Goal: Task Accomplishment & Management: Manage account settings

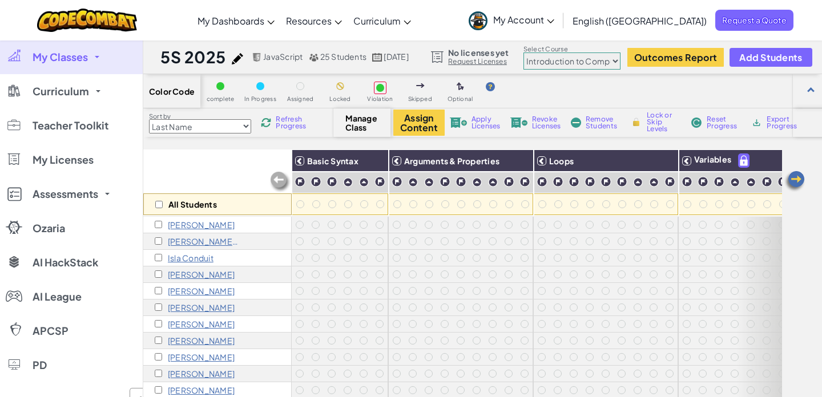
select select "560f1a9f22961295f9427742"
click at [191, 223] on p "[PERSON_NAME]" at bounding box center [201, 224] width 67 height 9
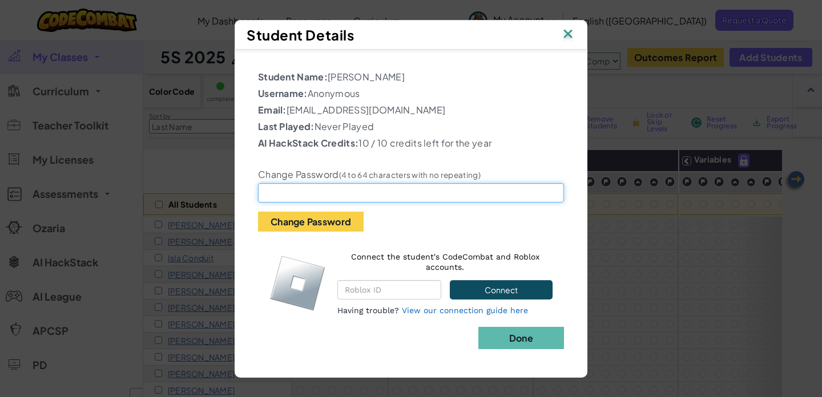
click at [287, 198] on input "text" at bounding box center [411, 192] width 306 height 19
paste input "St8bananaisme"
type input "St8bananaisme"
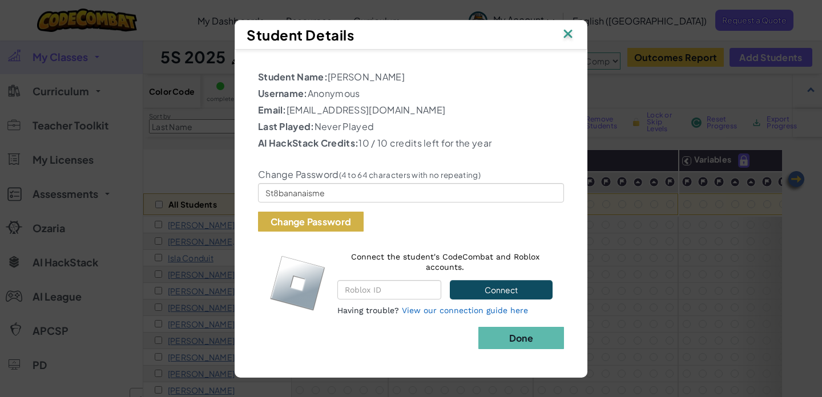
click at [324, 222] on button "Change Password" at bounding box center [311, 222] width 106 height 20
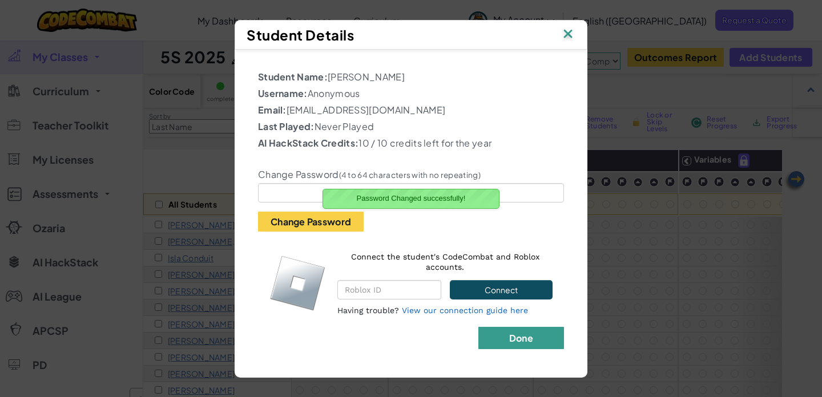
click at [525, 339] on b "Done" at bounding box center [521, 338] width 24 height 12
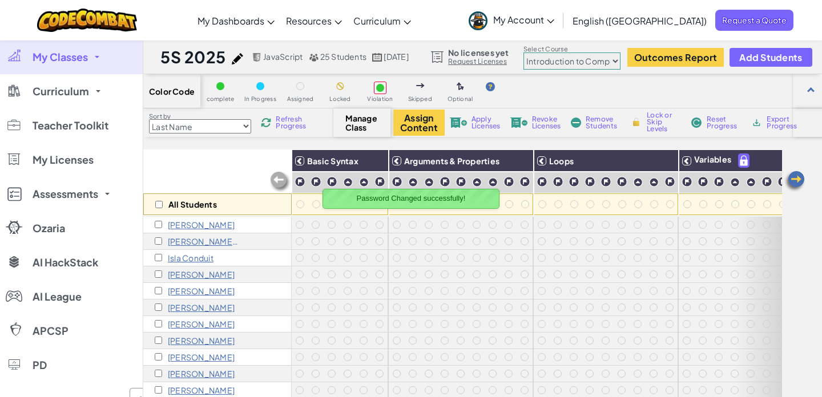
click at [223, 240] on p "[PERSON_NAME] [PERSON_NAME]" at bounding box center [203, 241] width 71 height 9
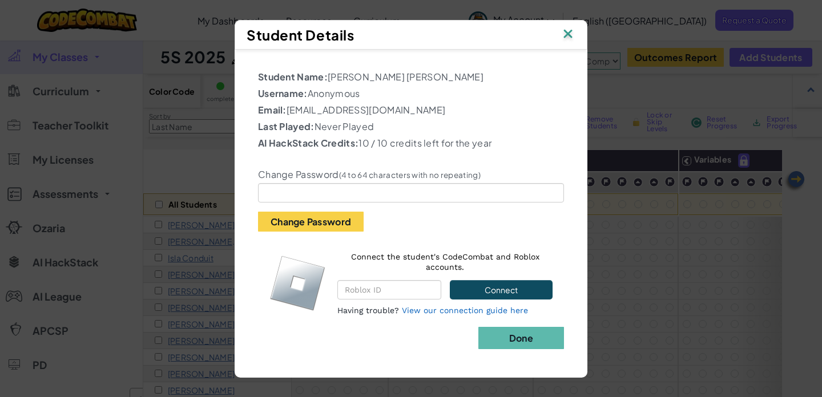
click at [354, 182] on div "Change Password (4 to 64 characters with no repeating) Change Password" at bounding box center [411, 192] width 323 height 79
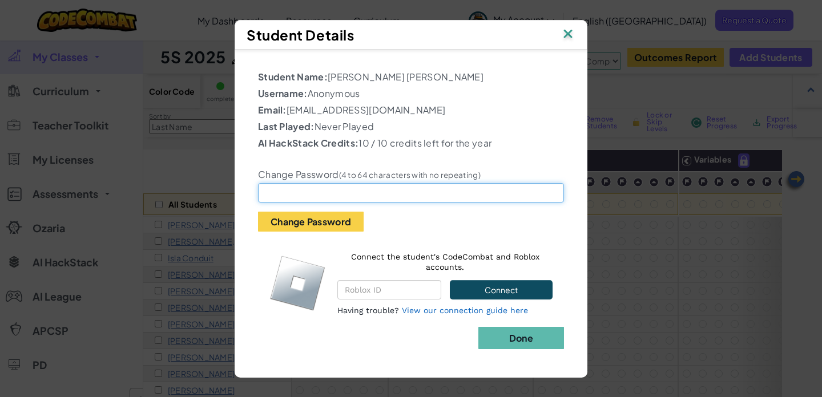
click at [315, 192] on input "text" at bounding box center [411, 192] width 306 height 19
paste input "St85151#"
type input "St85151#"
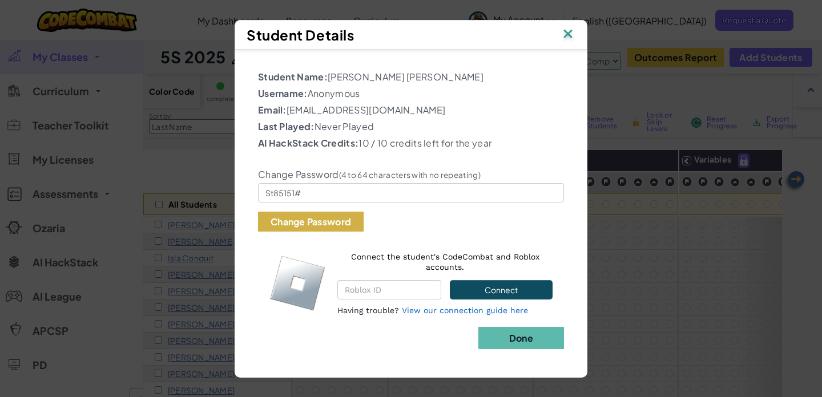
click at [303, 220] on button "Change Password" at bounding box center [311, 222] width 106 height 20
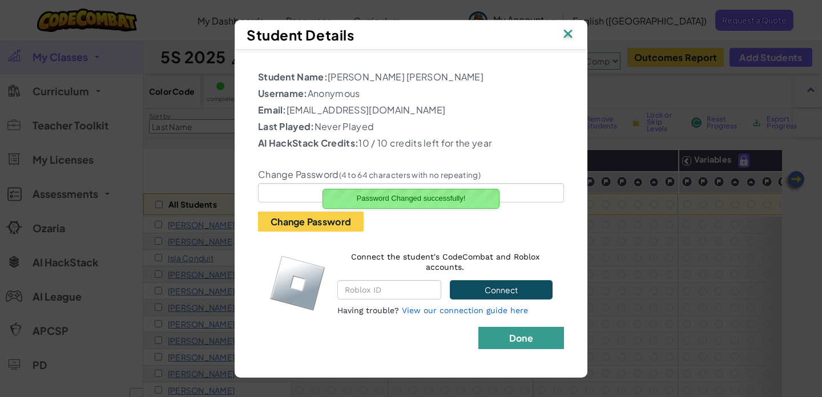
click at [526, 340] on b "Done" at bounding box center [521, 338] width 24 height 12
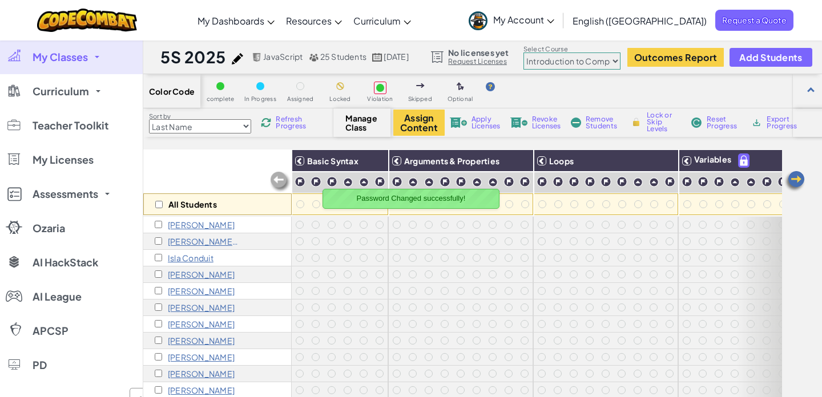
click at [202, 255] on p "Isla Conduit" at bounding box center [191, 258] width 46 height 9
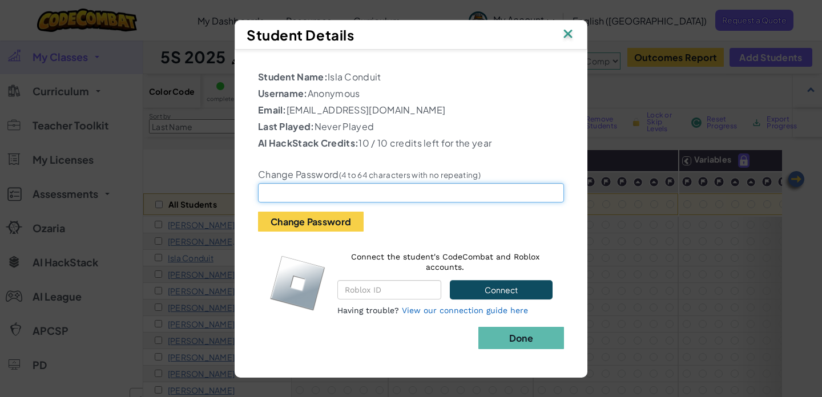
click at [318, 187] on input "text" at bounding box center [411, 192] width 306 height 19
paste input "St8ic332014"
type input "St8ic332014"
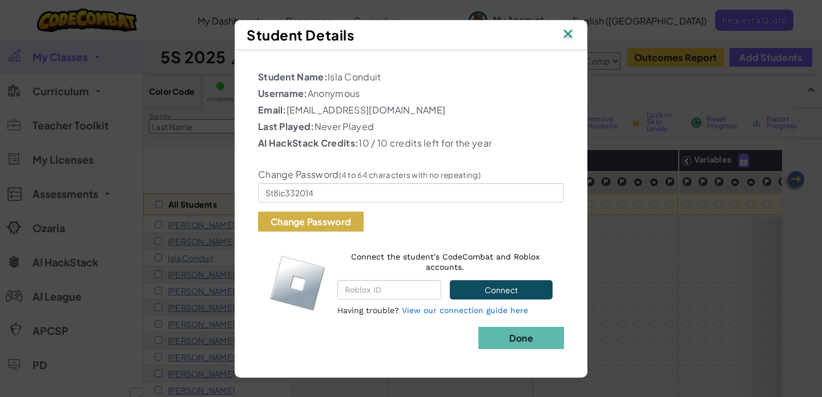
click at [308, 217] on button "Change Password" at bounding box center [311, 222] width 106 height 20
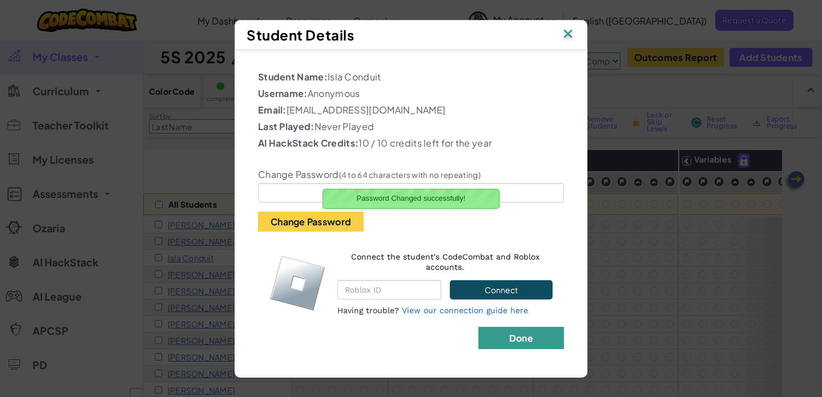
click at [528, 334] on b "Done" at bounding box center [521, 338] width 24 height 12
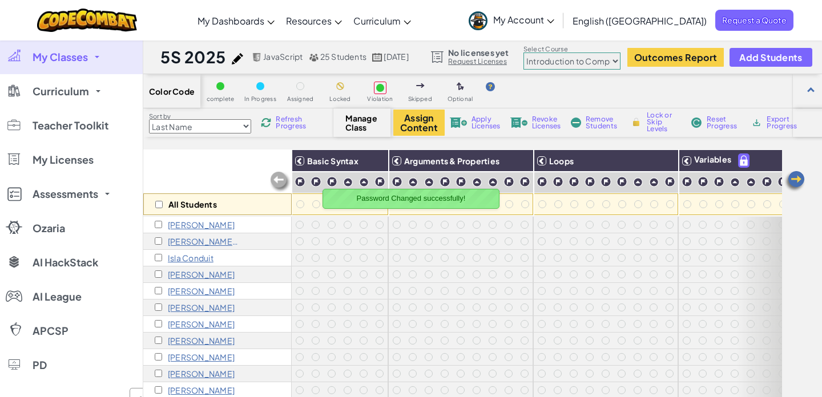
click at [200, 276] on p "[PERSON_NAME]" at bounding box center [201, 274] width 67 height 9
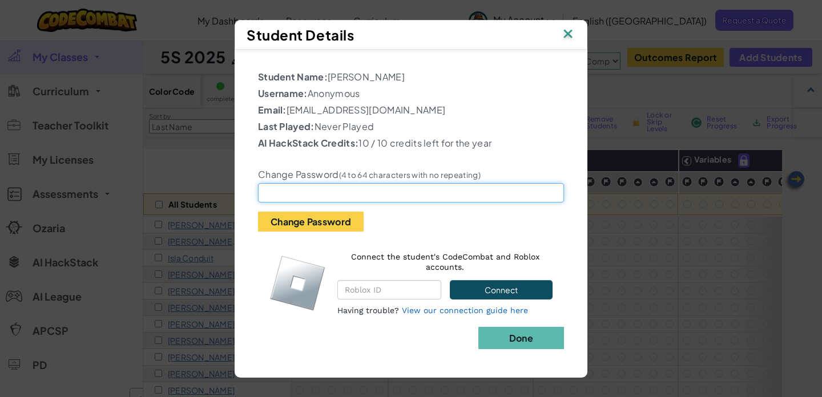
click at [311, 200] on input "text" at bounding box center [411, 192] width 306 height 19
paste input "St8fe361"
type input "St8fe361"
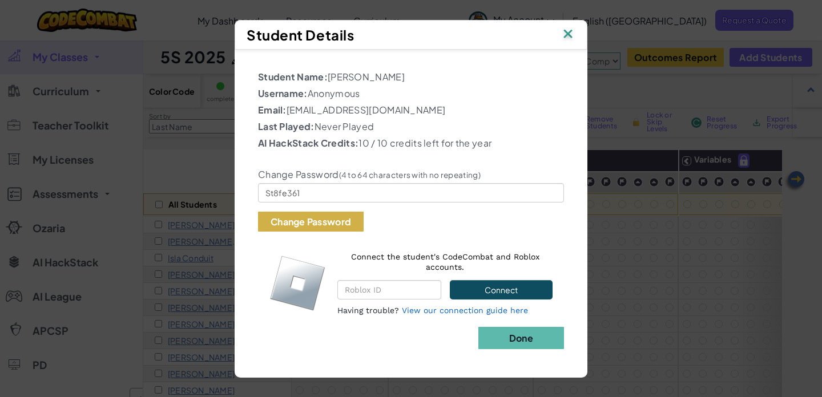
click at [286, 225] on button "Change Password" at bounding box center [311, 222] width 106 height 20
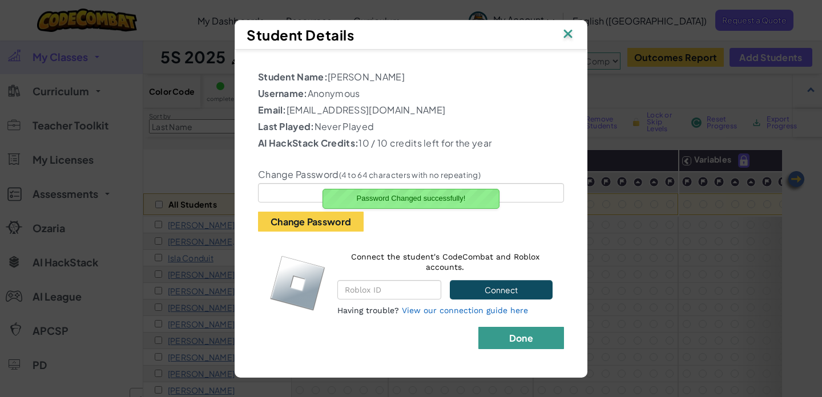
click at [508, 331] on button "Done" at bounding box center [522, 338] width 86 height 22
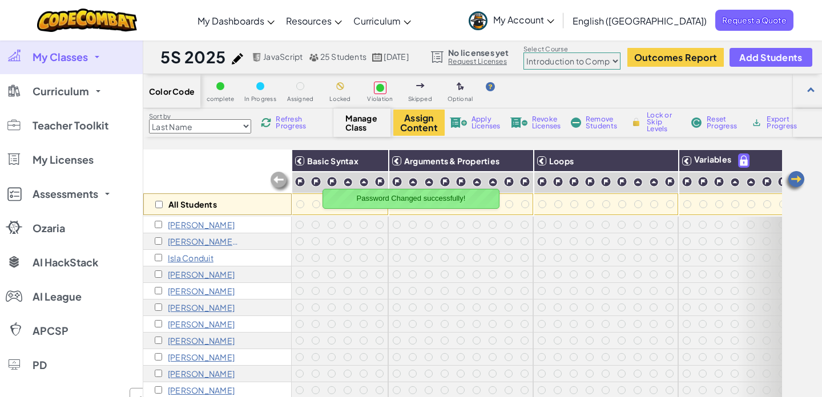
click at [215, 288] on p "[PERSON_NAME]" at bounding box center [201, 291] width 67 height 9
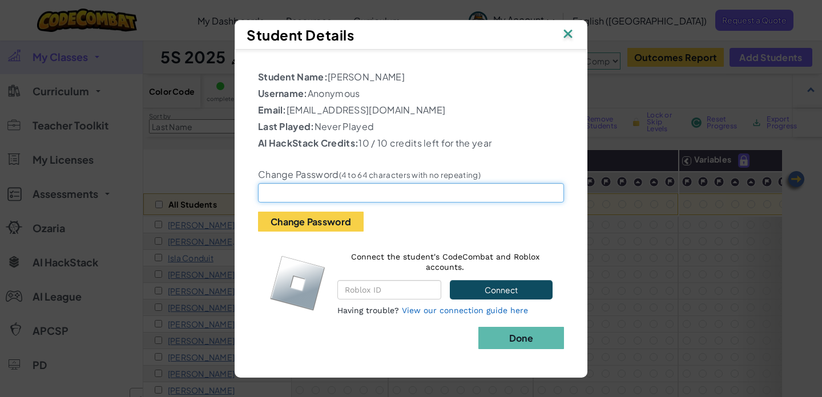
click at [280, 199] on input "text" at bounding box center [411, 192] width 306 height 19
paste input "St86132e"
type input "St86132e"
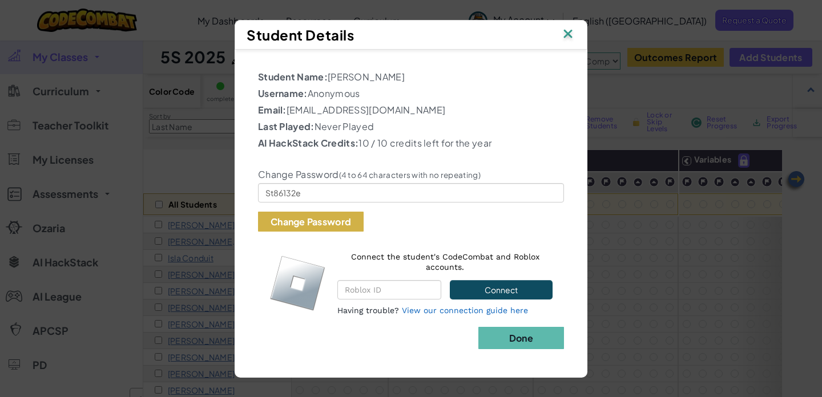
click at [314, 216] on button "Change Password" at bounding box center [311, 222] width 106 height 20
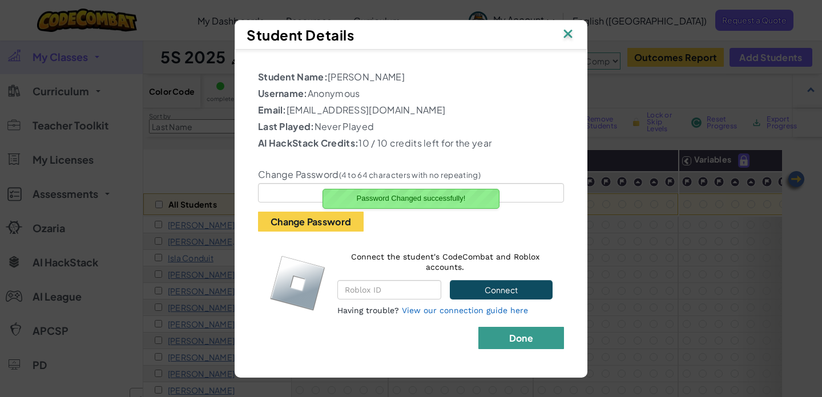
click at [529, 340] on b "Done" at bounding box center [521, 338] width 24 height 12
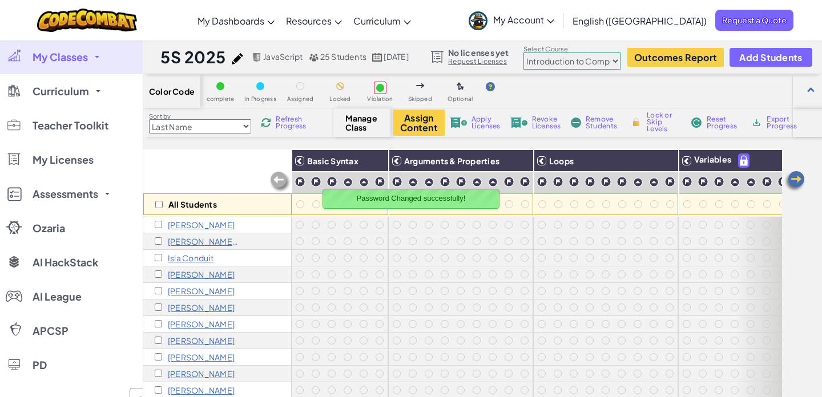
click at [187, 306] on p "[PERSON_NAME]" at bounding box center [201, 307] width 67 height 9
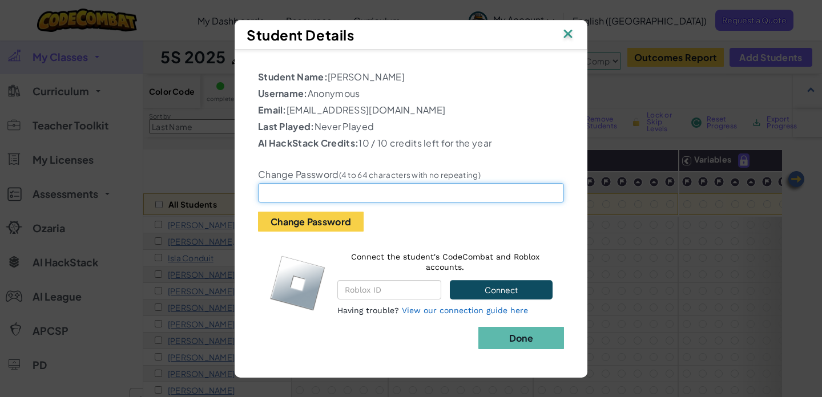
click at [303, 194] on input "text" at bounding box center [411, 192] width 306 height 19
paste input "St847350"
type input "St847350"
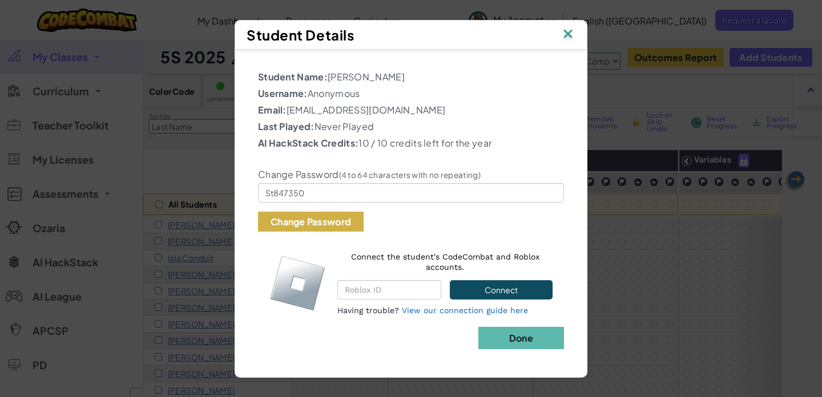
click at [306, 223] on button "Change Password" at bounding box center [311, 222] width 106 height 20
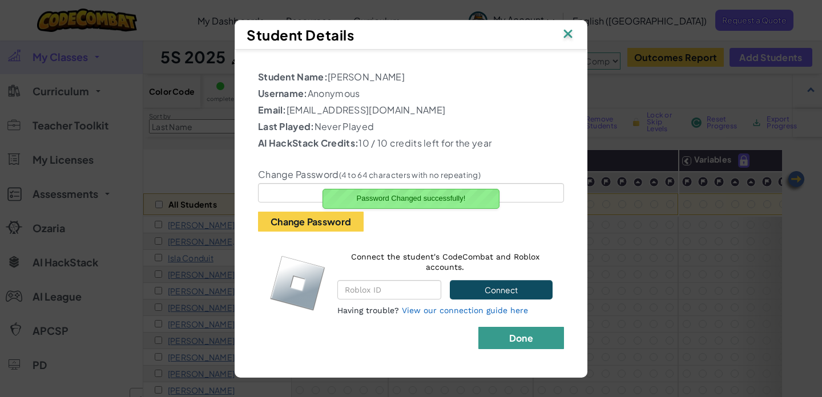
click at [523, 338] on b "Done" at bounding box center [521, 338] width 24 height 12
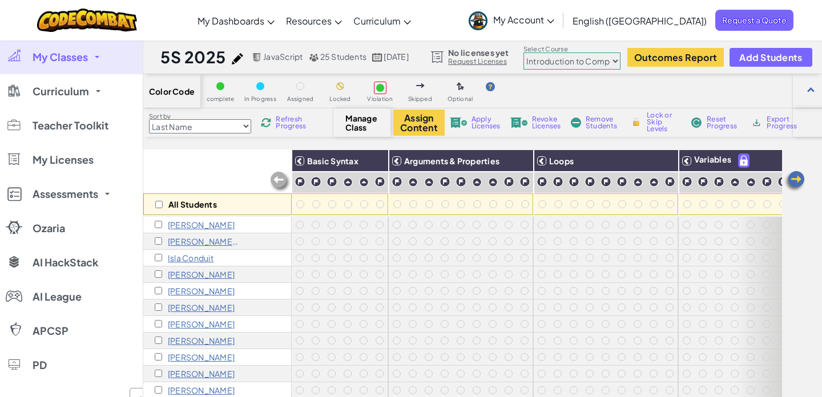
click at [210, 324] on p "[PERSON_NAME]" at bounding box center [201, 324] width 67 height 9
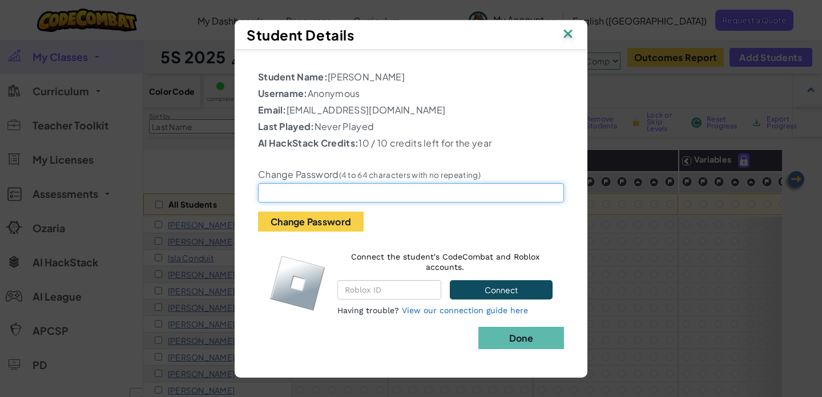
click at [312, 191] on input "text" at bounding box center [411, 192] width 306 height 19
paste input "St865412"
type input "St865412"
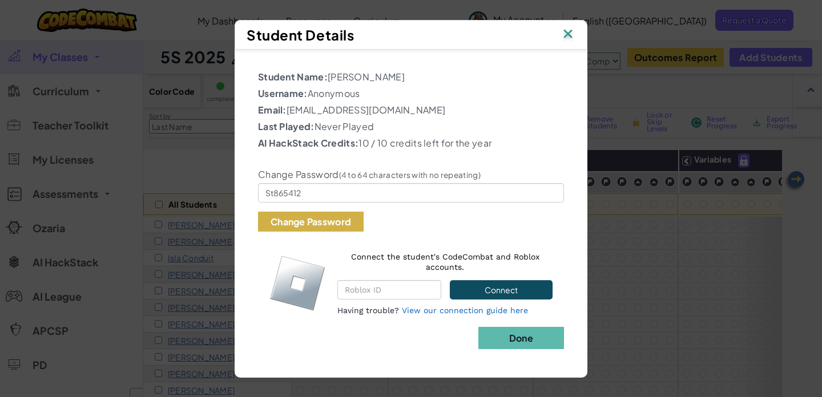
click at [313, 222] on button "Change Password" at bounding box center [311, 222] width 106 height 20
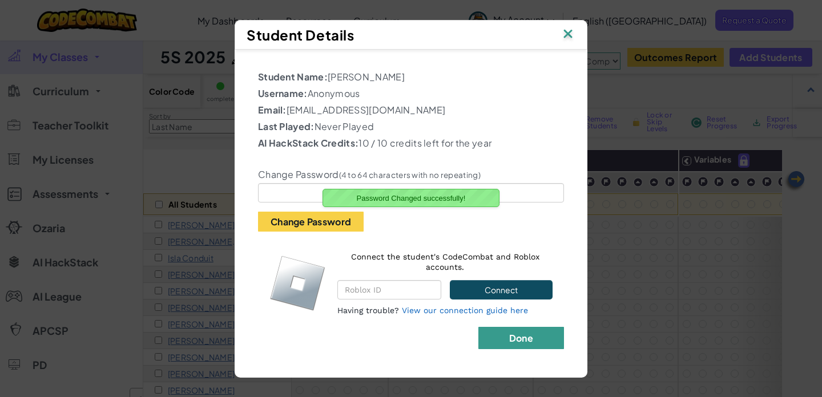
click at [540, 336] on button "Done" at bounding box center [522, 338] width 86 height 22
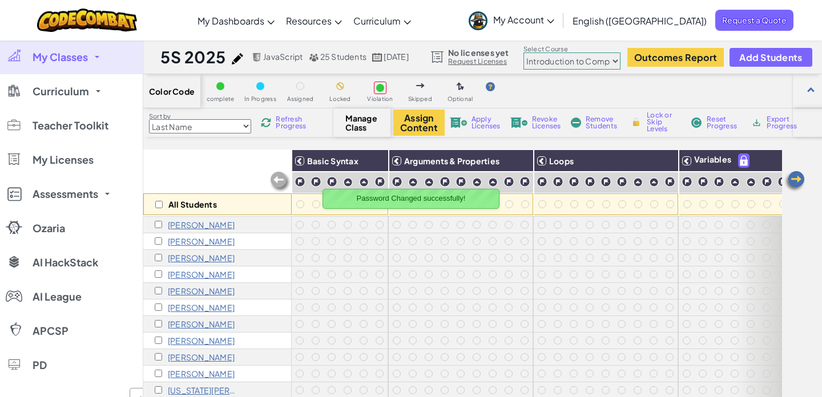
scroll to position [61, 0]
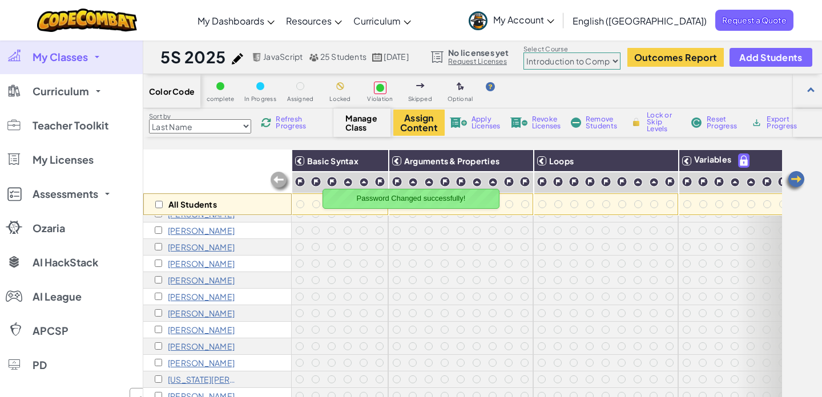
click at [206, 279] on p "[PERSON_NAME]" at bounding box center [201, 280] width 67 height 9
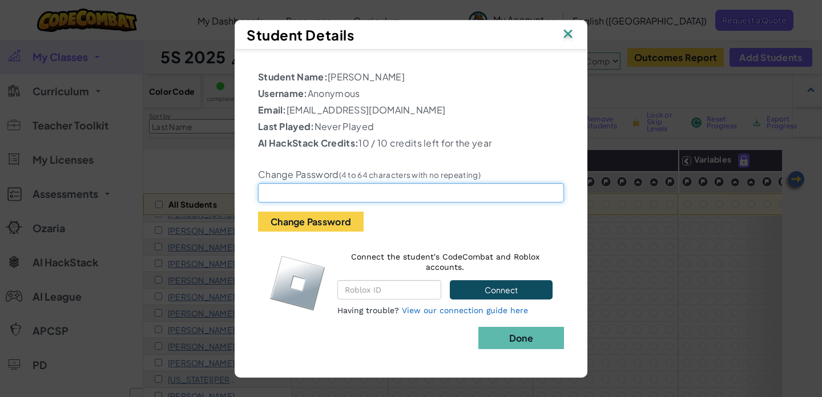
click at [290, 196] on input "text" at bounding box center [411, 192] width 306 height 19
paste input "St875849"
type input "St875849"
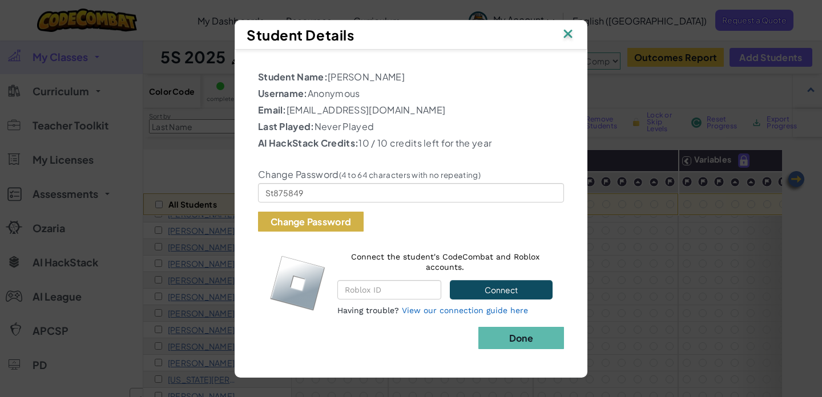
click at [299, 220] on button "Change Password" at bounding box center [311, 222] width 106 height 20
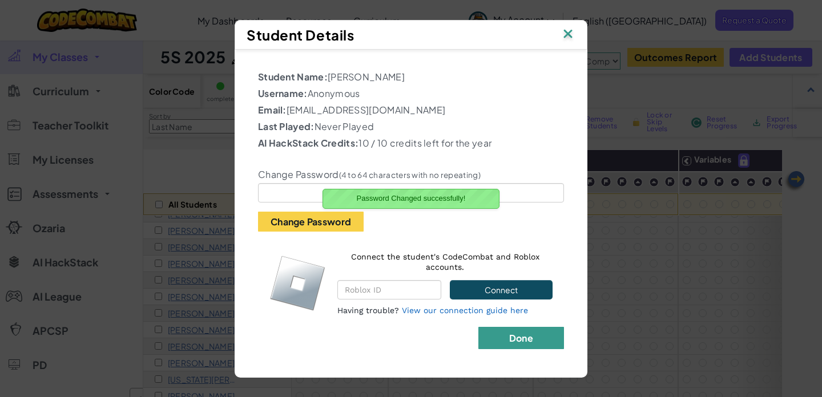
click at [523, 336] on b "Done" at bounding box center [521, 338] width 24 height 12
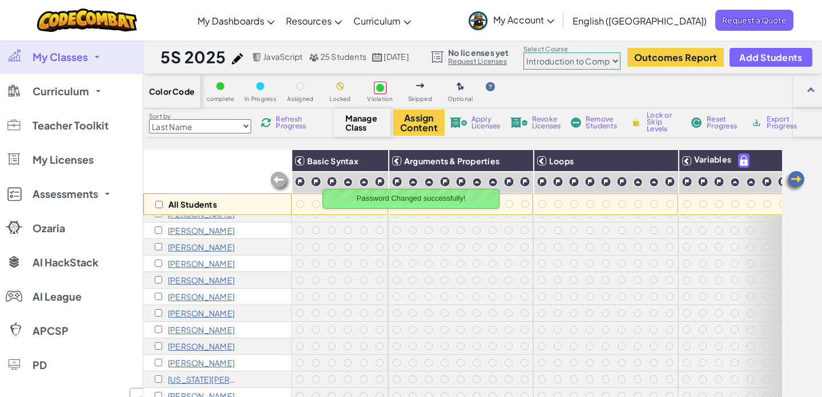
click at [192, 299] on p "[PERSON_NAME]" at bounding box center [201, 296] width 67 height 9
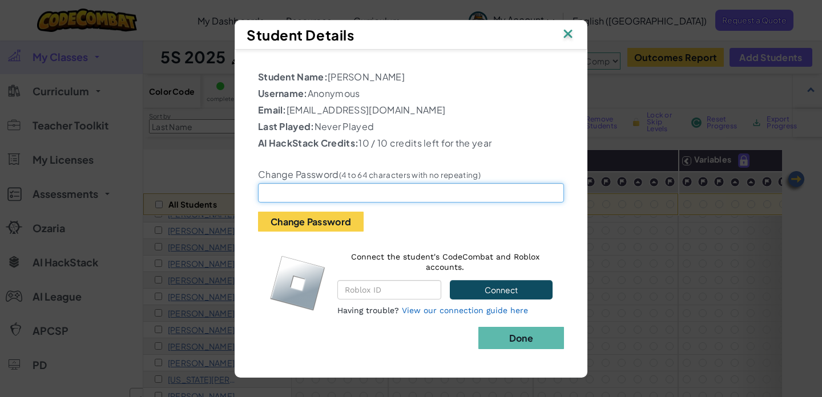
click at [276, 190] on input "text" at bounding box center [411, 192] width 306 height 19
paste input "St8deer5ten"
type input "St8deer5ten"
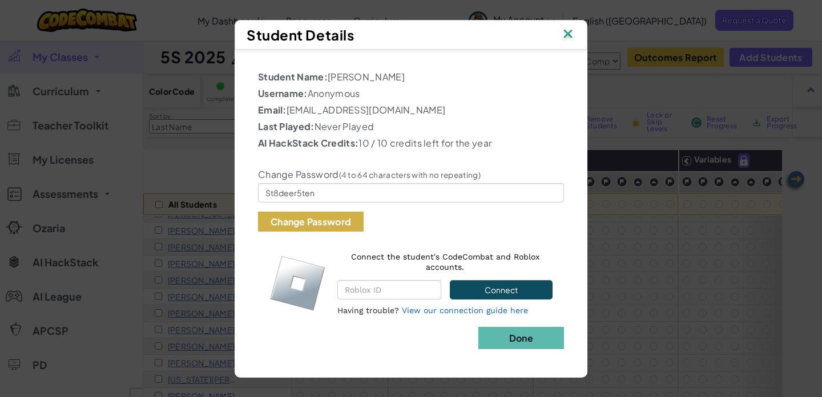
click at [286, 218] on button "Change Password" at bounding box center [311, 222] width 106 height 20
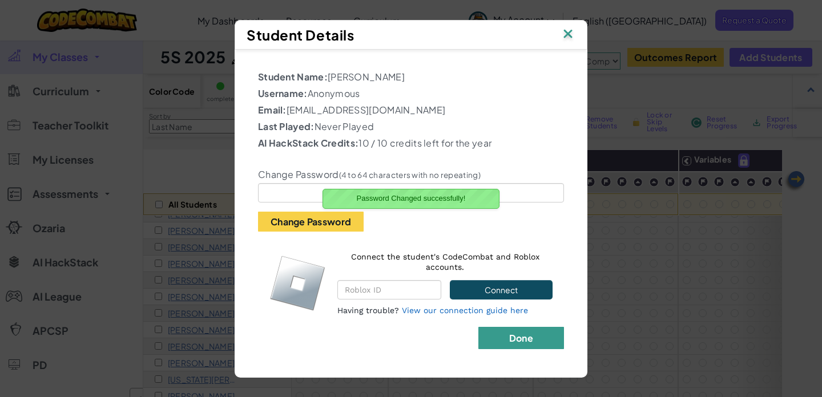
click at [513, 336] on b "Done" at bounding box center [521, 338] width 24 height 12
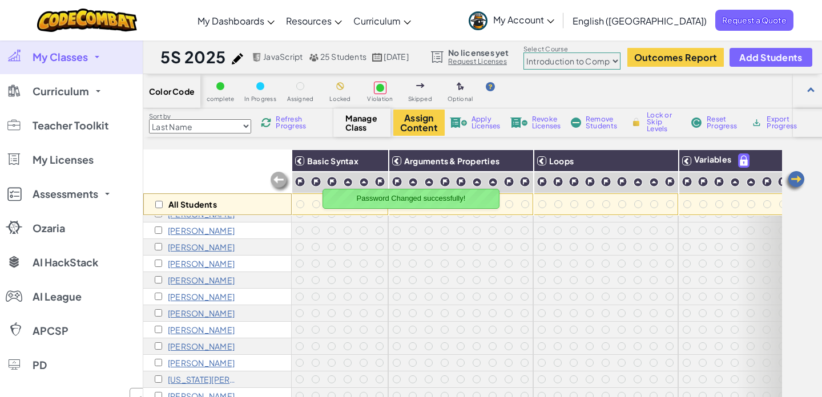
click at [183, 315] on p "[PERSON_NAME]" at bounding box center [201, 313] width 67 height 9
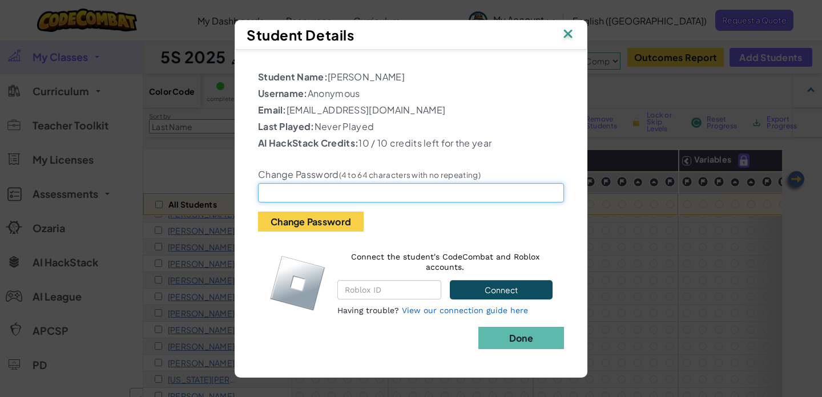
click at [299, 192] on input "text" at bounding box center [411, 192] width 306 height 19
paste input "St884s0s"
type input "St884s0s"
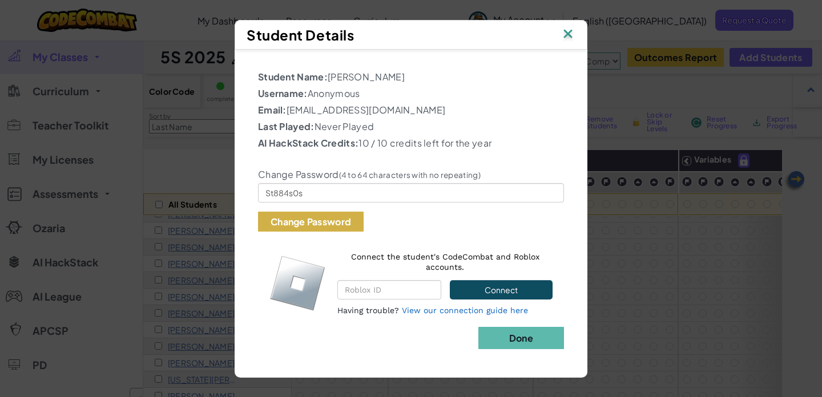
click at [293, 223] on button "Change Password" at bounding box center [311, 222] width 106 height 20
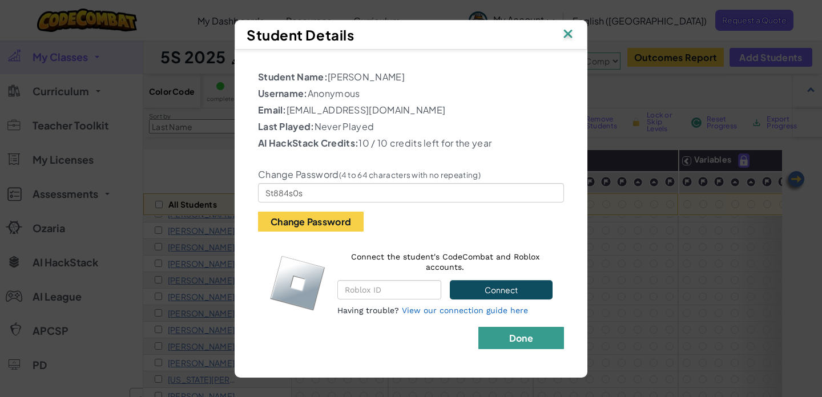
click at [547, 343] on button "Done" at bounding box center [522, 338] width 86 height 22
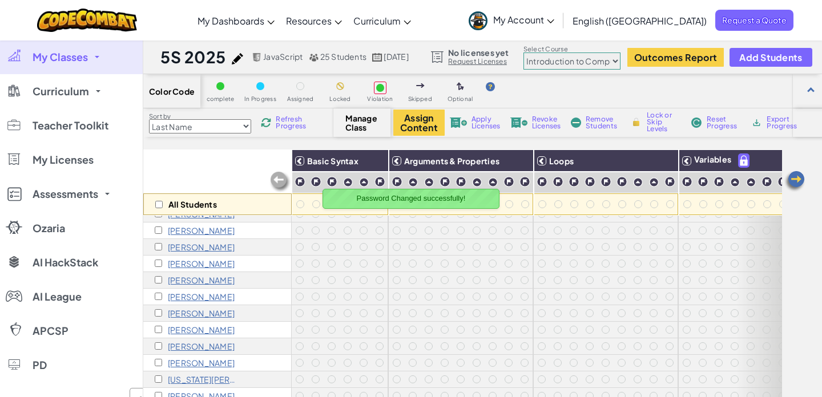
click at [191, 328] on p "[PERSON_NAME]" at bounding box center [201, 330] width 67 height 9
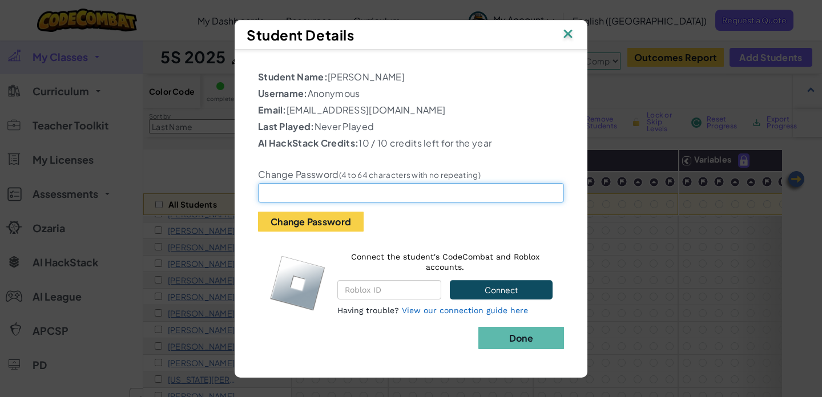
click at [347, 194] on input "text" at bounding box center [411, 192] width 306 height 19
paste input "St87bA31"
type input "St87bA31"
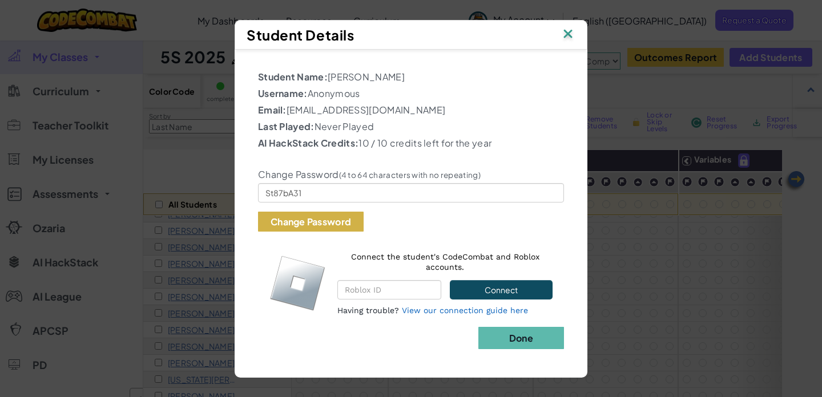
click at [324, 217] on button "Change Password" at bounding box center [311, 222] width 106 height 20
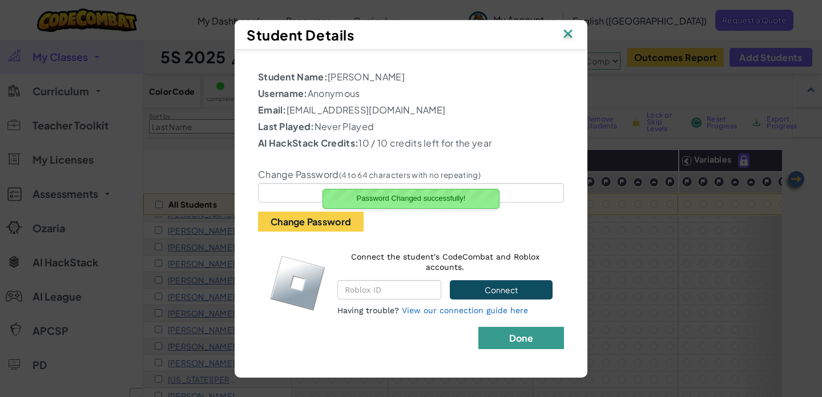
click at [517, 338] on b "Done" at bounding box center [521, 338] width 24 height 12
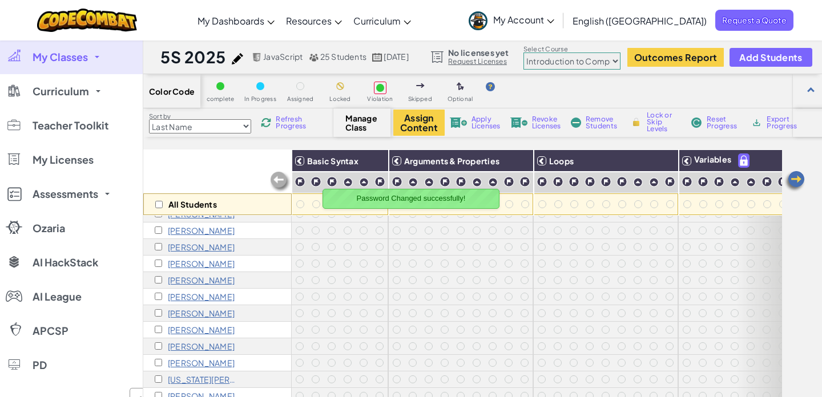
click at [184, 345] on p "[PERSON_NAME]" at bounding box center [201, 346] width 67 height 9
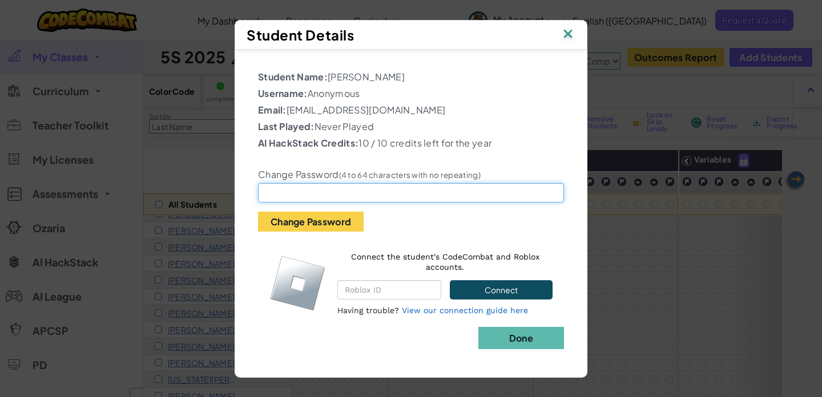
click at [314, 194] on input "text" at bounding box center [411, 192] width 306 height 19
paste input "St8pinkc"
type input "St8pinkc"
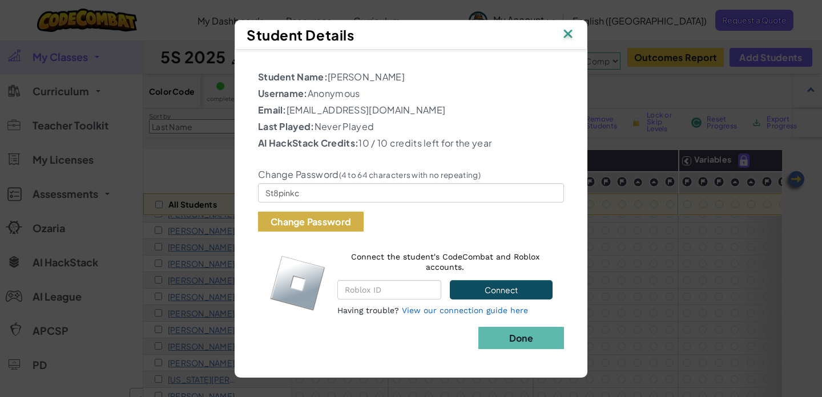
click at [302, 223] on button "Change Password" at bounding box center [311, 222] width 106 height 20
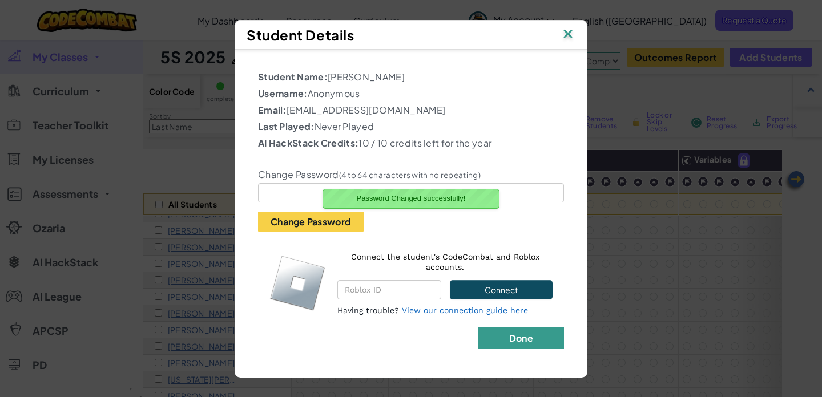
click at [524, 334] on b "Done" at bounding box center [521, 338] width 24 height 12
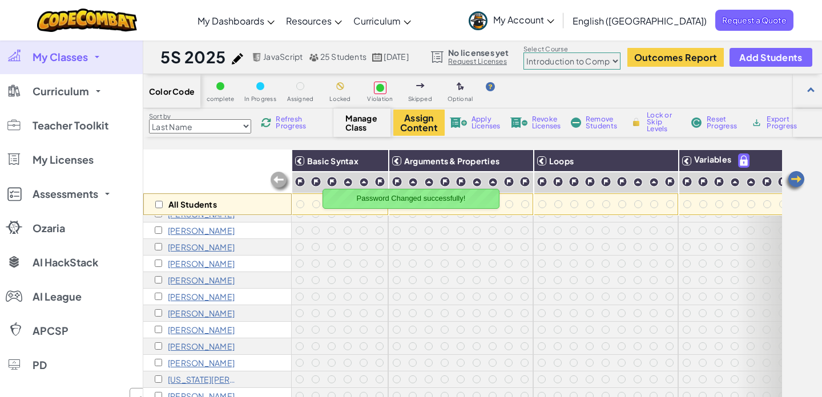
scroll to position [0, 0]
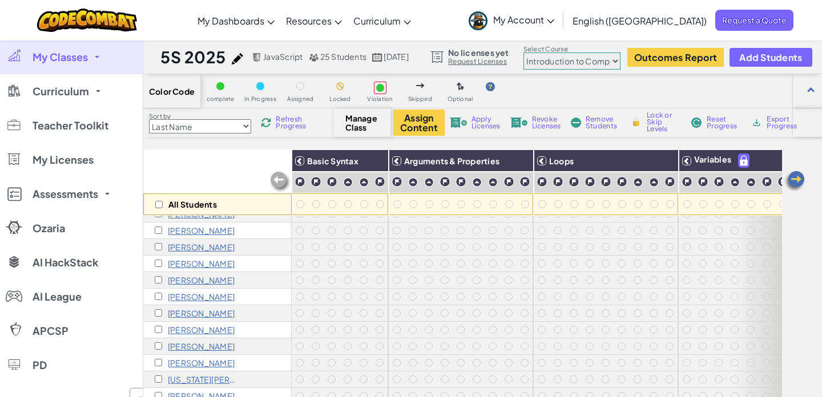
click at [216, 362] on p "[PERSON_NAME]" at bounding box center [201, 363] width 67 height 9
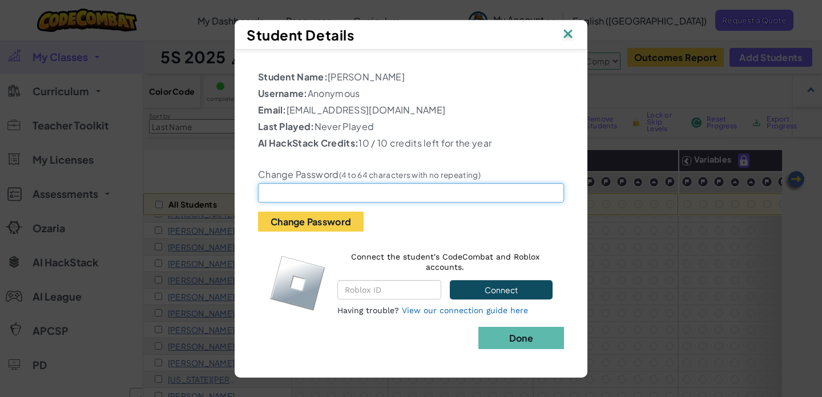
click at [339, 187] on input "text" at bounding box center [411, 192] width 306 height 19
paste input "St8losga!"
type input "St8losga!"
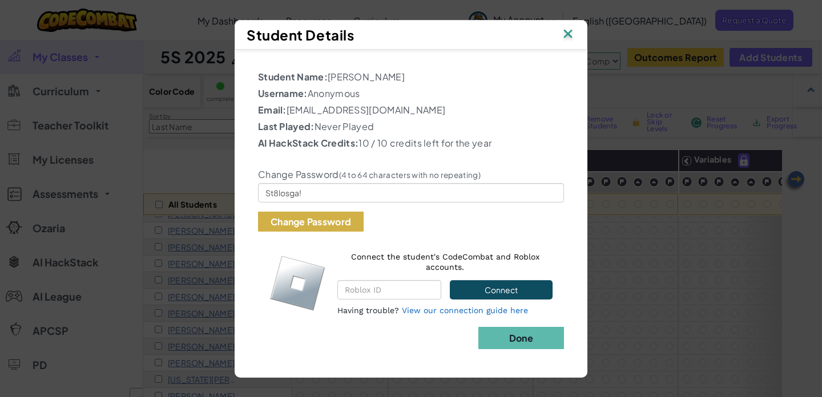
click at [318, 224] on button "Change Password" at bounding box center [311, 222] width 106 height 20
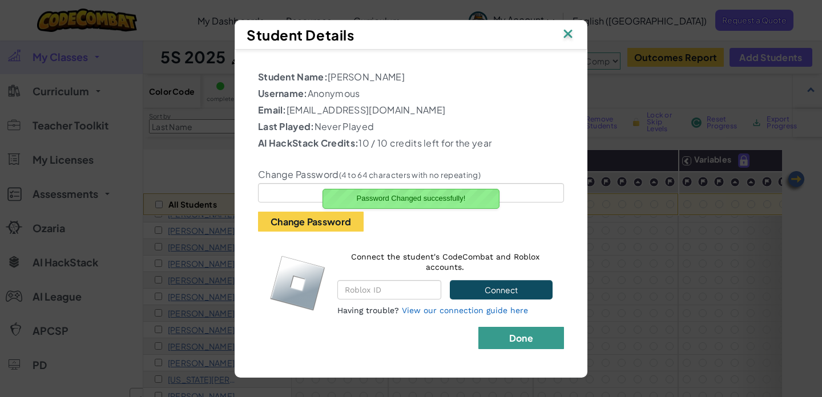
click at [540, 338] on button "Done" at bounding box center [522, 338] width 86 height 22
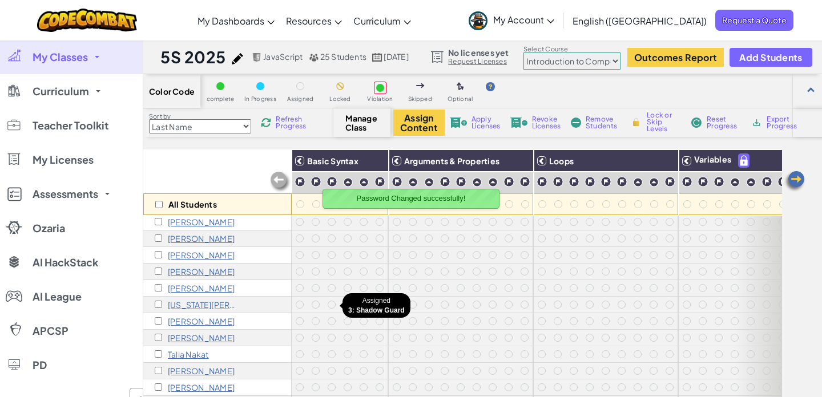
scroll to position [140, 0]
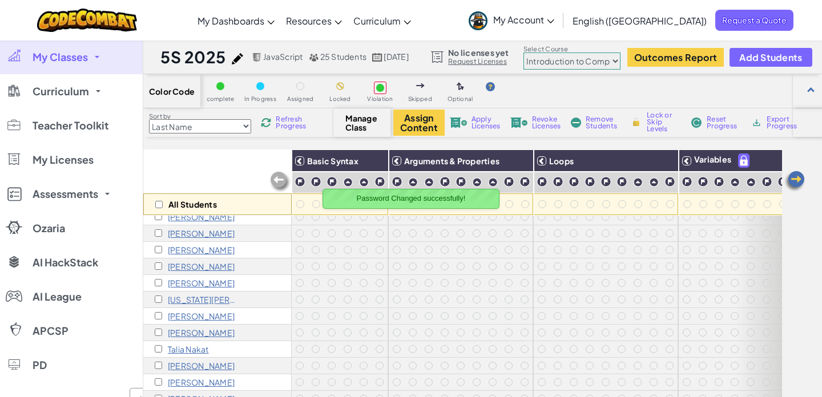
click at [204, 300] on p "[US_STATE][PERSON_NAME]" at bounding box center [203, 299] width 71 height 9
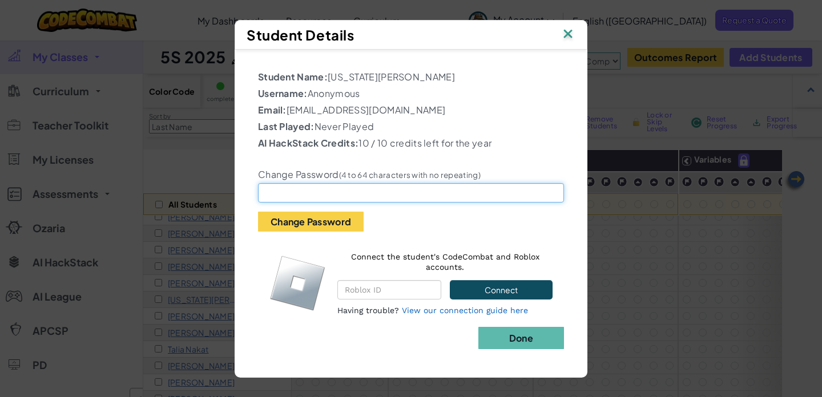
click at [305, 194] on input "text" at bounding box center [411, 192] width 306 height 19
paste input "St865412"
type input "St865412"
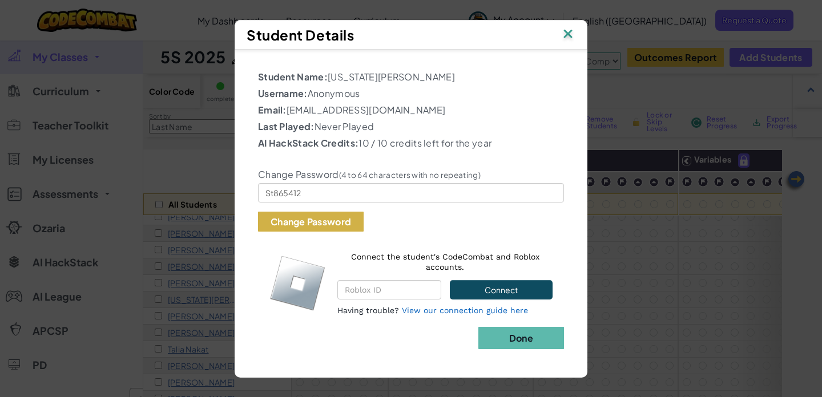
click at [305, 224] on button "Change Password" at bounding box center [311, 222] width 106 height 20
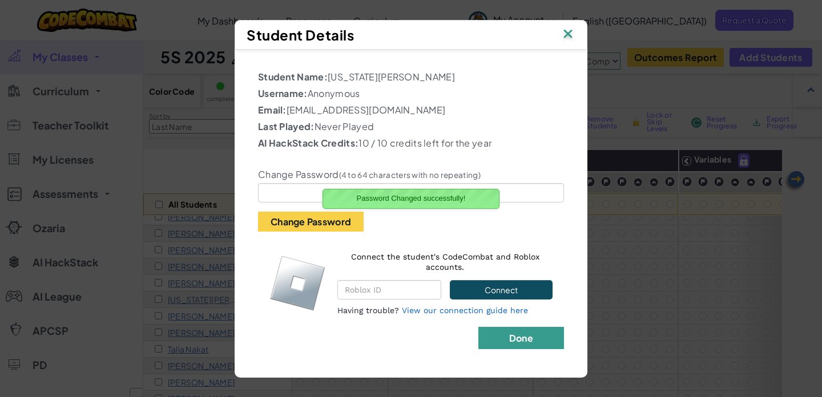
click at [541, 340] on button "Done" at bounding box center [522, 338] width 86 height 22
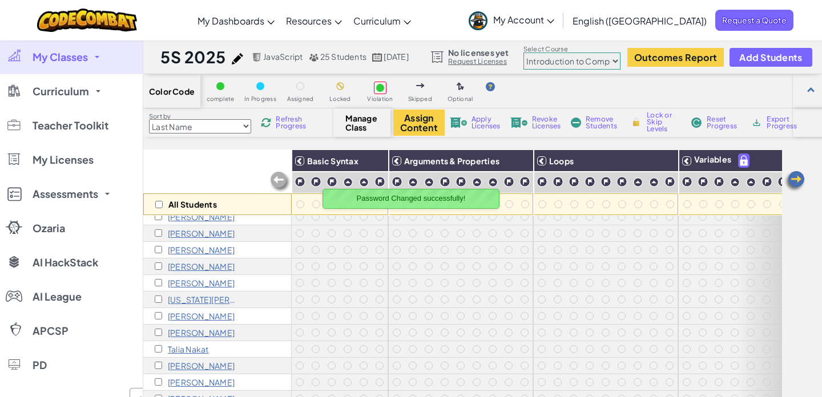
click at [196, 314] on p "[PERSON_NAME]" at bounding box center [201, 316] width 67 height 9
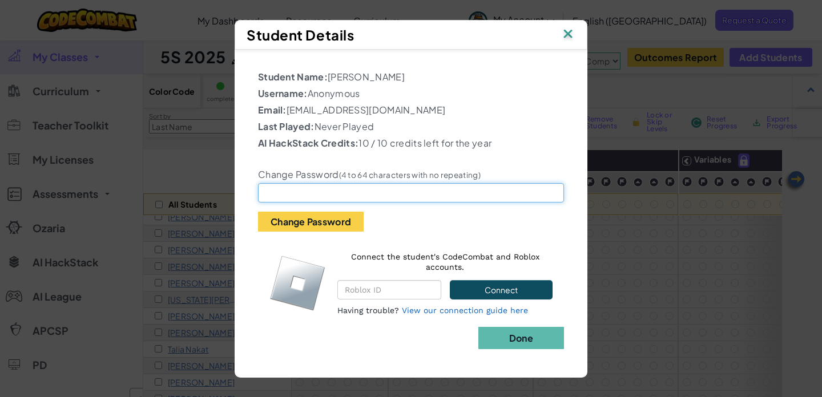
click at [339, 189] on input "text" at bounding box center [411, 192] width 306 height 19
paste input "St8djfarty"
type input "St8djfarty"
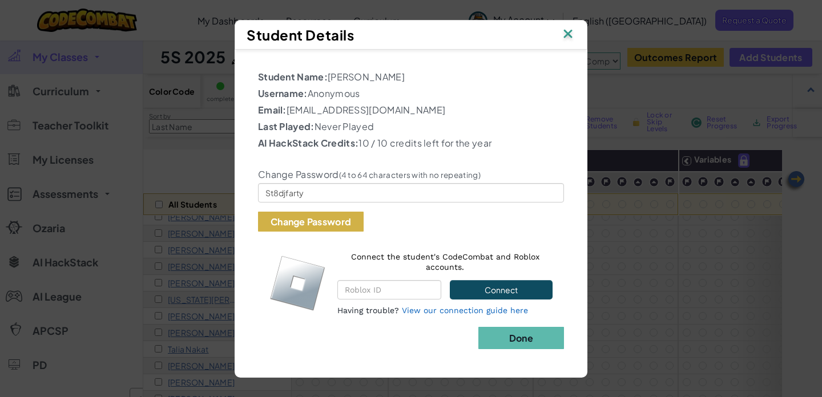
click at [322, 214] on button "Change Password" at bounding box center [311, 222] width 106 height 20
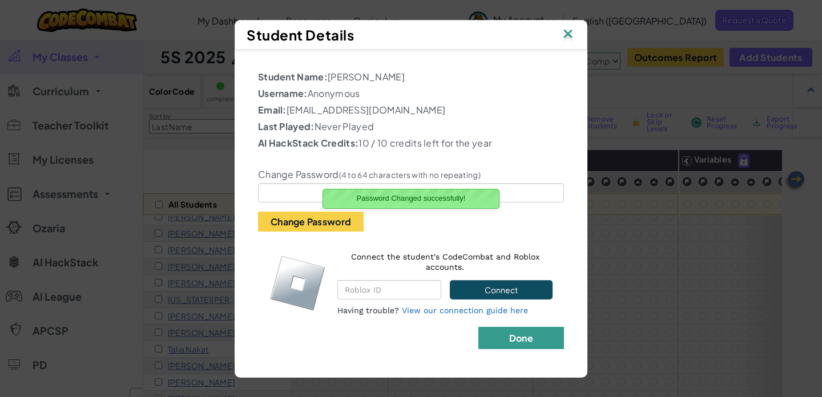
click at [504, 338] on button "Done" at bounding box center [522, 338] width 86 height 22
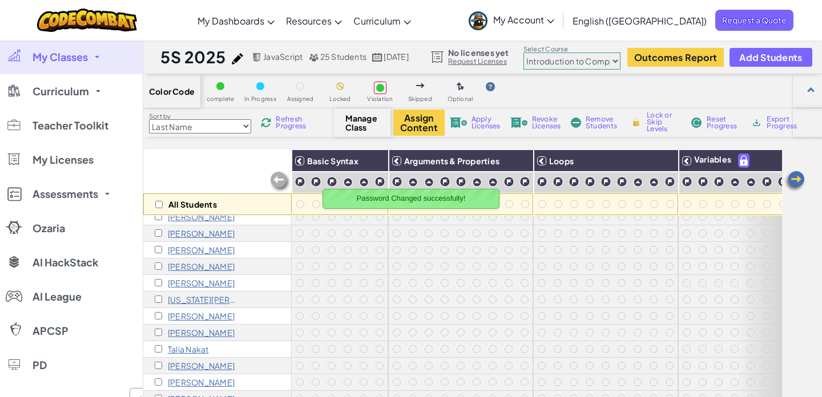
click at [196, 330] on p "[PERSON_NAME]" at bounding box center [201, 332] width 67 height 9
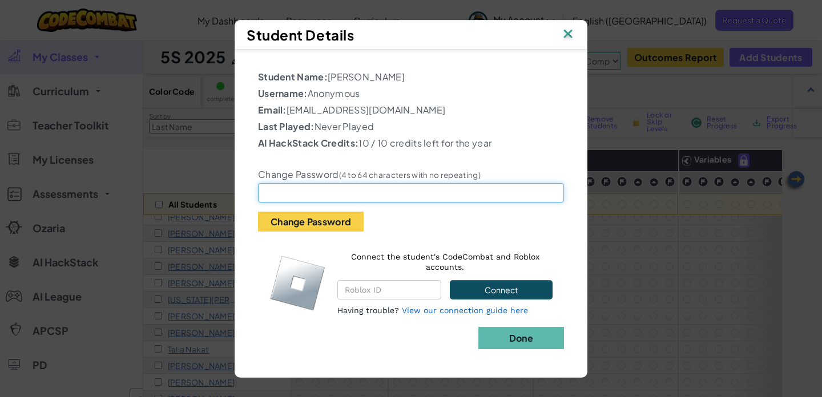
click at [323, 195] on input "text" at bounding box center [411, 192] width 306 height 19
paste input "St829489!!"
type input "St829489!!"
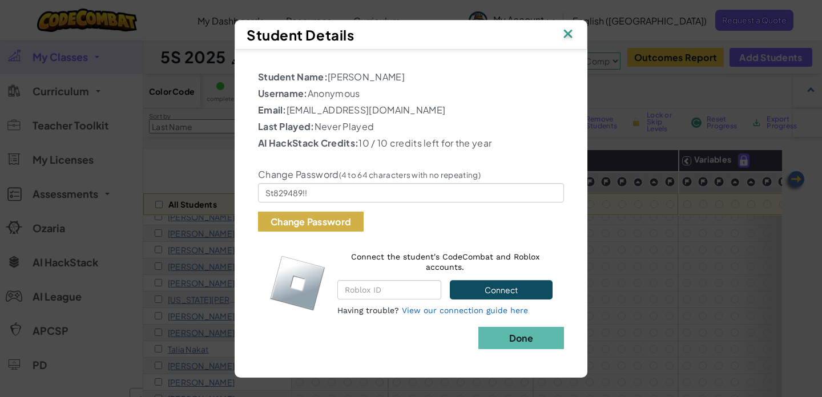
click at [311, 223] on button "Change Password" at bounding box center [311, 222] width 106 height 20
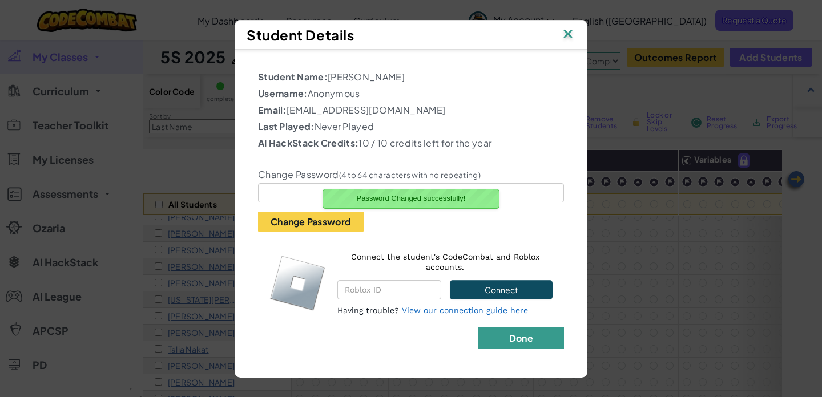
click at [527, 339] on b "Done" at bounding box center [521, 338] width 24 height 12
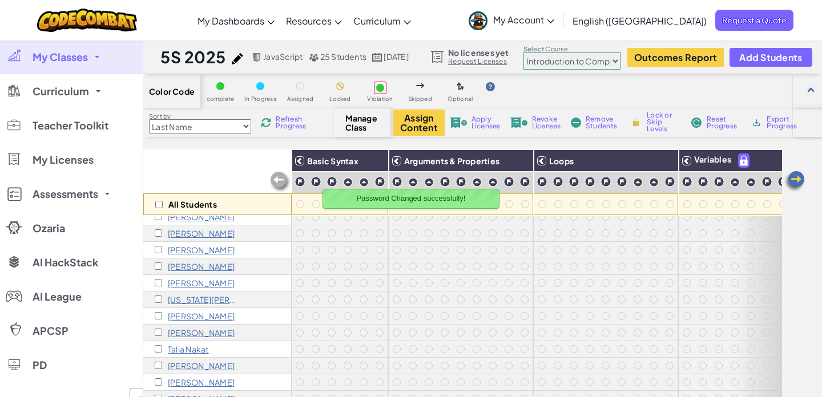
click at [192, 330] on p "[PERSON_NAME]" at bounding box center [201, 332] width 67 height 9
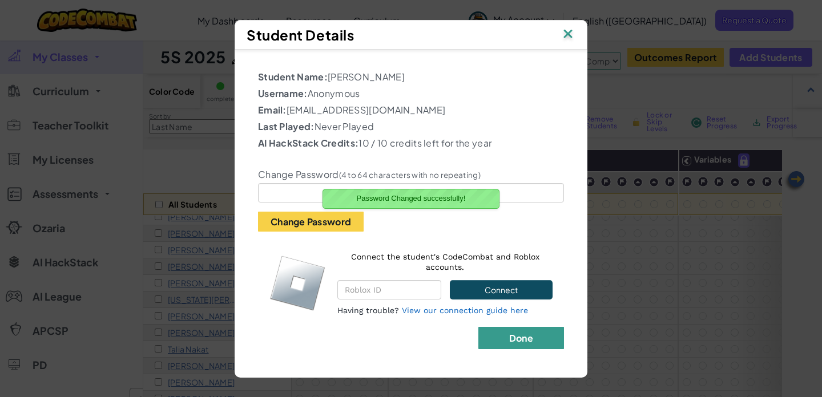
click at [505, 331] on button "Done" at bounding box center [522, 338] width 86 height 22
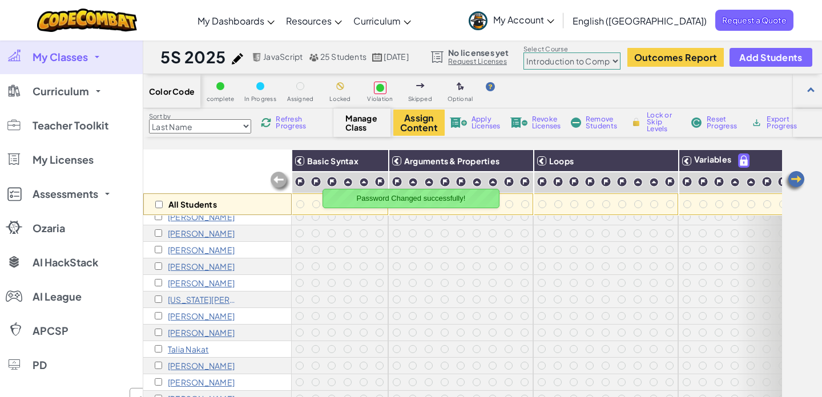
click at [187, 351] on p "Talia Nakat" at bounding box center [188, 349] width 41 height 9
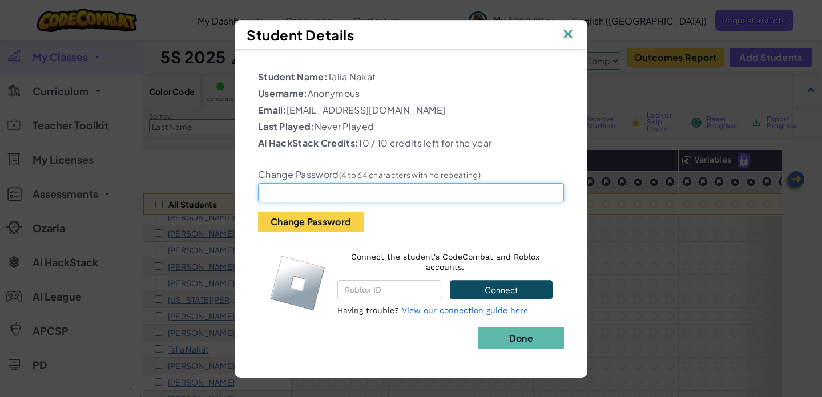
click at [327, 190] on input "text" at bounding box center [411, 192] width 306 height 19
paste input "St8wsybq"
type input "St8wsybq"
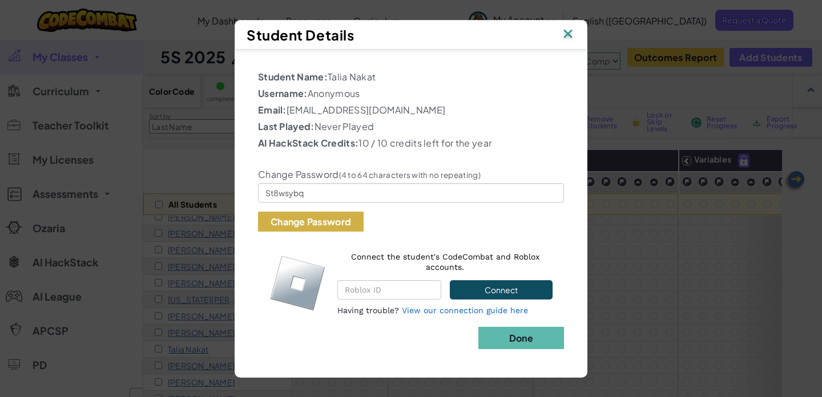
click at [315, 218] on button "Change Password" at bounding box center [311, 222] width 106 height 20
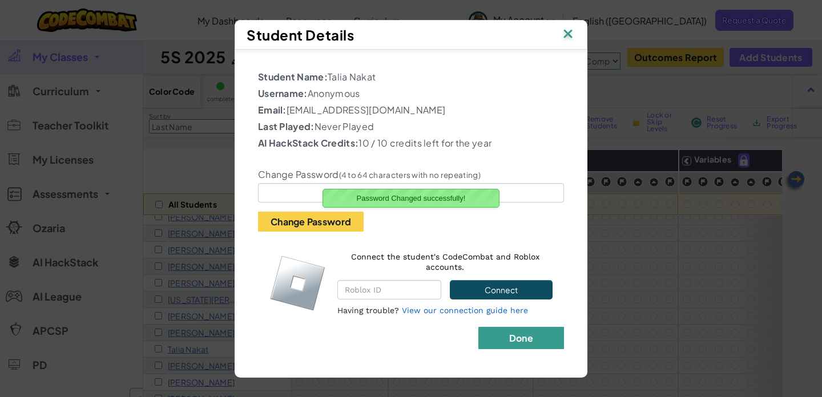
click at [525, 337] on b "Done" at bounding box center [521, 338] width 24 height 12
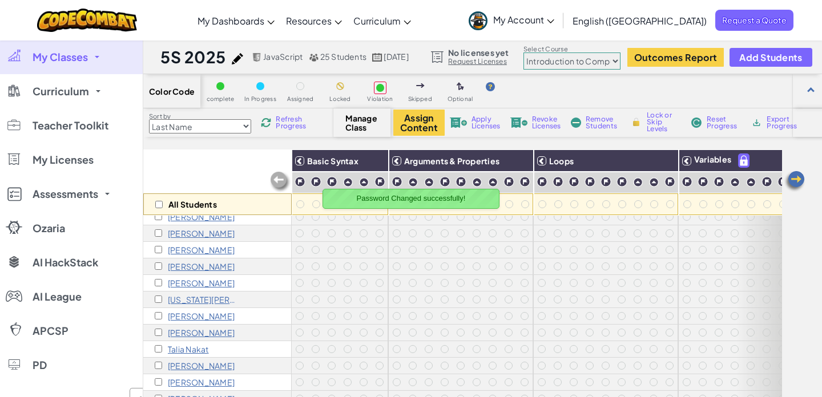
click at [199, 367] on p "[PERSON_NAME]" at bounding box center [201, 366] width 67 height 9
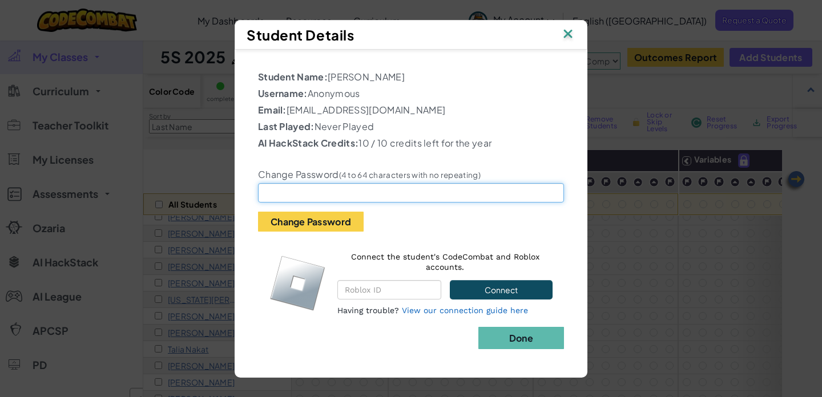
click at [329, 187] on input "text" at bounding box center [411, 192] width 306 height 19
paste input "St8a3a49"
type input "St8a3a49"
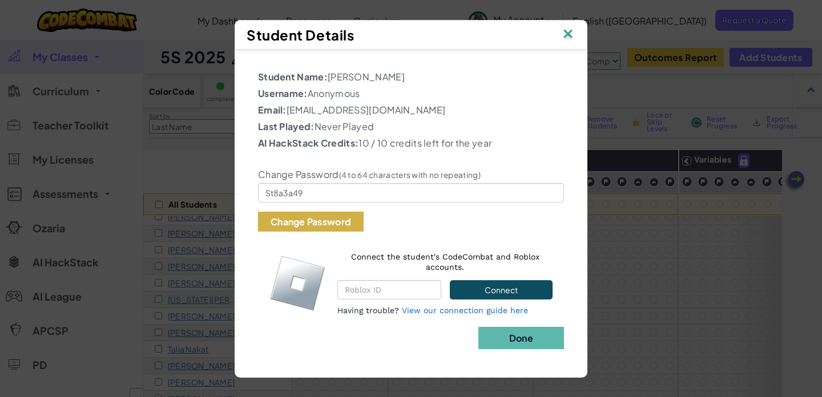
click at [302, 221] on button "Change Password" at bounding box center [311, 222] width 106 height 20
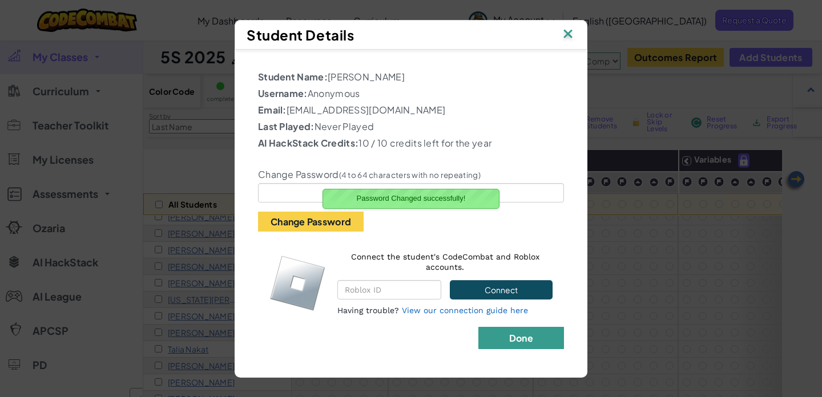
click at [524, 342] on b "Done" at bounding box center [521, 338] width 24 height 12
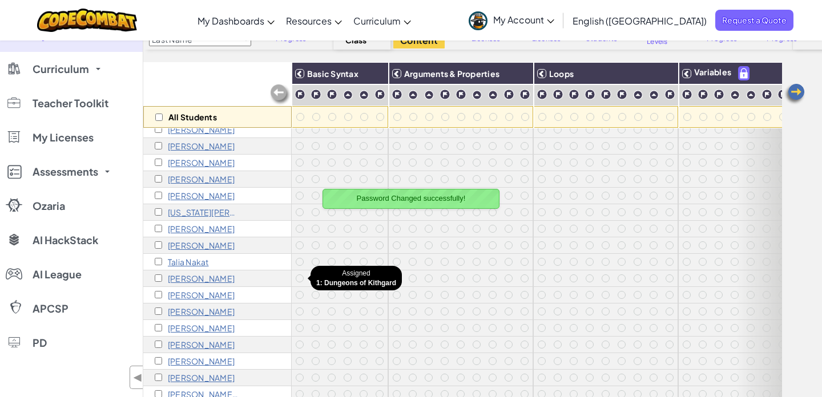
scroll to position [93, 0]
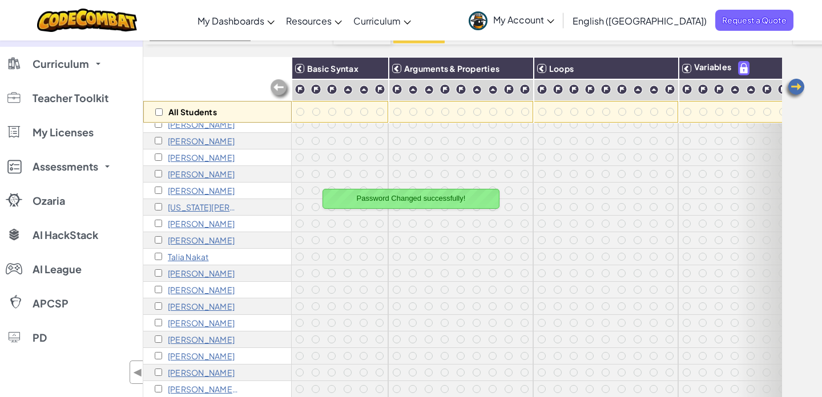
click at [203, 291] on p "[PERSON_NAME]" at bounding box center [201, 290] width 67 height 9
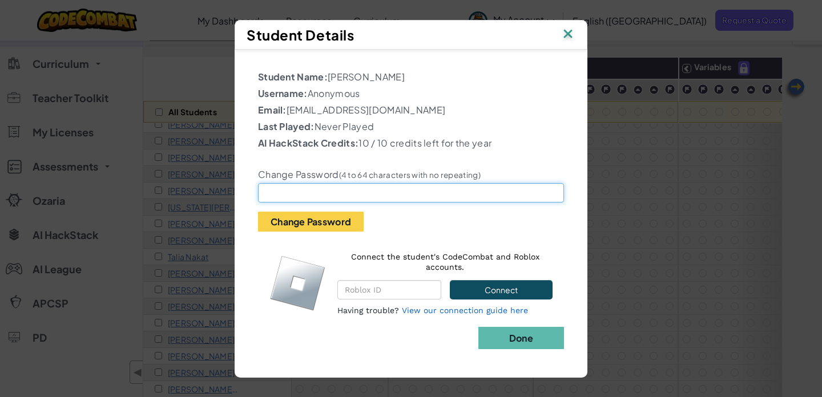
click at [281, 195] on input "text" at bounding box center [411, 192] width 306 height 19
paste input "St812USE"
type input "St812USE"
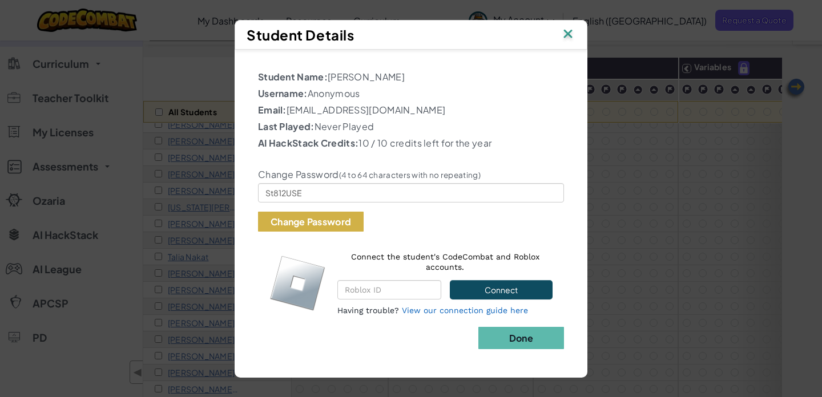
click at [288, 220] on button "Change Password" at bounding box center [311, 222] width 106 height 20
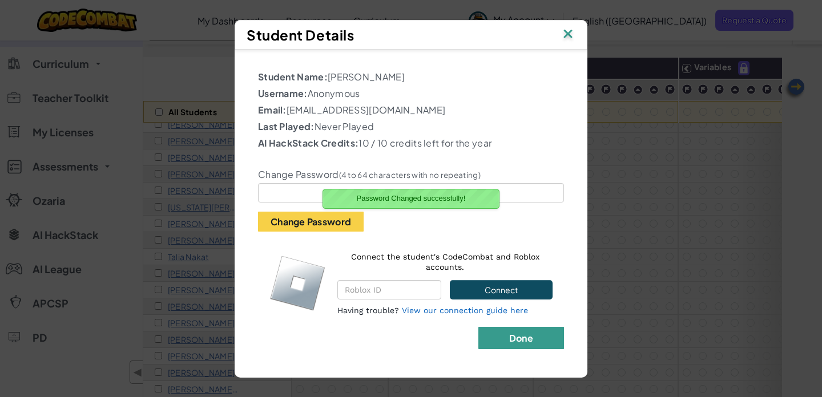
click at [534, 341] on button "Done" at bounding box center [522, 338] width 86 height 22
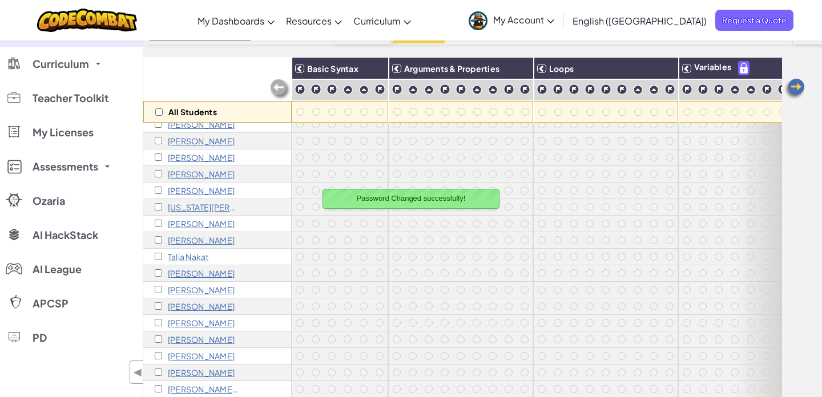
click at [204, 306] on p "[PERSON_NAME]" at bounding box center [201, 306] width 67 height 9
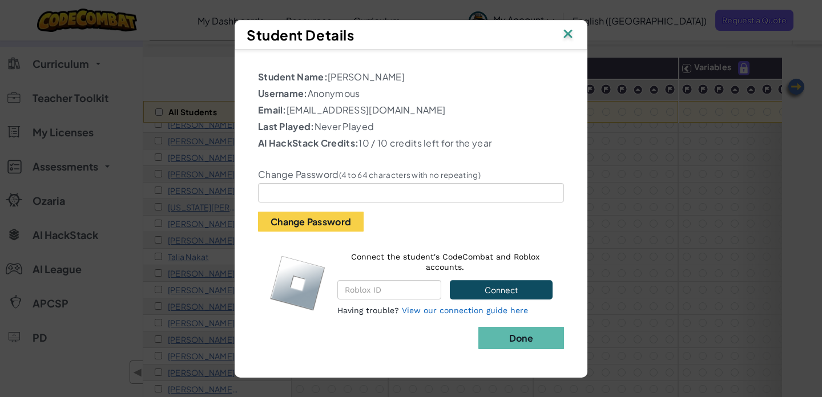
click at [569, 36] on img at bounding box center [568, 34] width 15 height 17
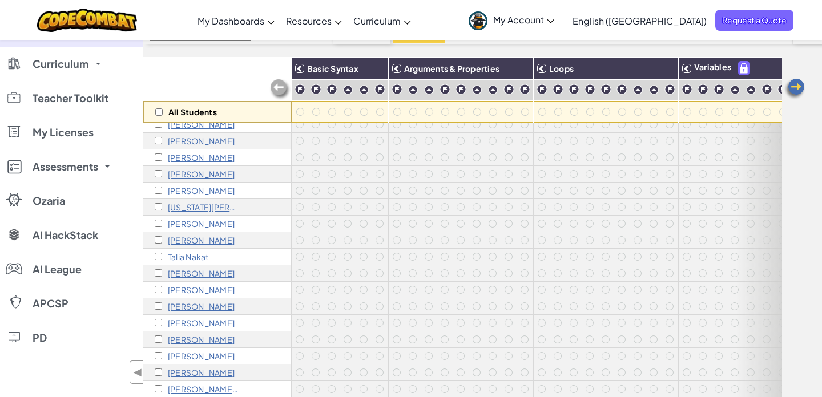
click at [194, 322] on p "[PERSON_NAME]" at bounding box center [201, 323] width 67 height 9
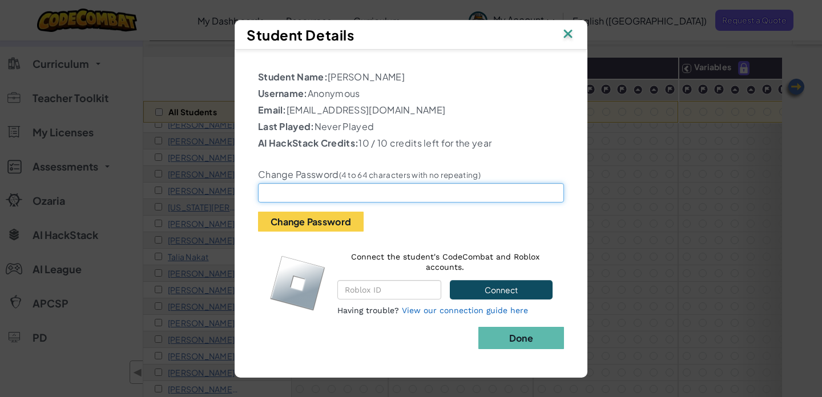
click at [328, 196] on input "text" at bounding box center [411, 192] width 306 height 19
paste input "St82D2d0"
type input "St82D2d0"
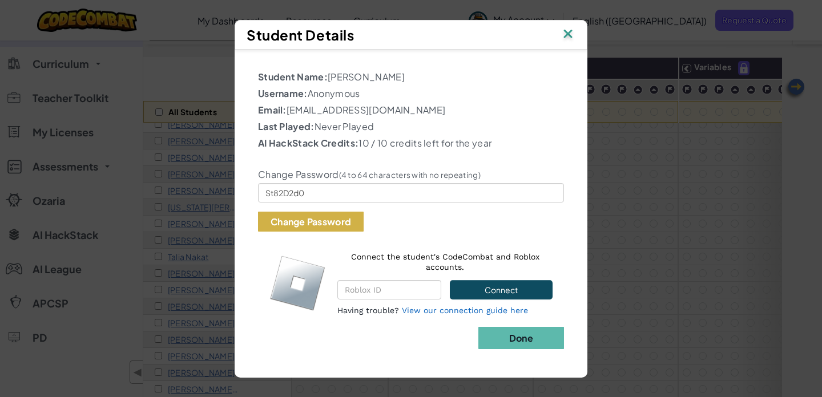
click at [312, 226] on button "Change Password" at bounding box center [311, 222] width 106 height 20
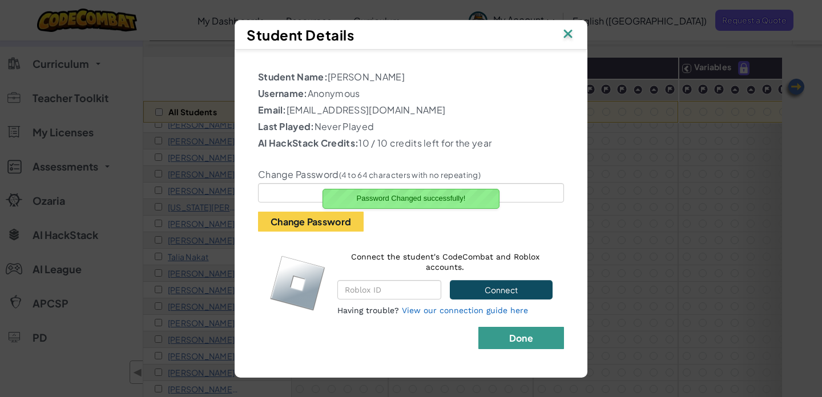
click at [532, 339] on b "Done" at bounding box center [521, 338] width 24 height 12
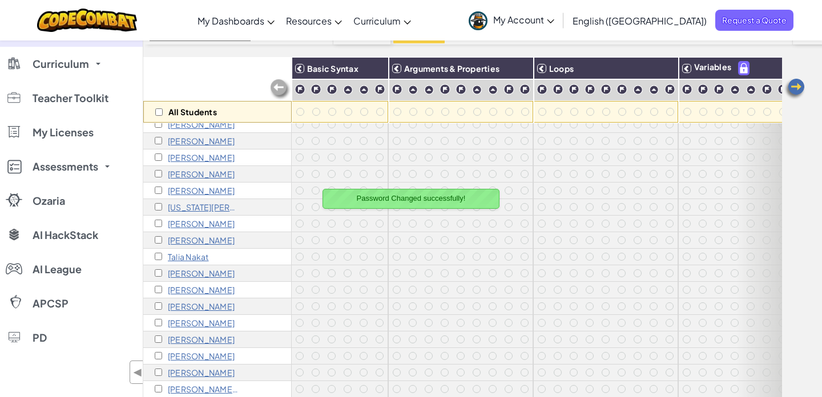
click at [184, 338] on p "[PERSON_NAME]" at bounding box center [201, 339] width 67 height 9
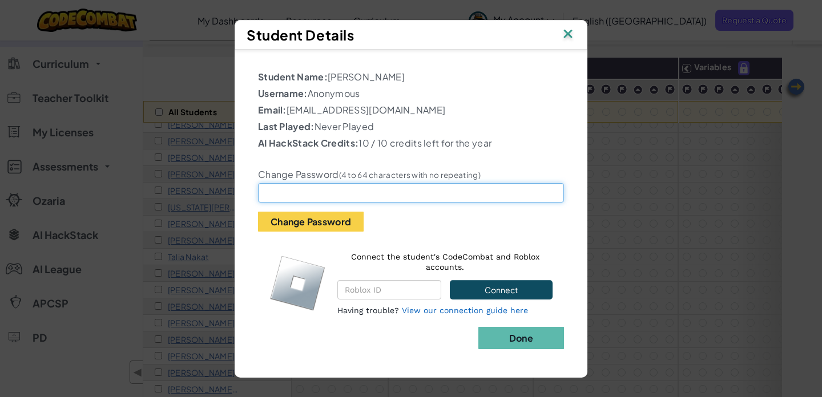
click at [316, 191] on input "text" at bounding box center [411, 192] width 306 height 19
paste input "St8tastic"
type input "St8tastic"
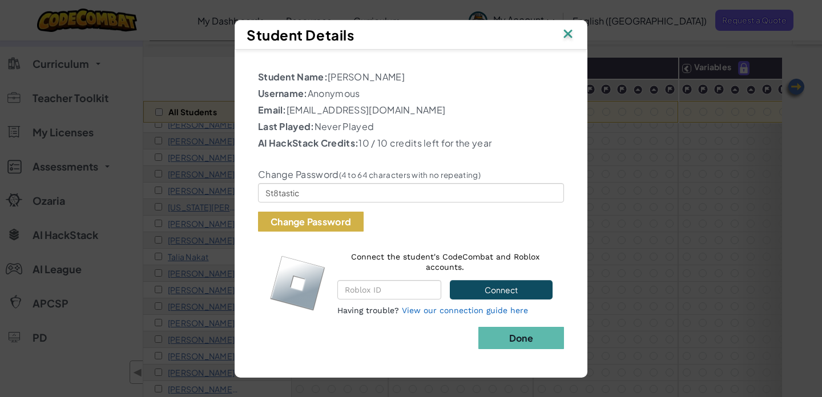
click at [310, 218] on button "Change Password" at bounding box center [311, 222] width 106 height 20
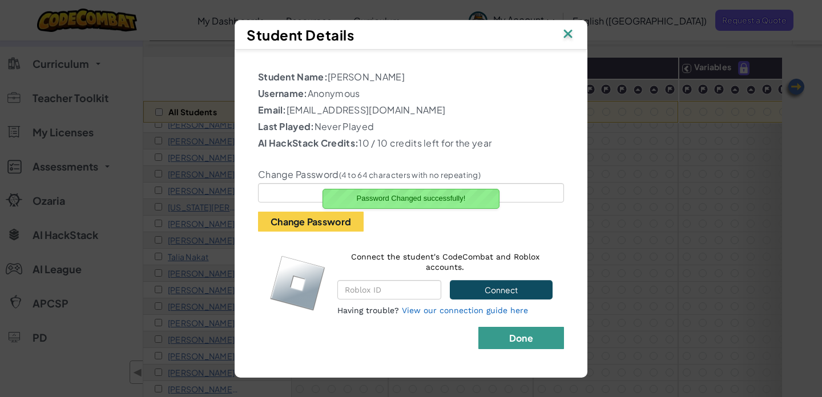
click at [517, 338] on b "Done" at bounding box center [521, 338] width 24 height 12
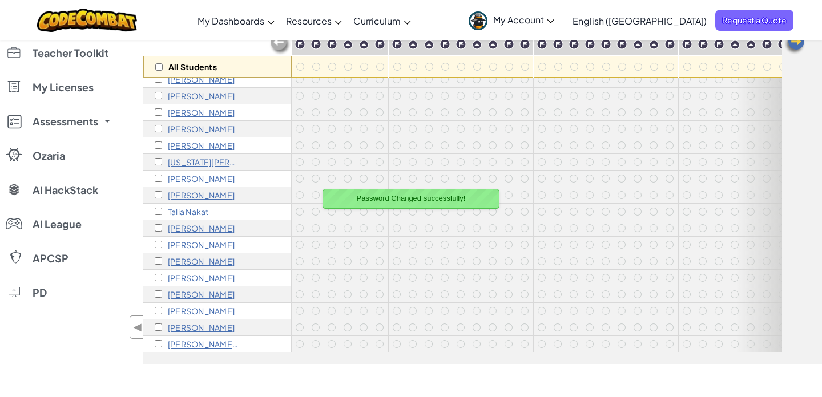
scroll to position [144, 0]
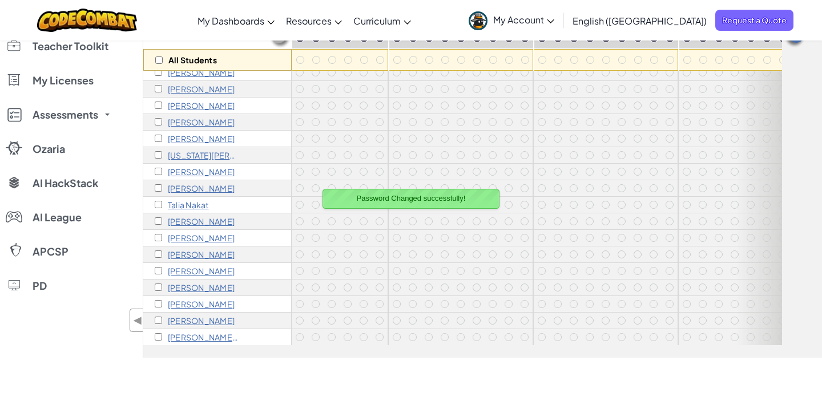
click at [202, 302] on p "[PERSON_NAME]" at bounding box center [201, 304] width 67 height 9
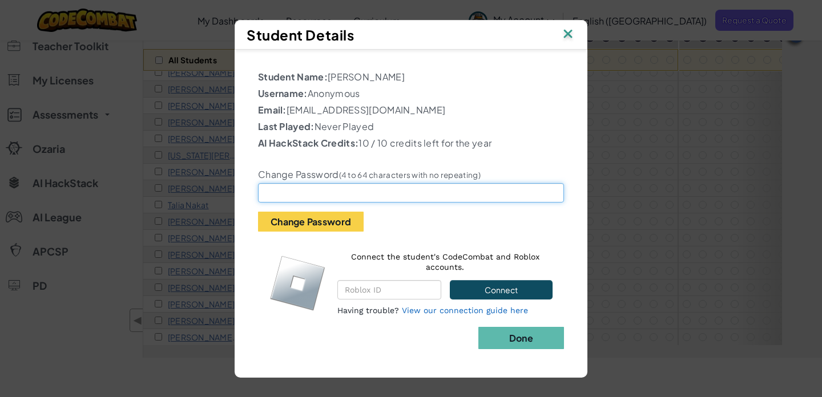
click at [303, 187] on input "text" at bounding box center [411, 192] width 306 height 19
paste input "St8smp84"
type input "St8smp84"
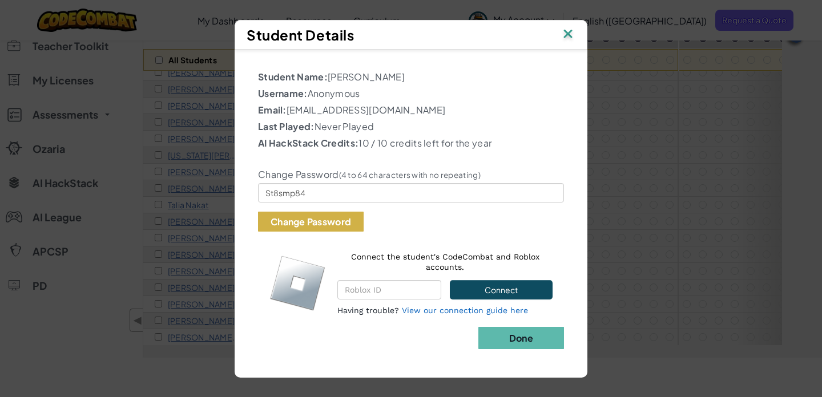
click at [306, 224] on button "Change Password" at bounding box center [311, 222] width 106 height 20
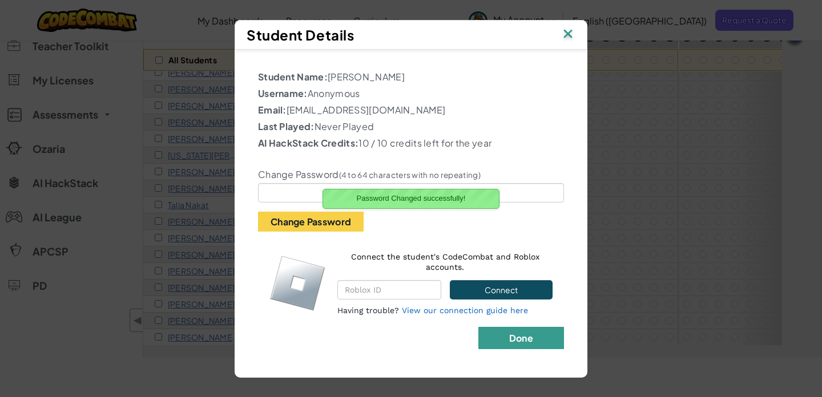
click at [549, 338] on button "Done" at bounding box center [522, 338] width 86 height 22
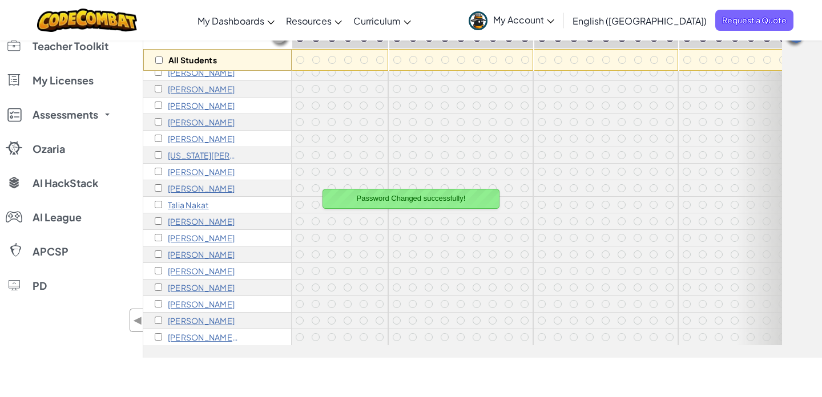
click at [198, 323] on p "[PERSON_NAME]" at bounding box center [201, 320] width 67 height 9
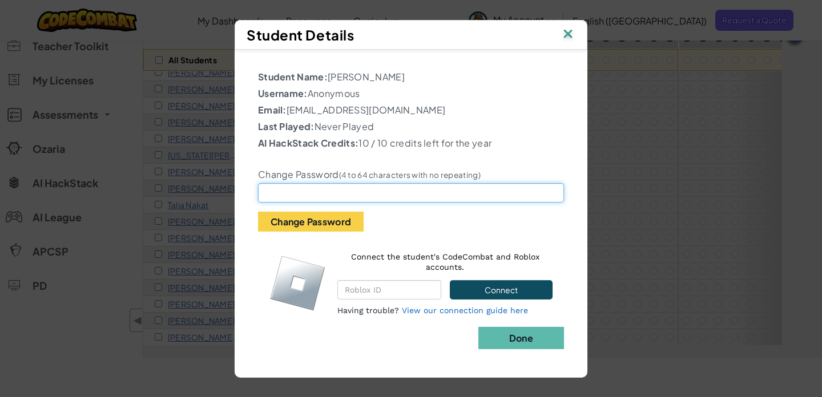
click at [356, 195] on input "text" at bounding box center [411, 192] width 306 height 19
paste input "St8@@@![PERSON_NAME]"
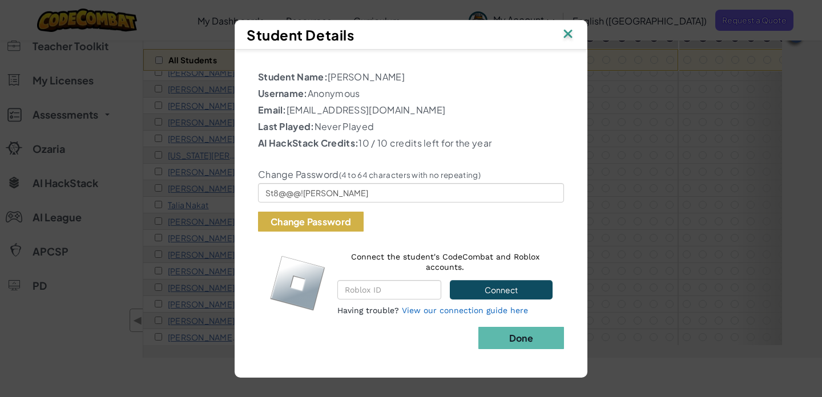
click at [328, 213] on button "Change Password" at bounding box center [311, 222] width 106 height 20
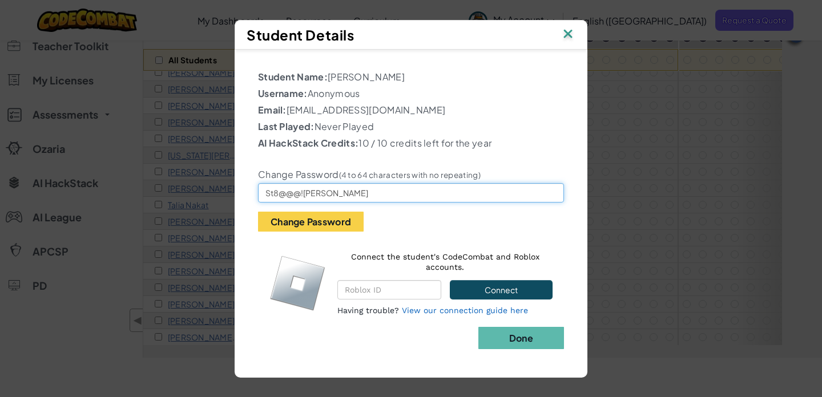
click at [302, 194] on input "St8@@@![PERSON_NAME]" at bounding box center [411, 192] width 306 height 19
type input "St8![PERSON_NAME]"
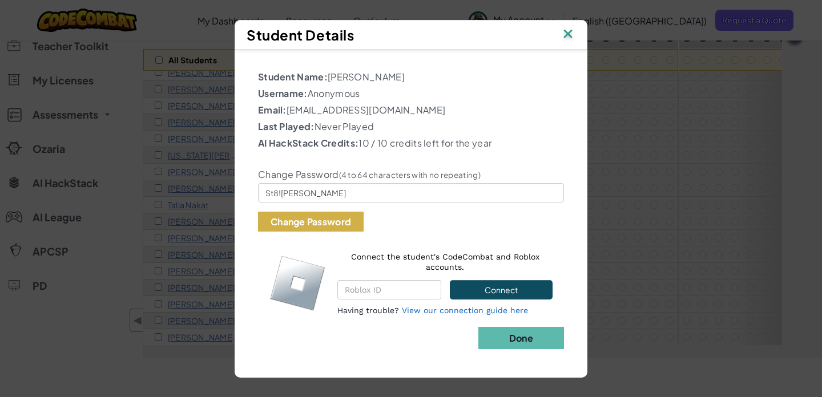
click at [299, 227] on button "Change Password" at bounding box center [311, 222] width 106 height 20
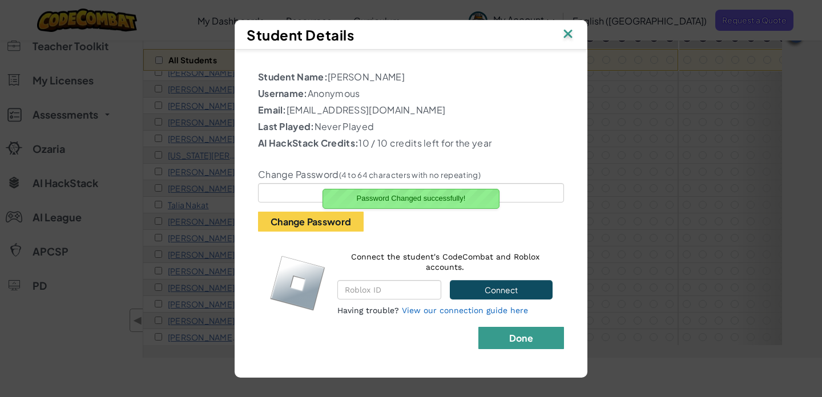
click at [515, 340] on b "Done" at bounding box center [521, 338] width 24 height 12
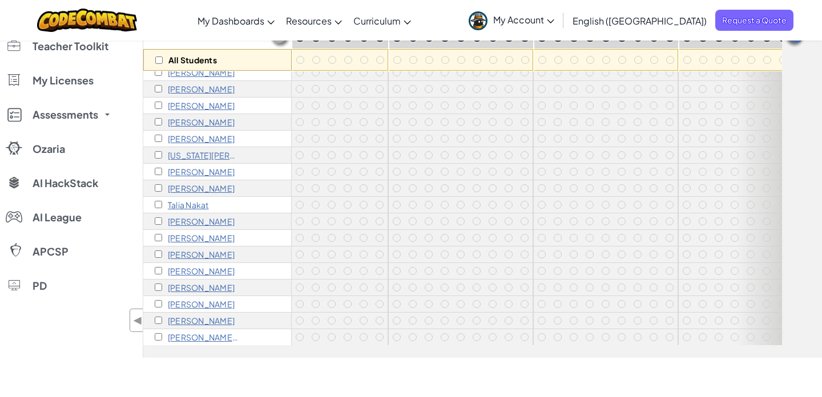
click at [199, 338] on p "[PERSON_NAME] [PERSON_NAME]" at bounding box center [203, 337] width 71 height 9
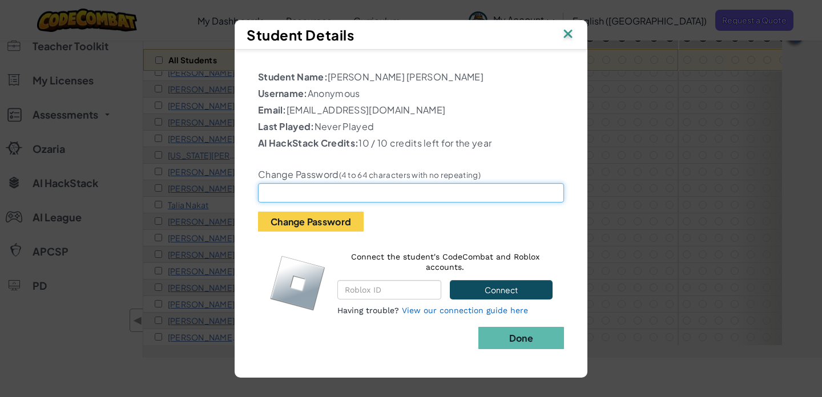
click at [289, 188] on input "text" at bounding box center [411, 192] width 306 height 19
paste input "St842016"
type input "St842016"
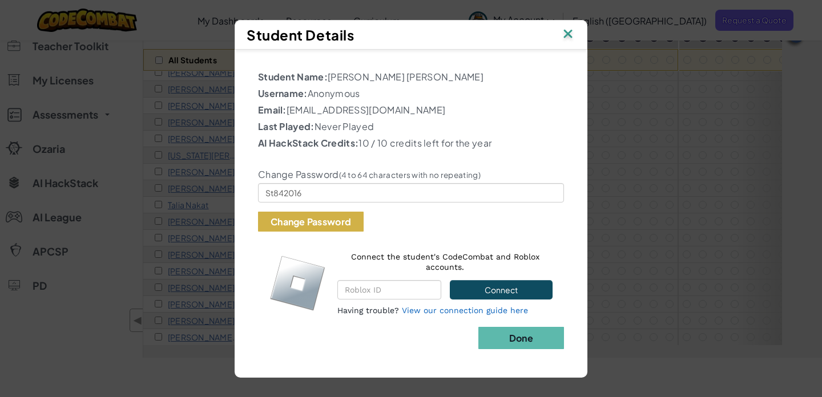
click at [292, 218] on button "Change Password" at bounding box center [311, 222] width 106 height 20
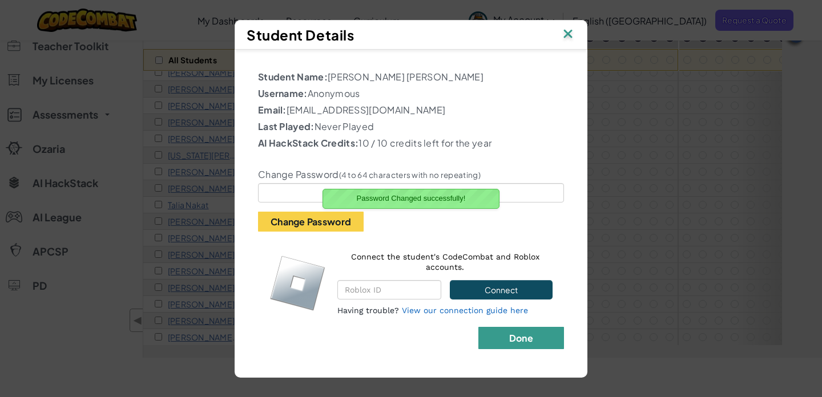
click at [520, 341] on b "Done" at bounding box center [521, 338] width 24 height 12
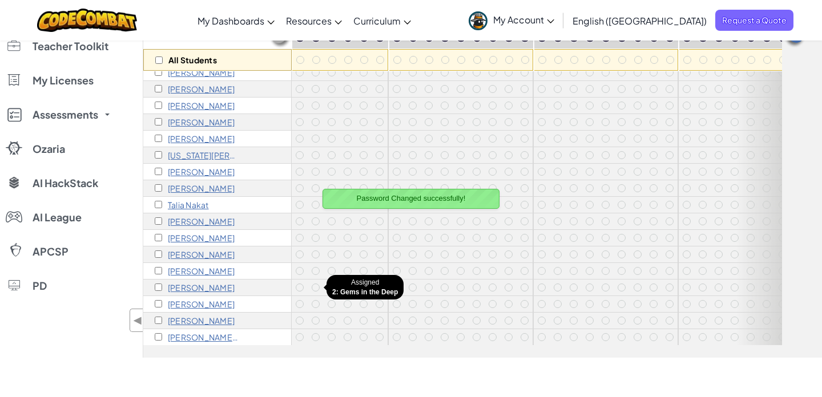
click at [311, 280] on div at bounding box center [316, 288] width 16 height 16
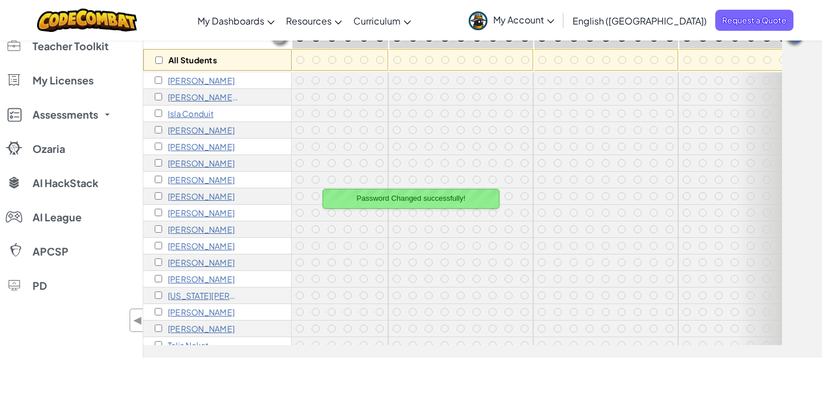
scroll to position [0, 0]
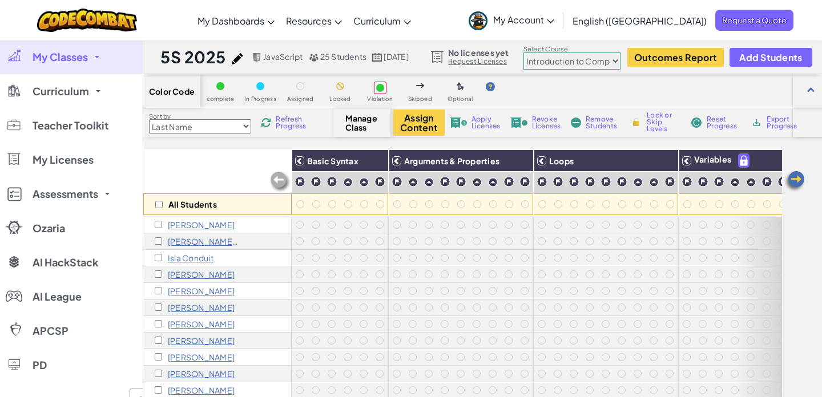
click at [196, 58] on h1 "5S 2025" at bounding box center [193, 57] width 66 height 22
click at [86, 55] on span "My Classes" at bounding box center [60, 57] width 55 height 10
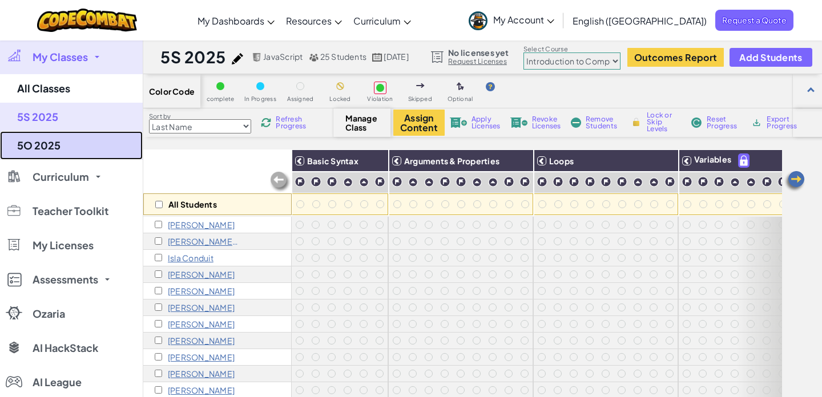
click at [48, 149] on link "5O 2025" at bounding box center [71, 145] width 143 height 29
select select "560f1a9f22961295f9427742"
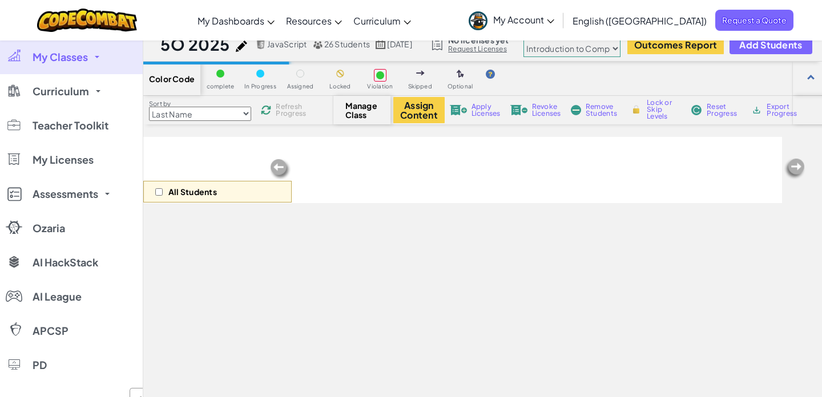
scroll to position [10, 0]
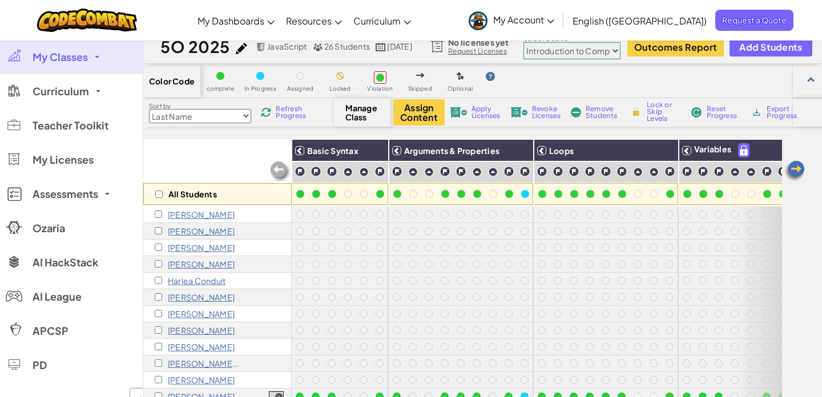
click at [204, 210] on p "[PERSON_NAME]" at bounding box center [201, 214] width 67 height 9
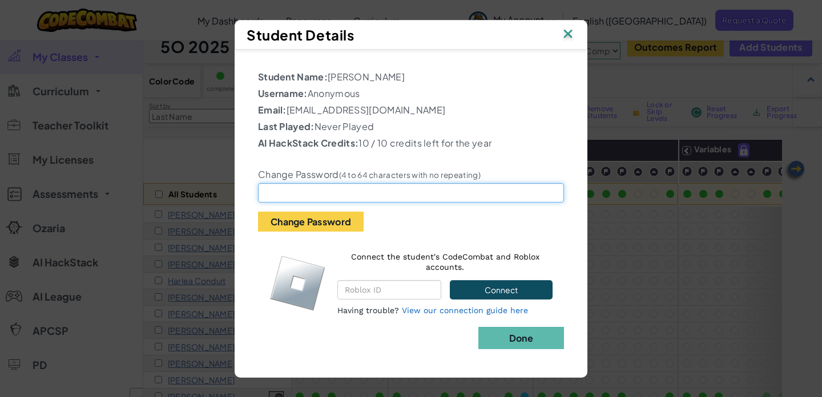
click at [380, 189] on input "text" at bounding box center [411, 192] width 306 height 19
paste input "St8$w1ft1e!"
type input "St8$w1ft1e!"
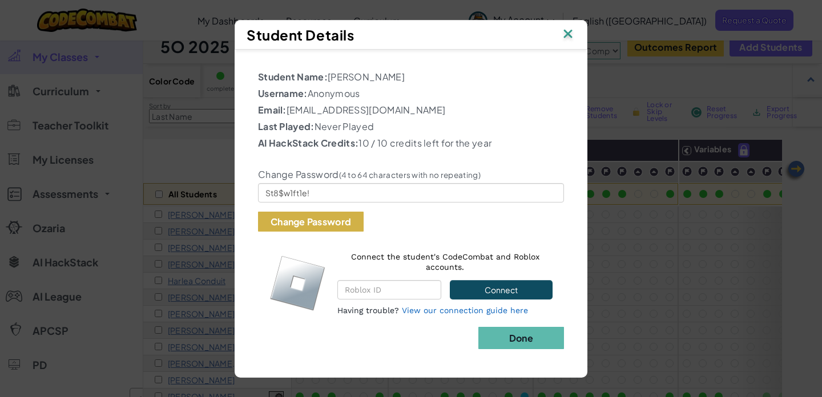
click at [335, 220] on button "Change Password" at bounding box center [311, 222] width 106 height 20
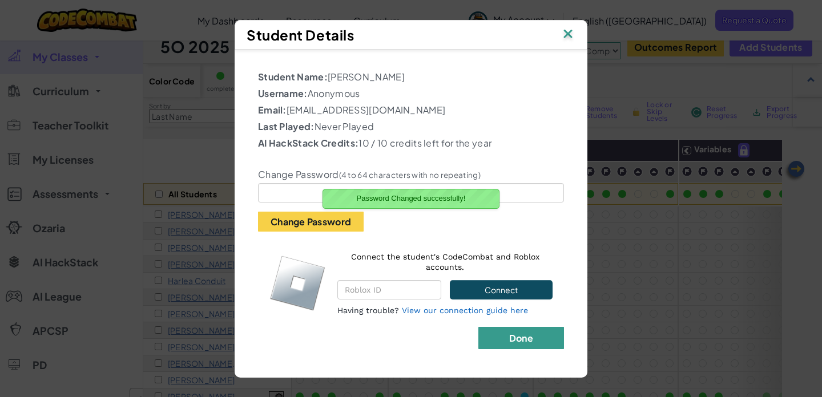
click at [543, 336] on button "Done" at bounding box center [522, 338] width 86 height 22
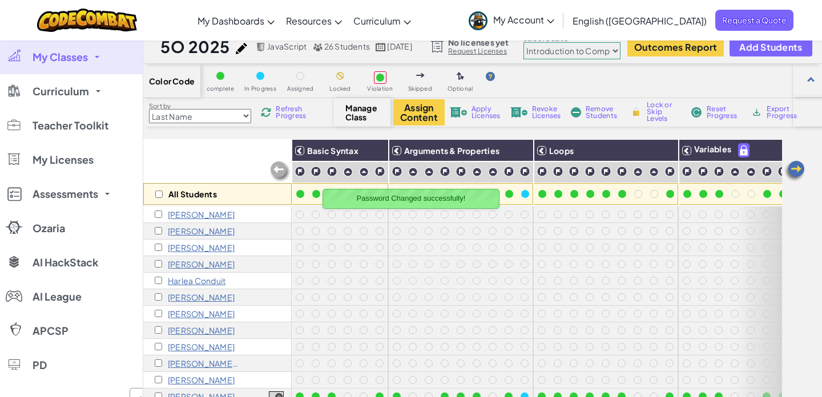
click at [194, 230] on p "[PERSON_NAME]" at bounding box center [201, 231] width 67 height 9
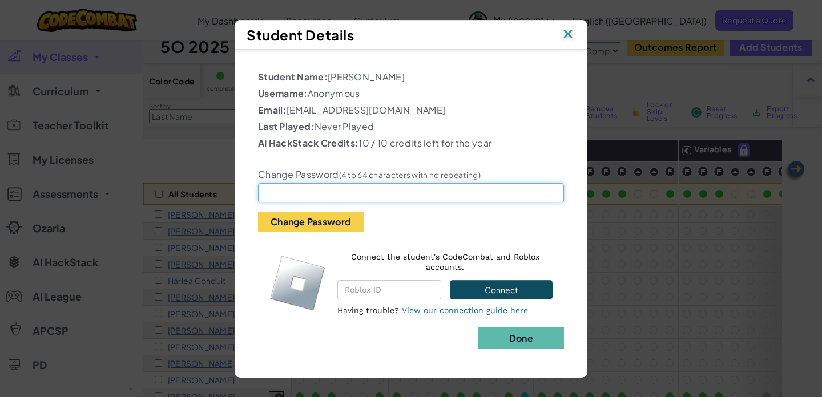
click at [324, 194] on input "text" at bounding box center [411, 192] width 306 height 19
paste input "St8wwwga"
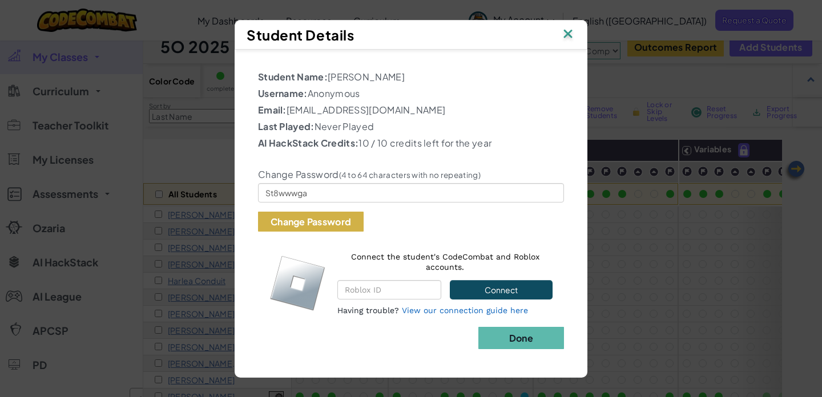
click at [313, 223] on button "Change Password" at bounding box center [311, 222] width 106 height 20
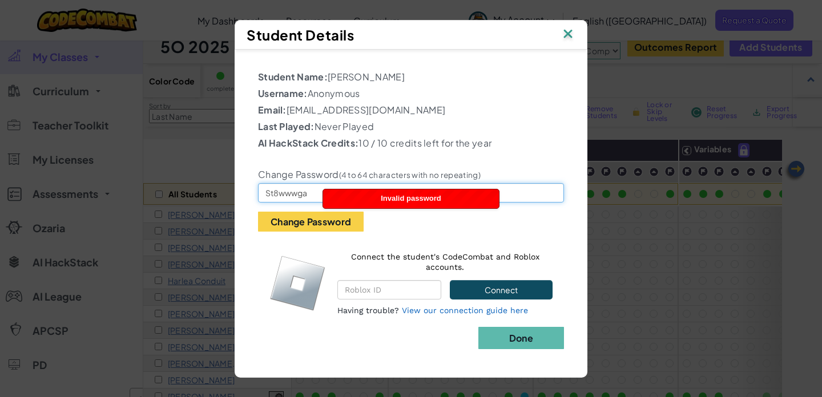
click at [297, 194] on input "St8wwwga" at bounding box center [411, 192] width 306 height 19
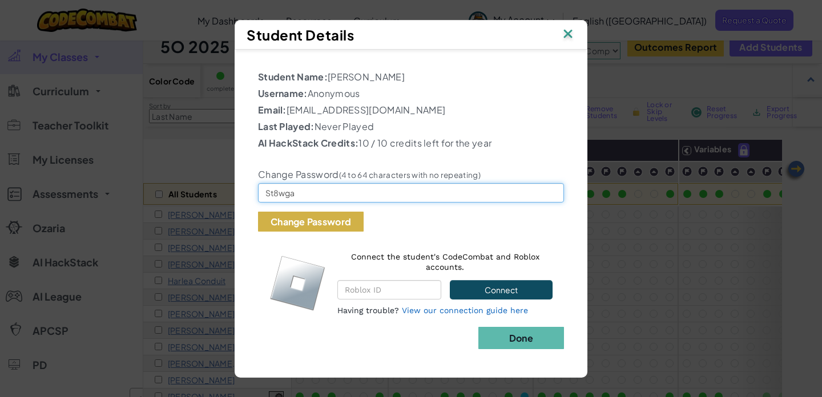
type input "St8wga"
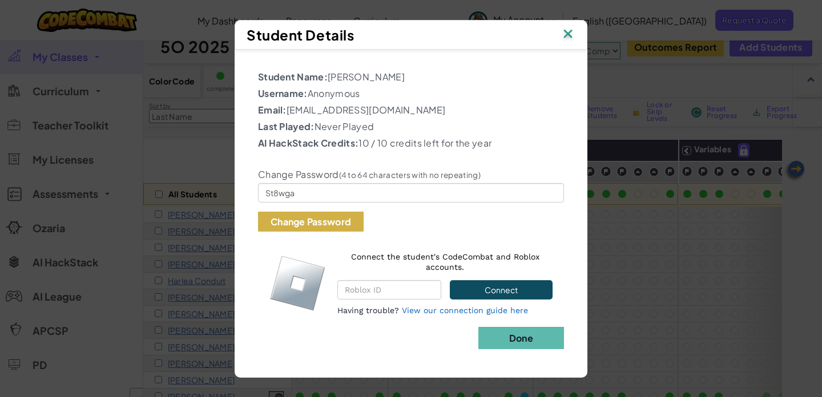
click at [301, 223] on button "Change Password" at bounding box center [311, 222] width 106 height 20
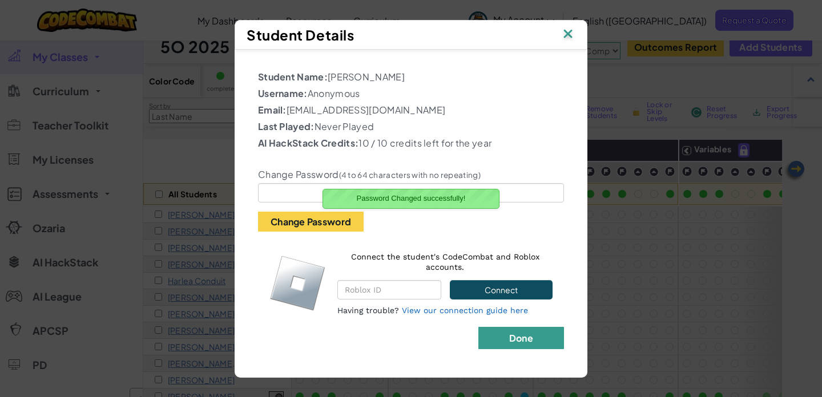
click at [501, 338] on button "Done" at bounding box center [522, 338] width 86 height 22
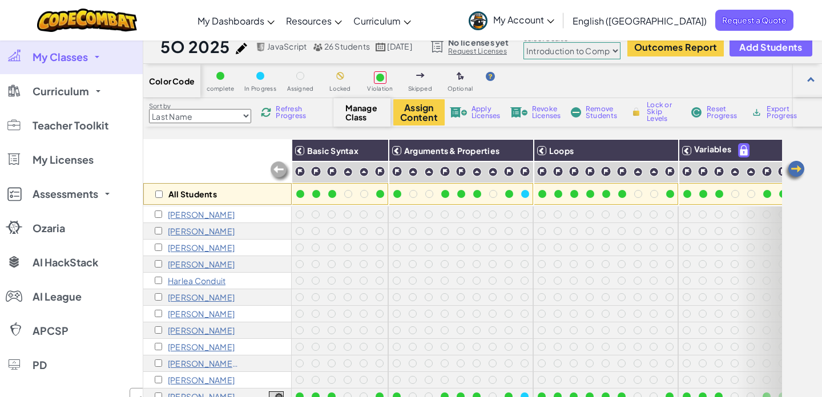
click at [187, 246] on p "[PERSON_NAME]" at bounding box center [201, 247] width 67 height 9
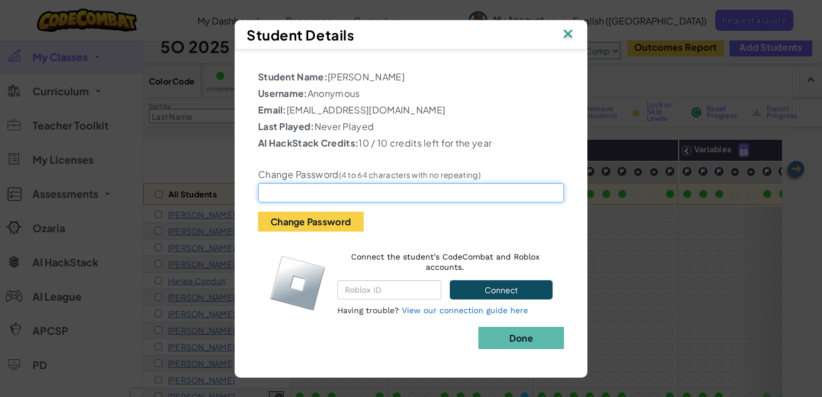
click at [283, 190] on input "text" at bounding box center [411, 192] width 306 height 19
paste input "St825b190o"
type input "St825b190o"
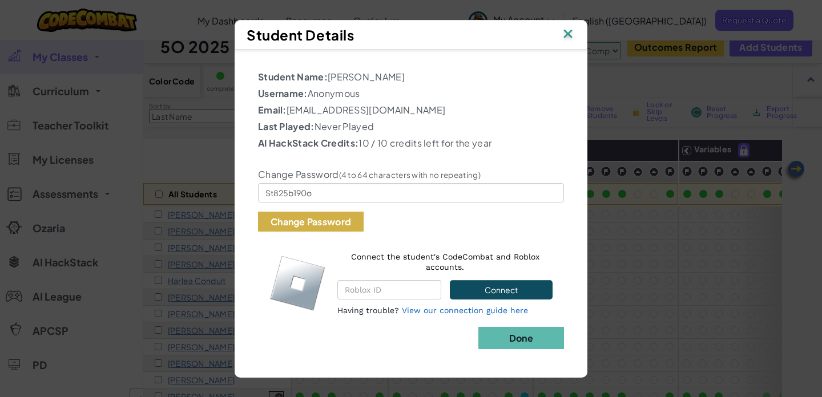
click at [310, 222] on button "Change Password" at bounding box center [311, 222] width 106 height 20
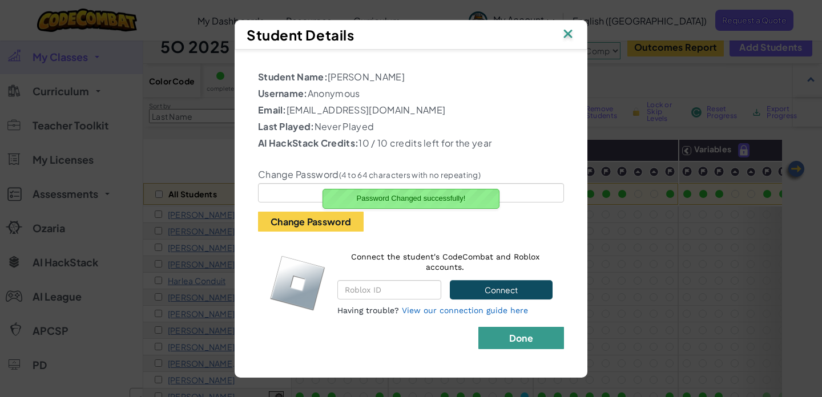
click at [517, 341] on b "Done" at bounding box center [521, 338] width 24 height 12
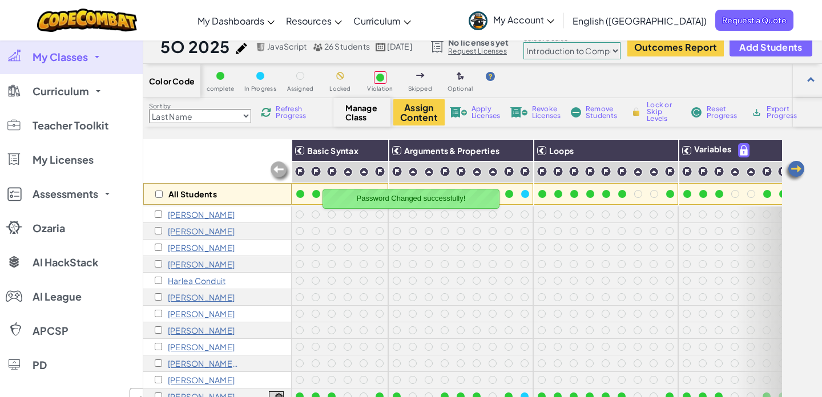
click at [190, 262] on p "[PERSON_NAME]" at bounding box center [201, 264] width 67 height 9
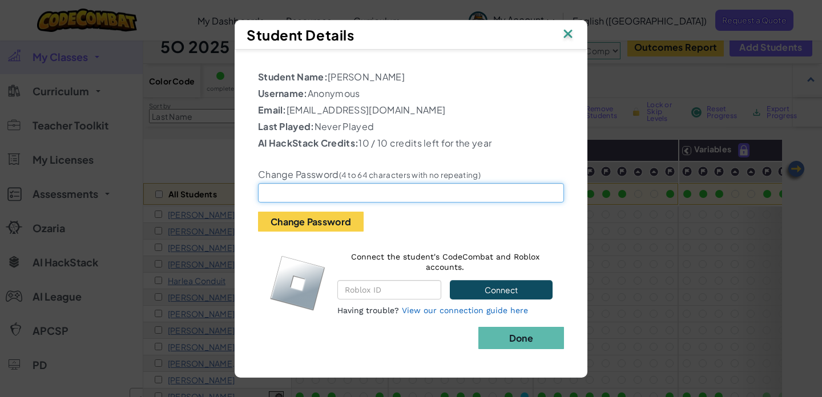
click at [350, 187] on input "text" at bounding box center [411, 192] width 306 height 19
paste input "St82D2d0"
type input "St82D2d0"
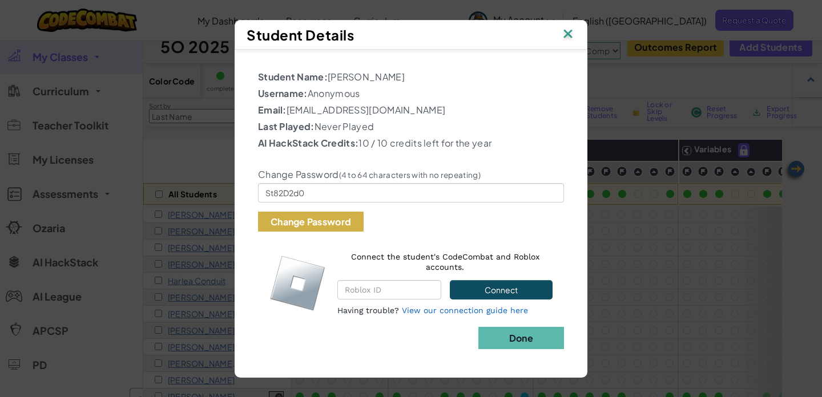
click at [324, 227] on button "Change Password" at bounding box center [311, 222] width 106 height 20
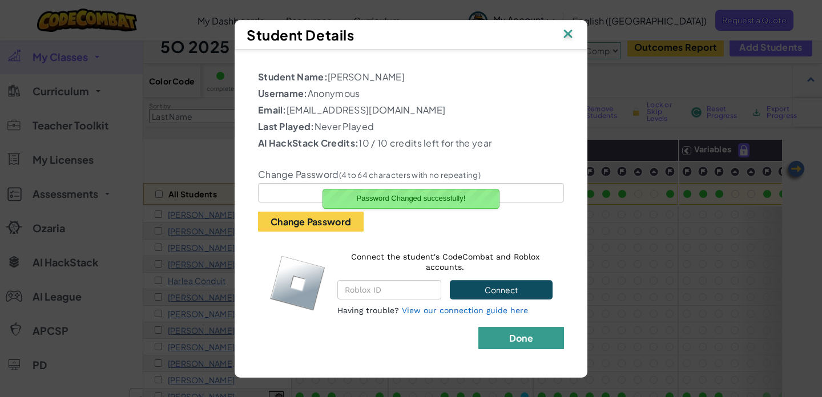
click at [543, 336] on button "Done" at bounding box center [522, 338] width 86 height 22
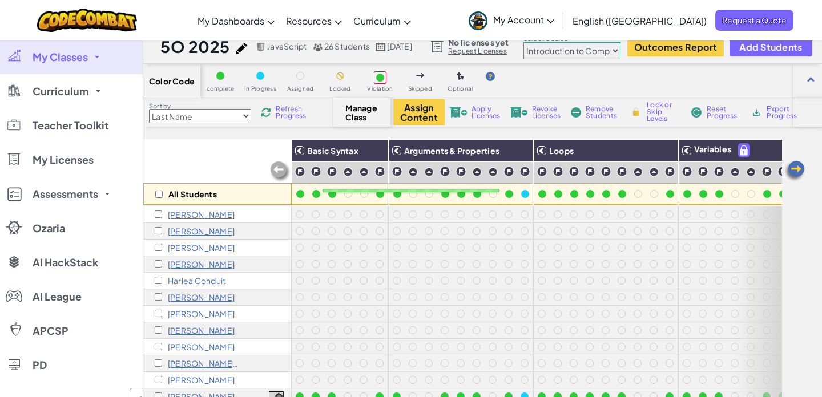
click at [196, 279] on p "Harlea Conduit" at bounding box center [197, 280] width 58 height 9
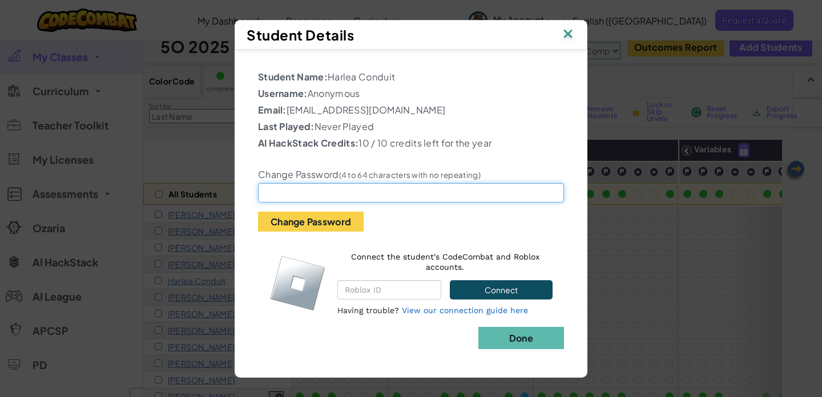
click at [298, 188] on input "text" at bounding box center [411, 192] width 306 height 19
paste input "St8HC5625"
type input "St8HC5625"
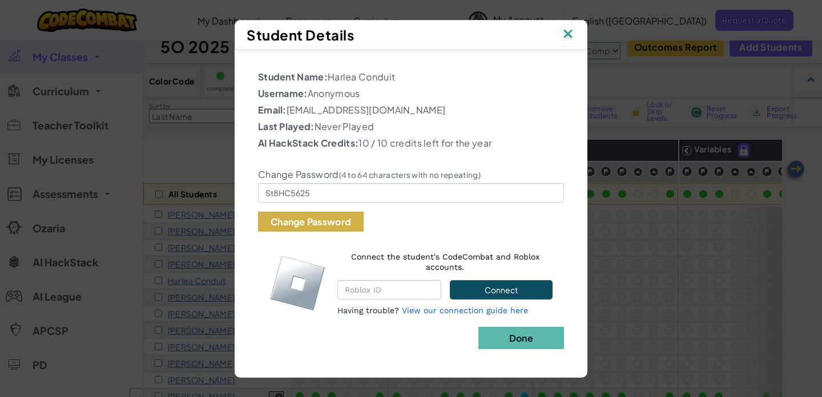
click at [298, 216] on button "Change Password" at bounding box center [311, 222] width 106 height 20
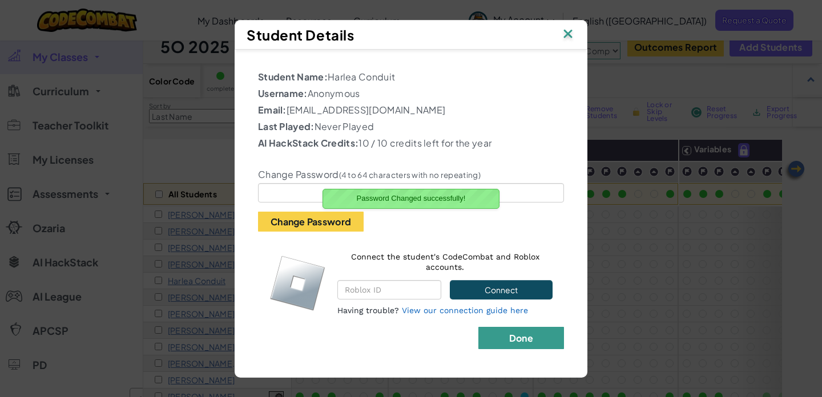
click at [539, 334] on button "Done" at bounding box center [522, 338] width 86 height 22
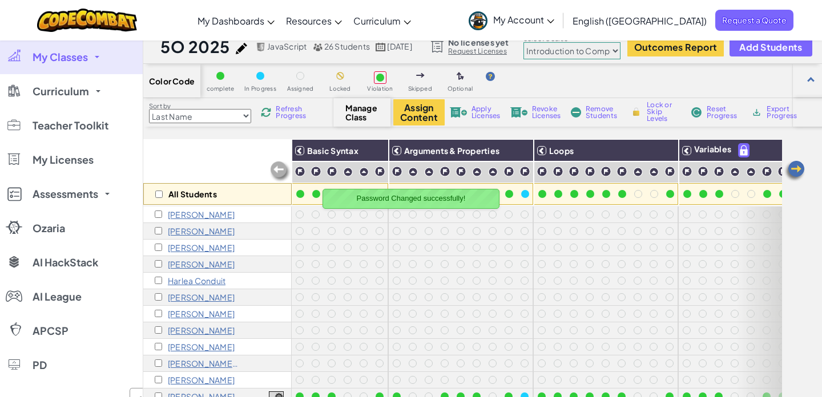
click at [196, 300] on p "[PERSON_NAME]" at bounding box center [201, 297] width 67 height 9
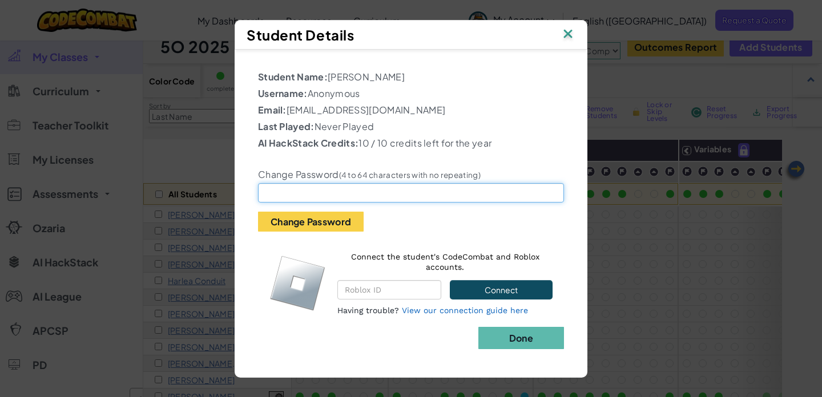
click at [363, 191] on input "text" at bounding box center [411, 192] width 306 height 19
paste input "St8flawer3"
type input "St8flawer3"
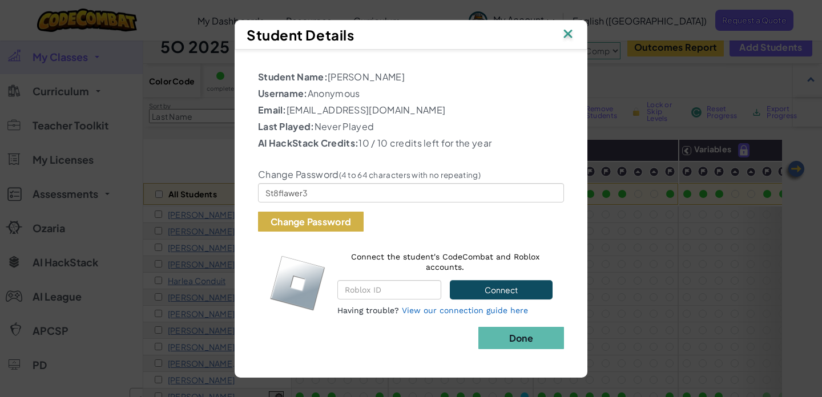
click at [322, 216] on button "Change Password" at bounding box center [311, 222] width 106 height 20
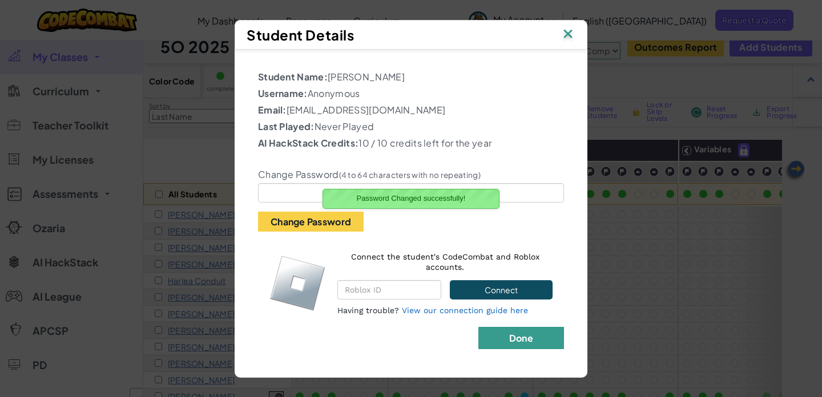
click at [513, 335] on b "Done" at bounding box center [521, 338] width 24 height 12
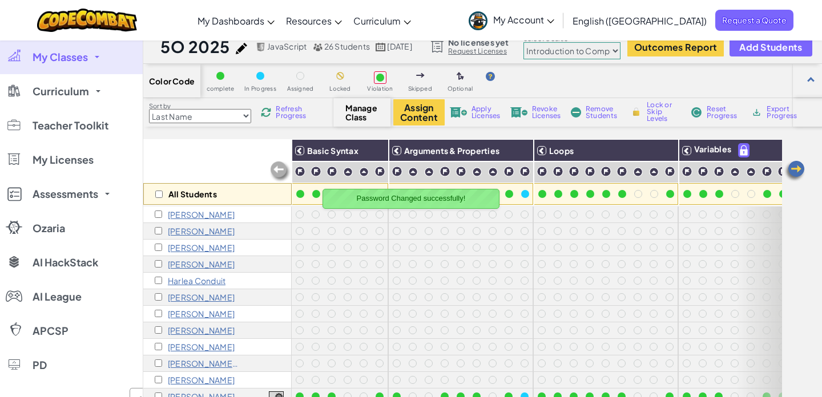
click at [199, 315] on p "[PERSON_NAME]" at bounding box center [201, 314] width 67 height 9
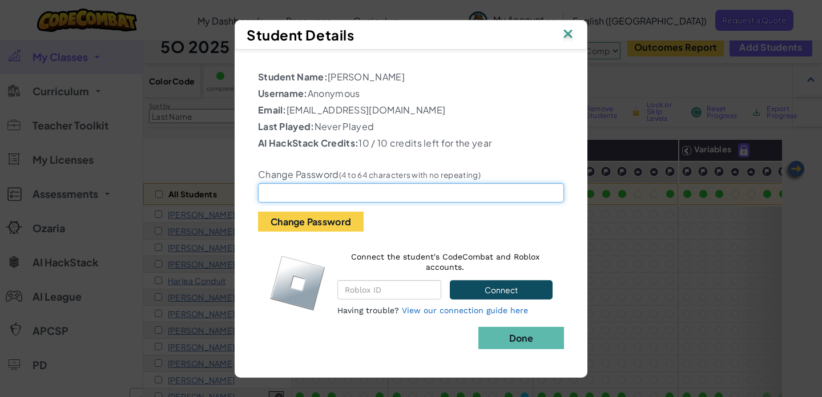
click at [353, 195] on input "text" at bounding box center [411, 192] width 306 height 19
paste input "St8gymnastix"
type input "St8gymnastix"
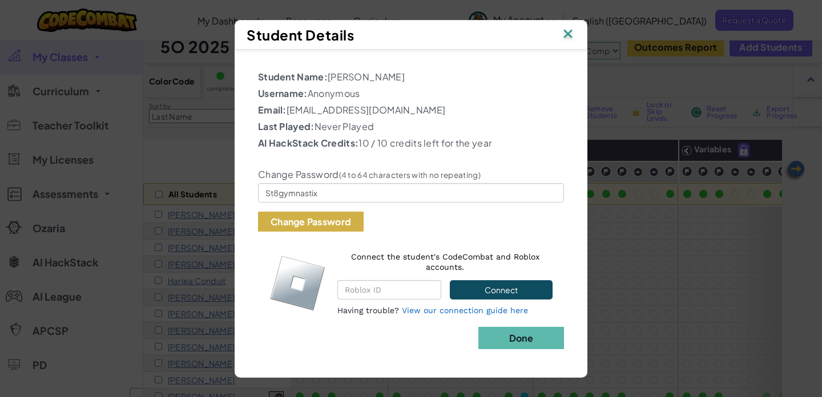
click at [327, 224] on button "Change Password" at bounding box center [311, 222] width 106 height 20
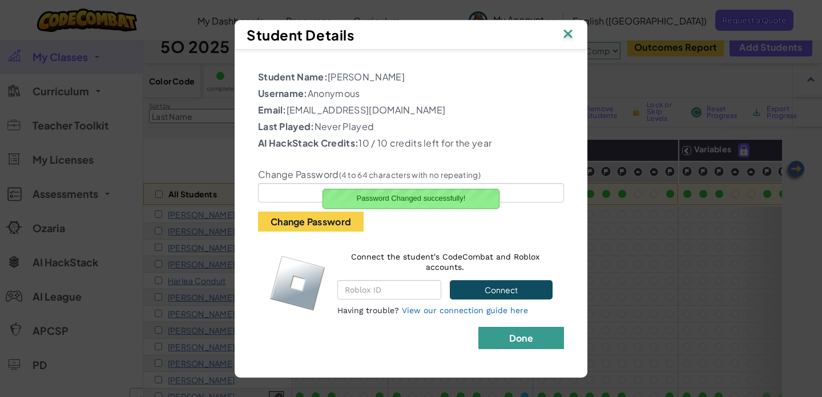
click at [545, 339] on button "Done" at bounding box center [522, 338] width 86 height 22
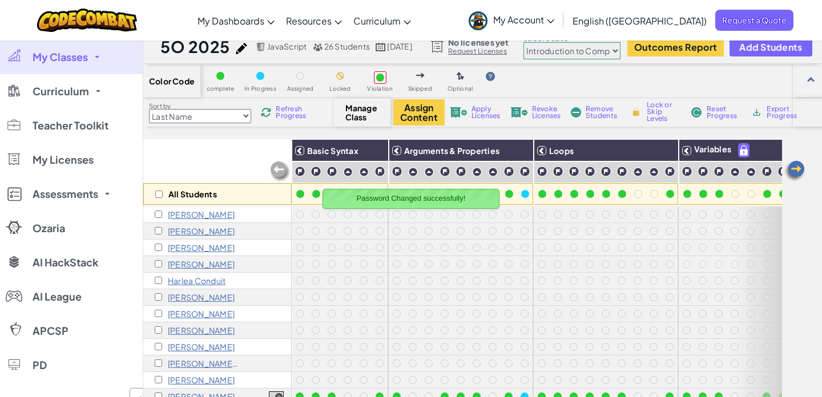
click at [197, 336] on div "[PERSON_NAME]" at bounding box center [217, 331] width 148 height 17
click at [197, 330] on p "[PERSON_NAME]" at bounding box center [201, 330] width 67 height 9
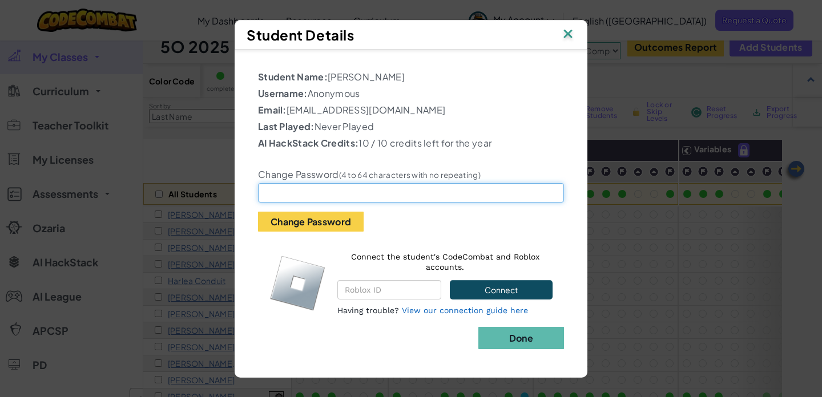
click at [350, 193] on input "text" at bounding box center [411, 192] width 306 height 19
paste input "St8bbcfc"
type input "St8bbcfc"
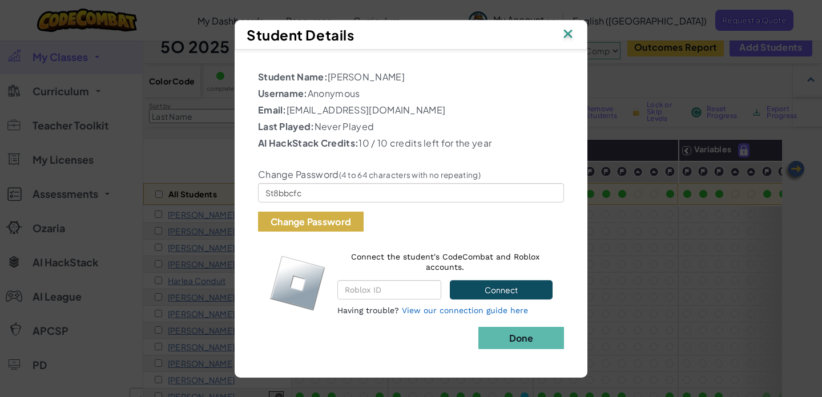
click at [346, 220] on button "Change Password" at bounding box center [311, 222] width 106 height 20
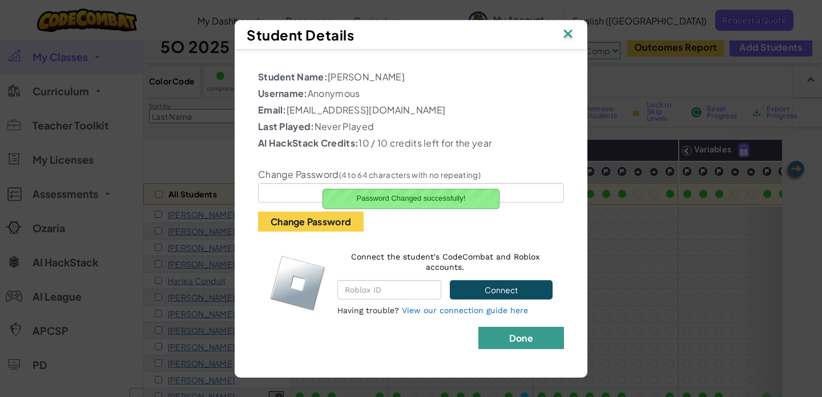
click at [527, 334] on b "Done" at bounding box center [521, 338] width 24 height 12
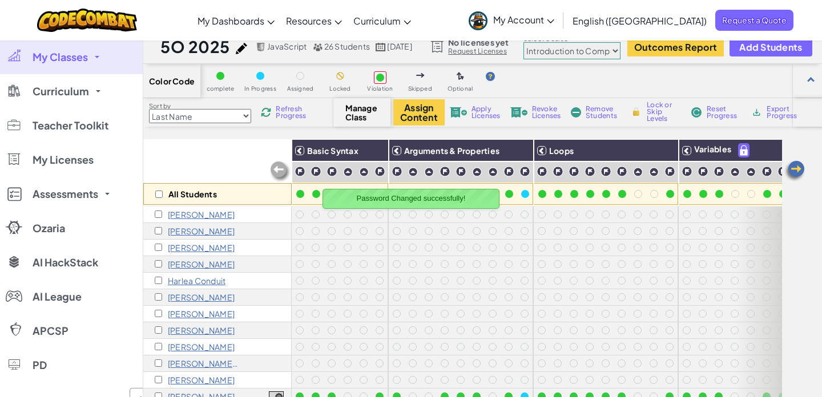
click at [198, 344] on p "[PERSON_NAME]" at bounding box center [201, 347] width 67 height 9
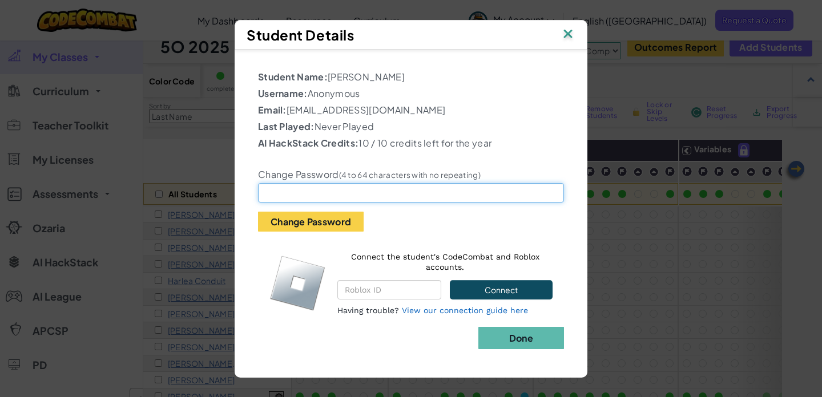
click at [300, 193] on input "text" at bounding box center [411, 192] width 306 height 19
paste input "St8downball"
type input "St8downball"
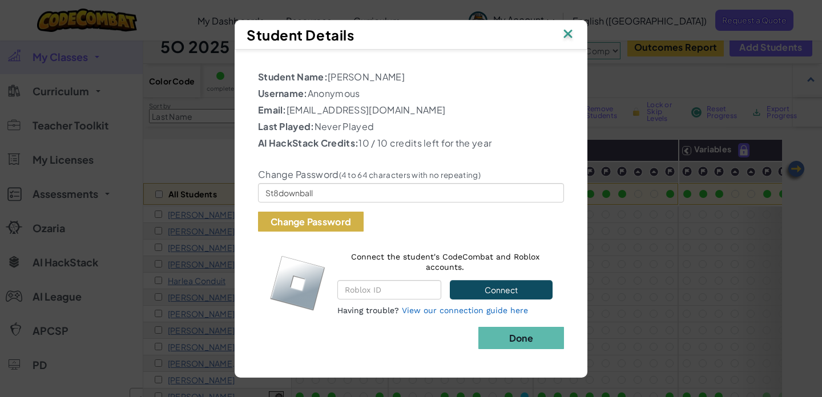
click at [300, 214] on button "Change Password" at bounding box center [311, 222] width 106 height 20
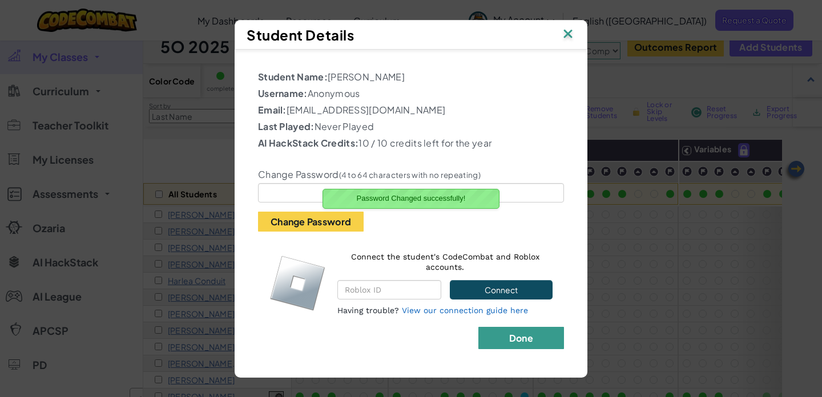
click at [521, 331] on button "Done" at bounding box center [522, 338] width 86 height 22
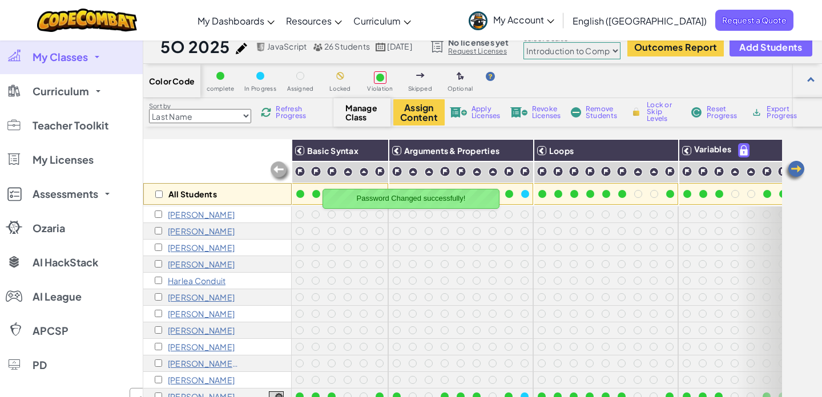
click at [212, 363] on p "[PERSON_NAME] Senevirat Hewajulige" at bounding box center [203, 363] width 71 height 9
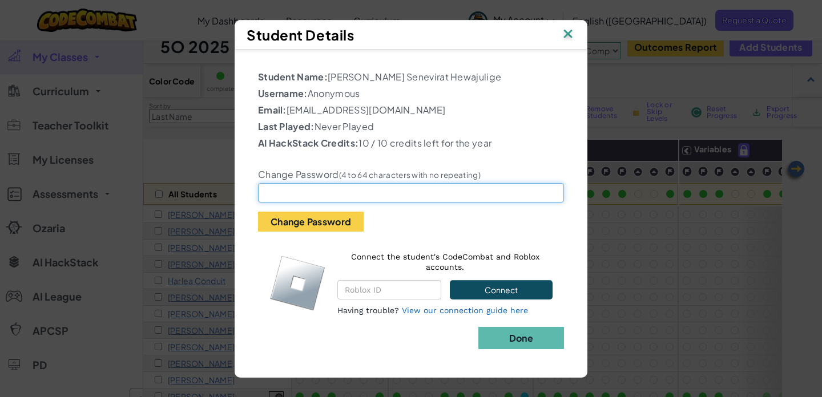
click at [354, 186] on input "text" at bounding box center [411, 192] width 306 height 19
paste input "St887436"
type input "St887436"
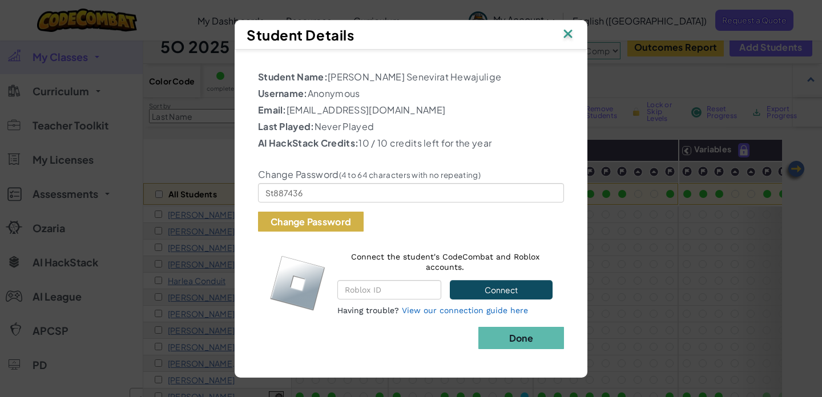
click at [326, 215] on button "Change Password" at bounding box center [311, 222] width 106 height 20
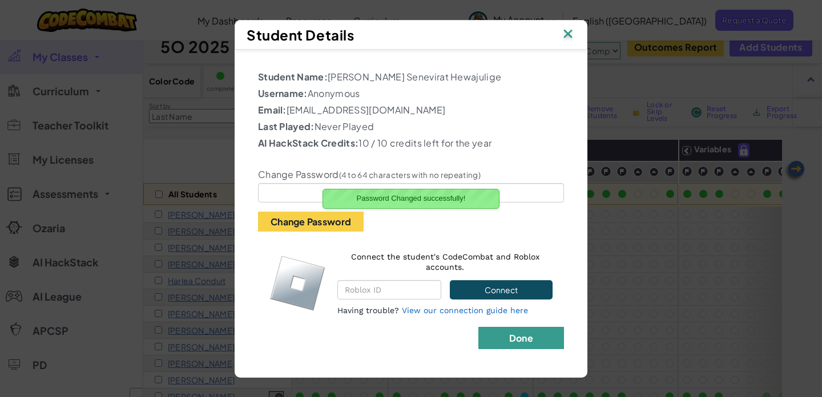
click at [521, 336] on b "Done" at bounding box center [521, 338] width 24 height 12
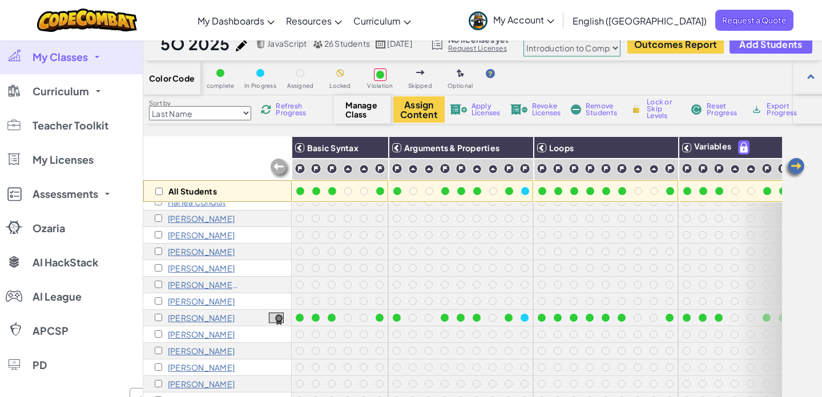
scroll to position [0, 0]
click at [203, 304] on p "[PERSON_NAME]" at bounding box center [201, 301] width 67 height 9
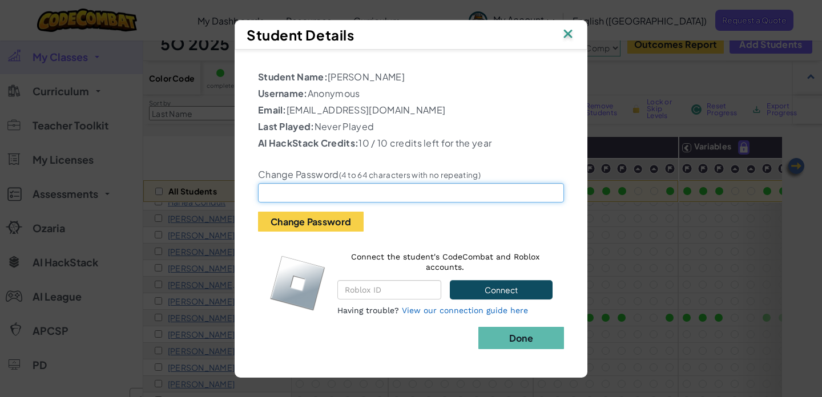
click at [314, 187] on input "text" at bounding box center [411, 192] width 306 height 19
paste input "St812pob"
type input "St812pob"
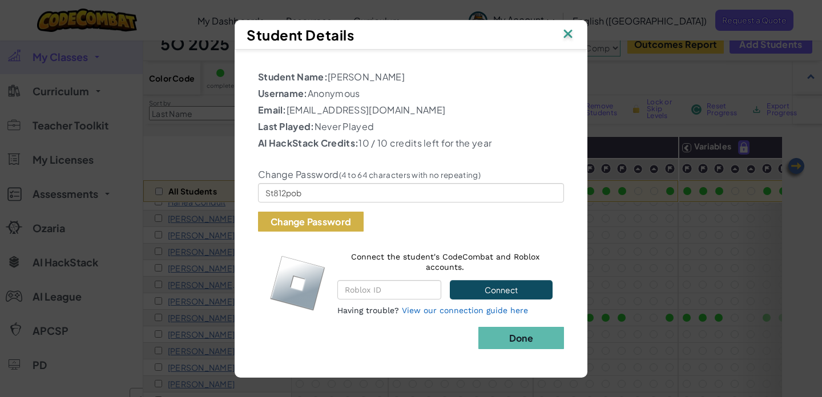
click at [302, 223] on button "Change Password" at bounding box center [311, 222] width 106 height 20
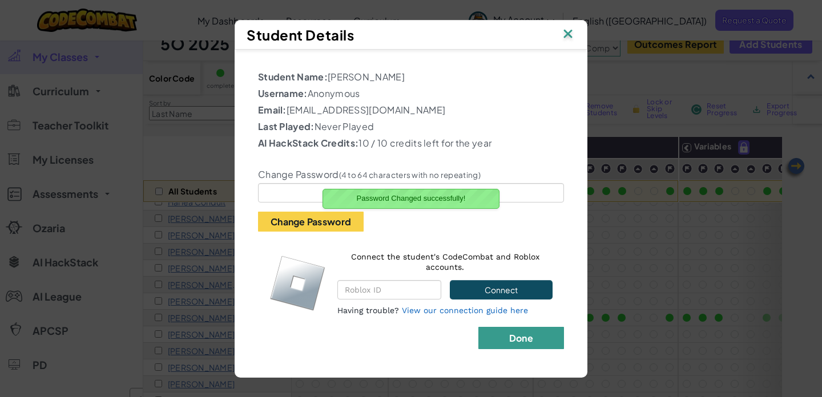
click at [533, 338] on b "Done" at bounding box center [521, 338] width 24 height 12
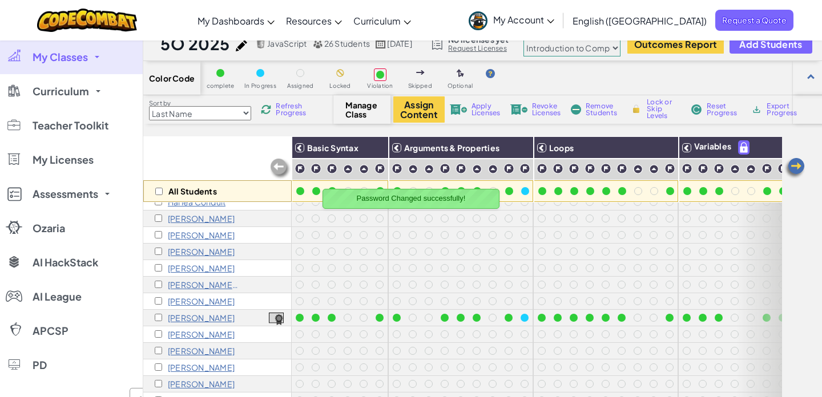
click at [199, 317] on p "[PERSON_NAME]" at bounding box center [201, 318] width 67 height 9
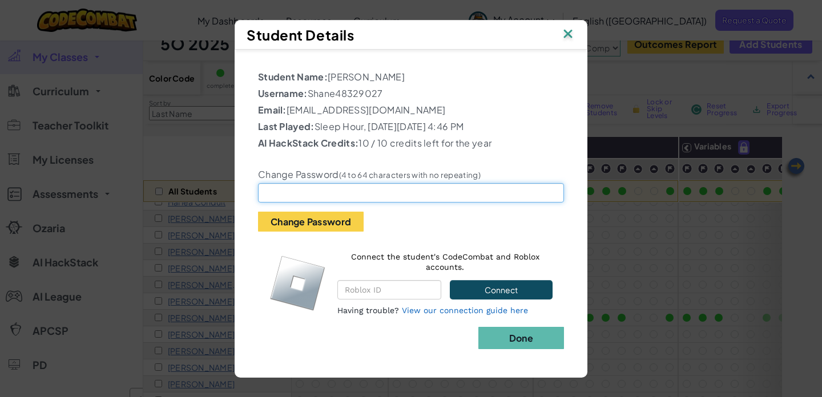
click at [286, 199] on input "text" at bounding box center [411, 192] width 306 height 19
paste input "St85@st6"
type input "St85@st6"
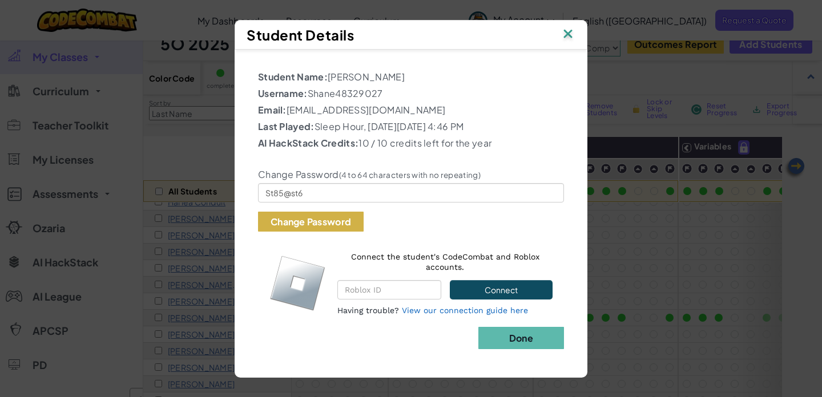
click at [300, 225] on button "Change Password" at bounding box center [311, 222] width 106 height 20
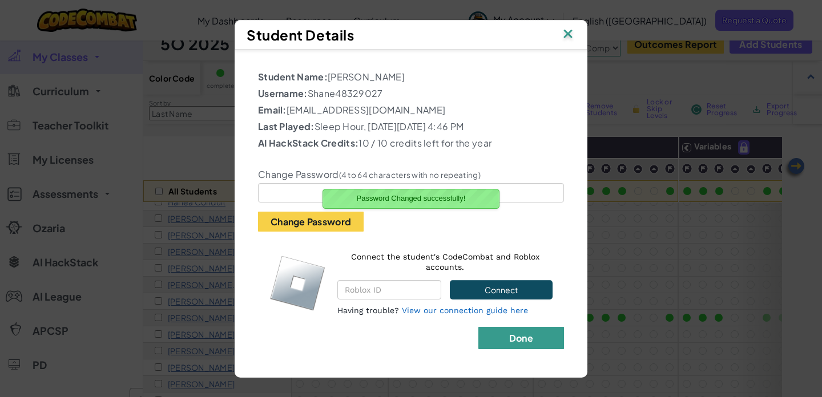
click at [516, 343] on b "Done" at bounding box center [521, 338] width 24 height 12
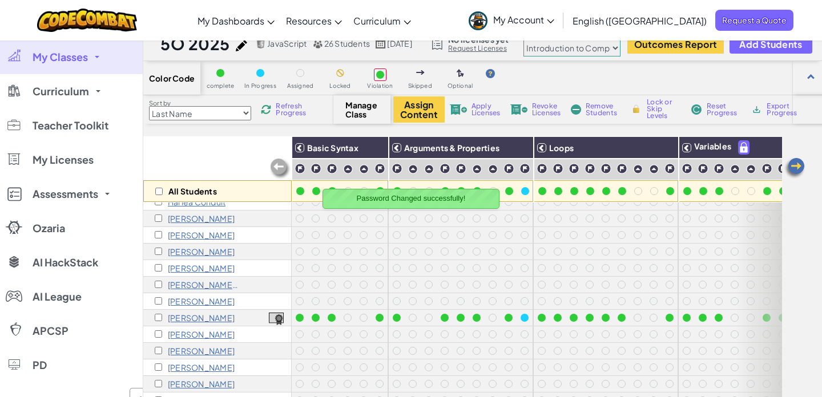
click at [201, 331] on p "[PERSON_NAME]" at bounding box center [201, 334] width 67 height 9
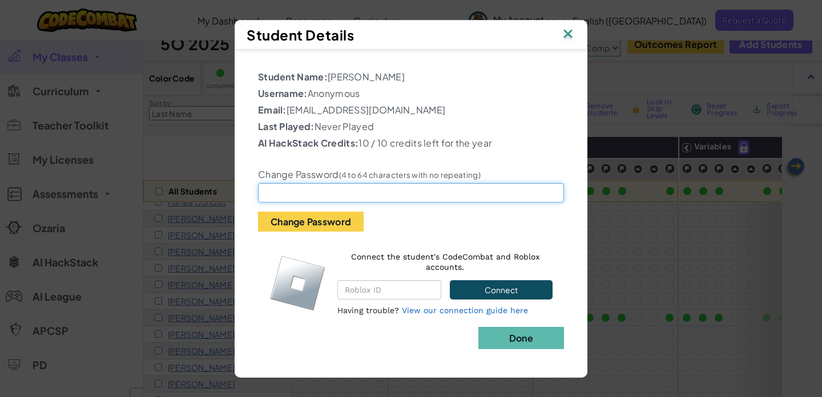
click at [271, 195] on input "text" at bounding box center [411, 192] width 306 height 19
paste input "St8AOs51"
type input "St8AOs51"
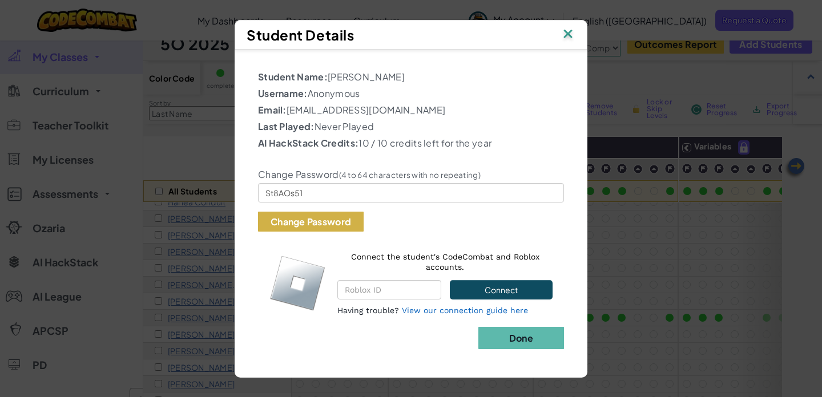
click at [266, 223] on button "Change Password" at bounding box center [311, 222] width 106 height 20
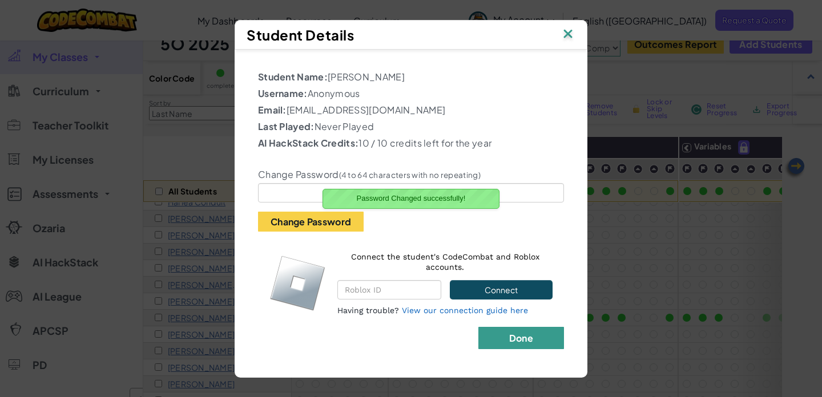
click at [523, 339] on b "Done" at bounding box center [521, 338] width 24 height 12
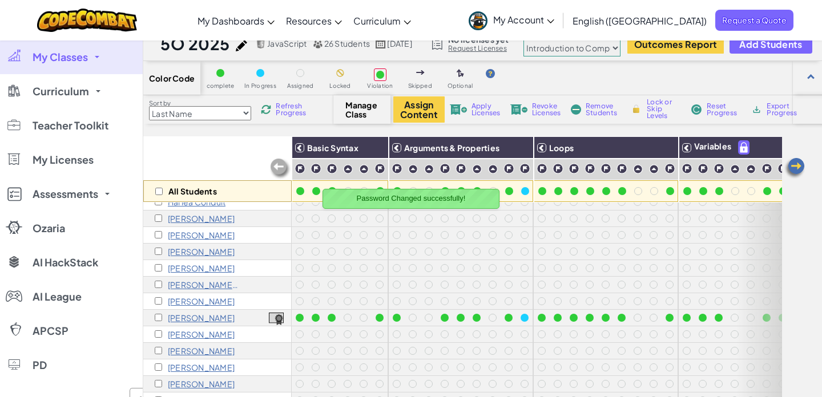
click at [200, 351] on p "[PERSON_NAME]" at bounding box center [201, 351] width 67 height 9
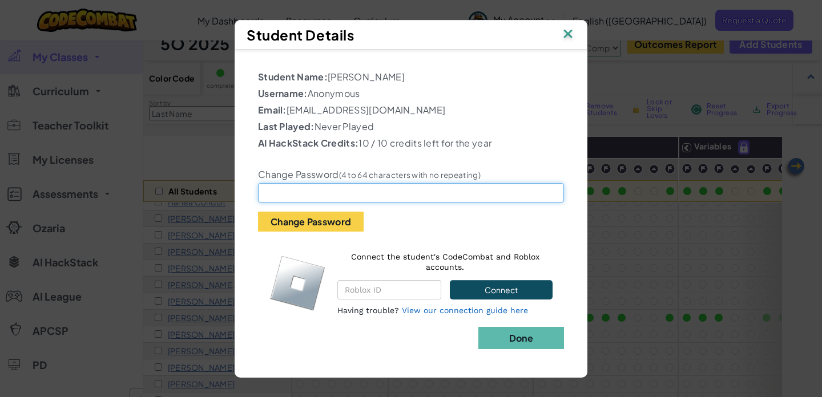
click at [347, 196] on input "text" at bounding box center [411, 192] width 306 height 19
paste input "St8SRY12"
type input "St8SRY12"
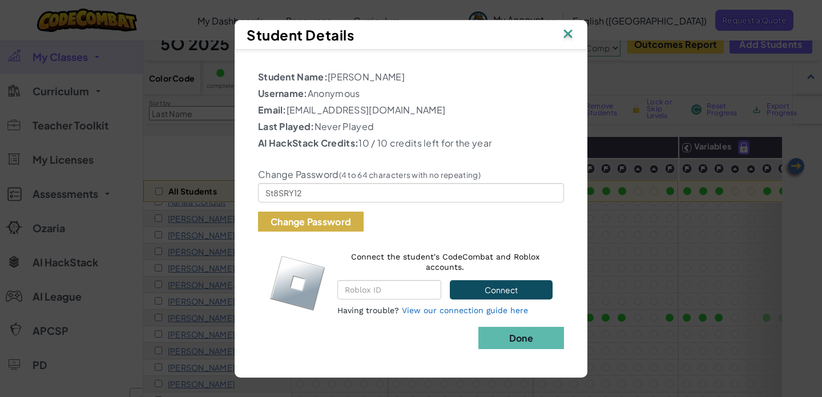
click at [317, 225] on button "Change Password" at bounding box center [311, 222] width 106 height 20
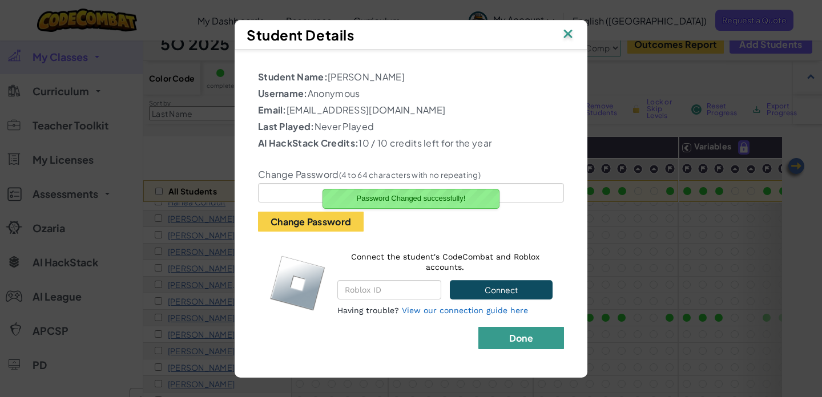
click at [539, 339] on button "Done" at bounding box center [522, 338] width 86 height 22
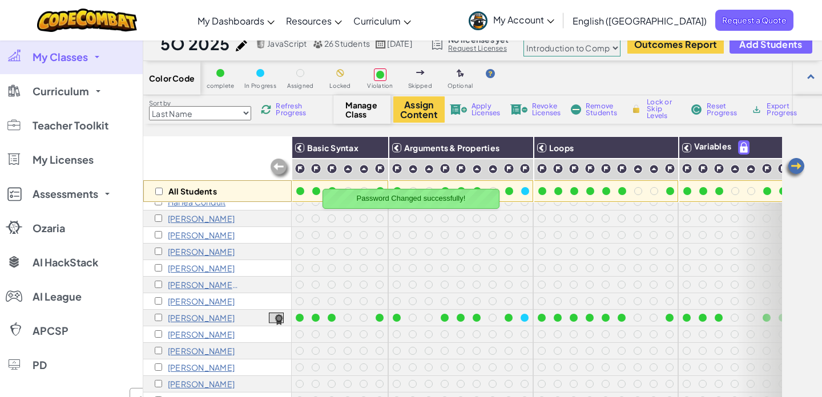
click at [193, 366] on p "[PERSON_NAME]" at bounding box center [201, 367] width 67 height 9
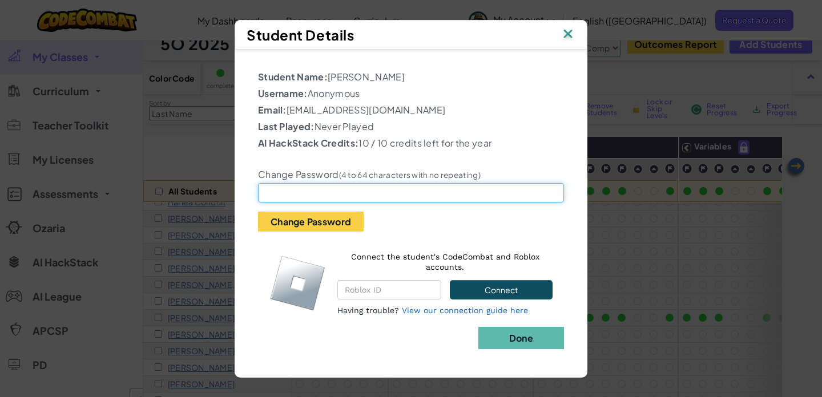
click at [331, 194] on input "text" at bounding box center [411, 192] width 306 height 19
paste input "St8lih42x5"
type input "St8lih42x5"
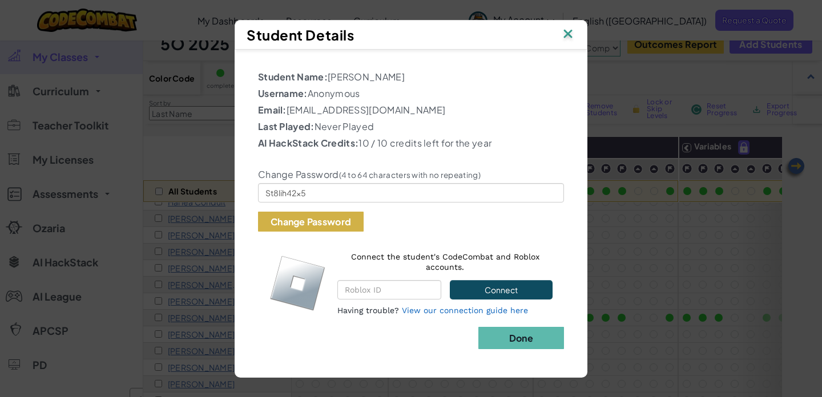
click at [311, 223] on button "Change Password" at bounding box center [311, 222] width 106 height 20
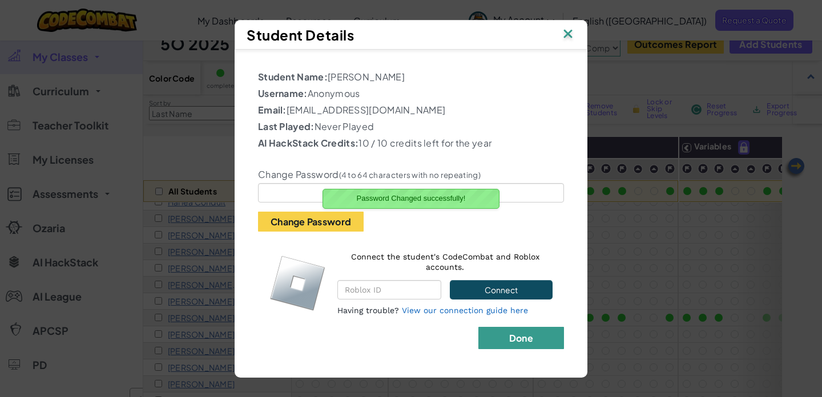
click at [537, 340] on button "Done" at bounding box center [522, 338] width 86 height 22
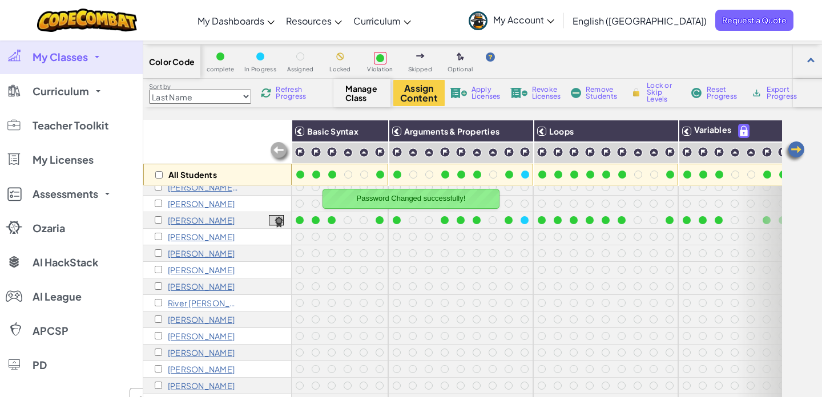
scroll to position [31, 0]
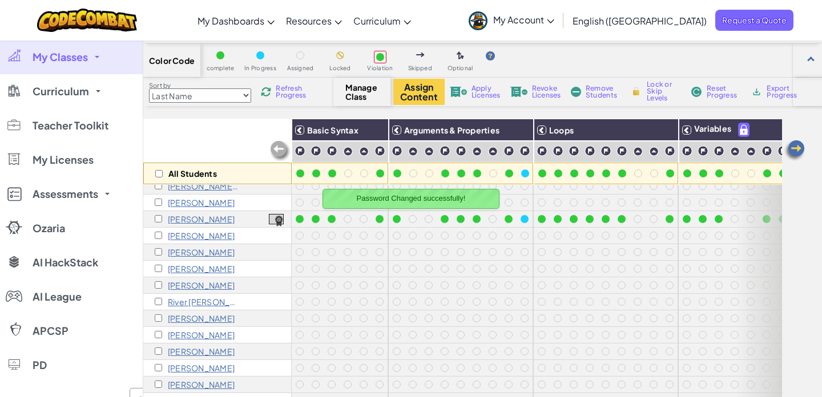
click at [199, 282] on p "[PERSON_NAME]" at bounding box center [201, 285] width 67 height 9
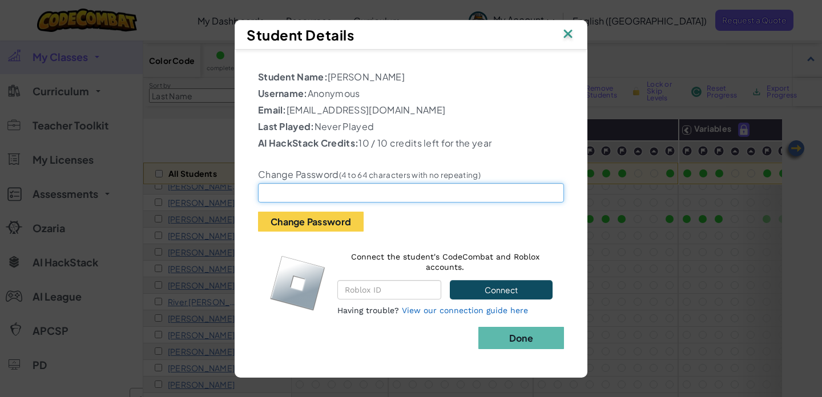
click at [288, 194] on input "text" at bounding box center [411, 192] width 306 height 19
paste input "St873519"
type input "St873519"
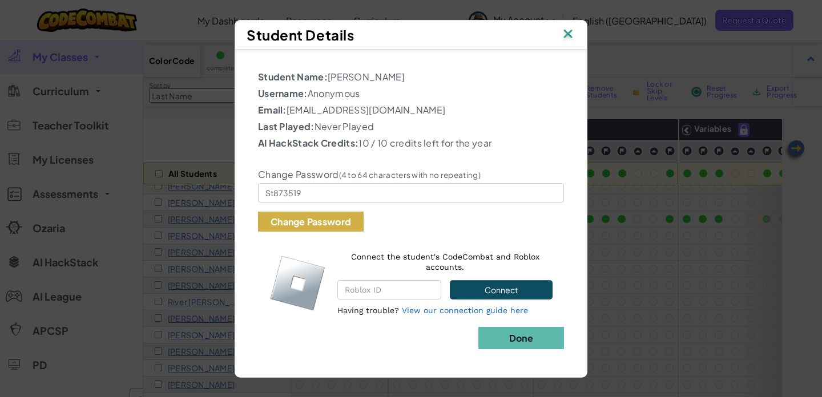
click at [288, 224] on button "Change Password" at bounding box center [311, 222] width 106 height 20
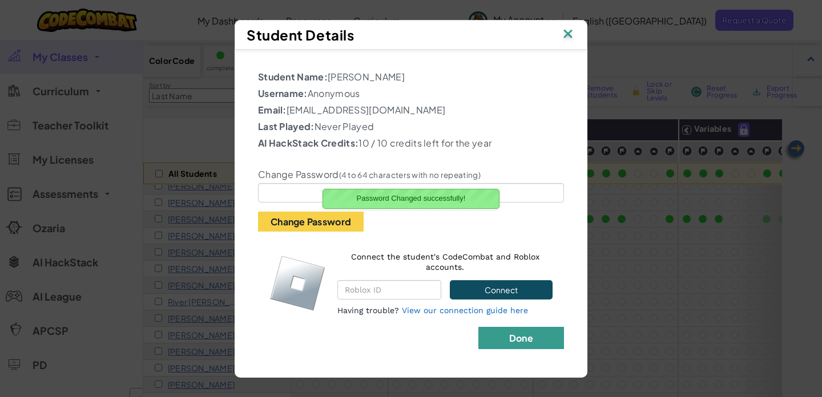
click at [536, 338] on button "Done" at bounding box center [522, 338] width 86 height 22
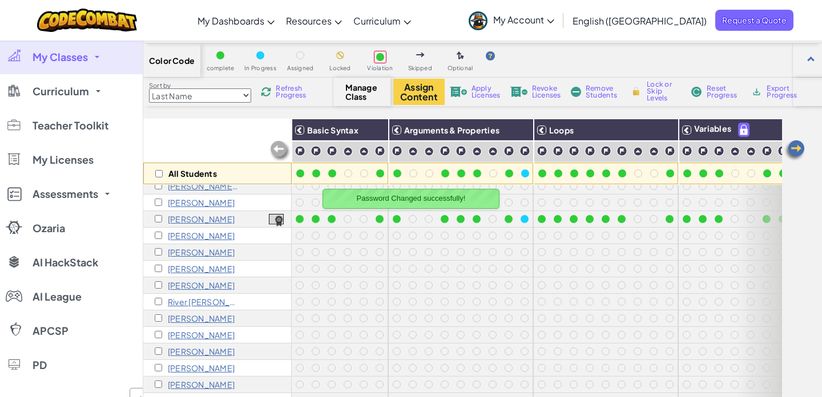
click at [198, 299] on p "River [PERSON_NAME]" at bounding box center [203, 302] width 71 height 9
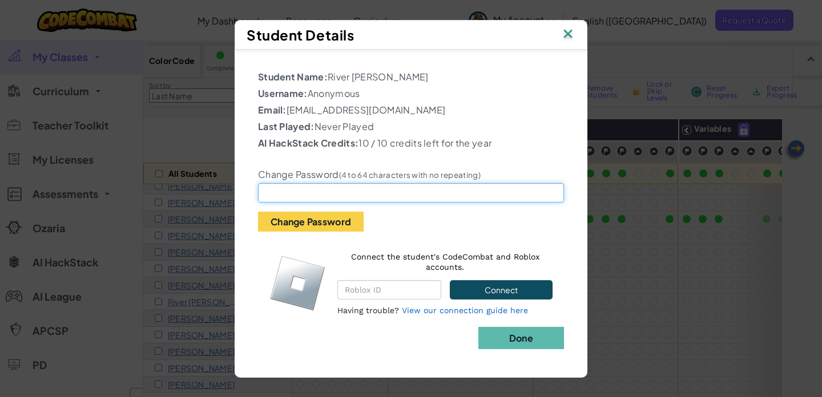
click at [280, 194] on input "text" at bounding box center [411, 192] width 306 height 19
paste input "St8tdsra"
type input "St8tdsra"
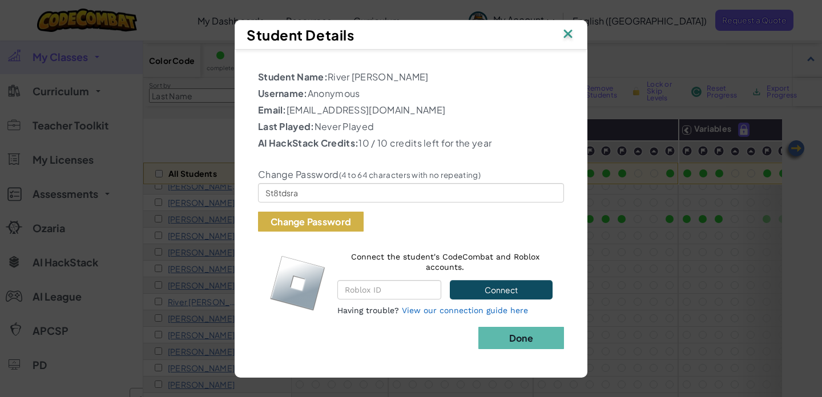
click at [283, 221] on button "Change Password" at bounding box center [311, 222] width 106 height 20
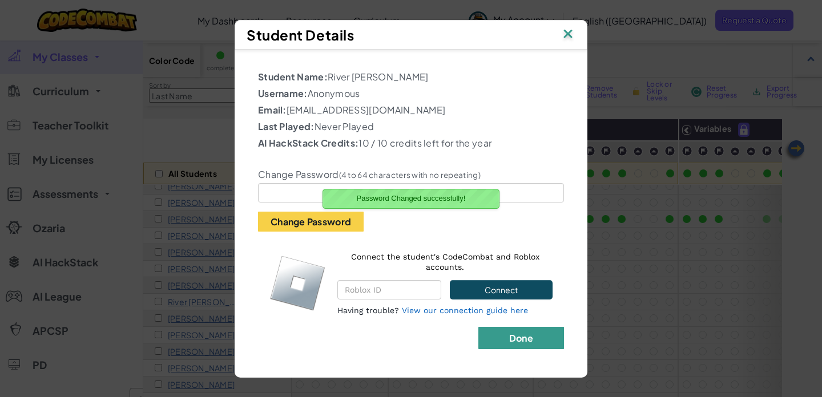
click at [537, 339] on button "Done" at bounding box center [522, 338] width 86 height 22
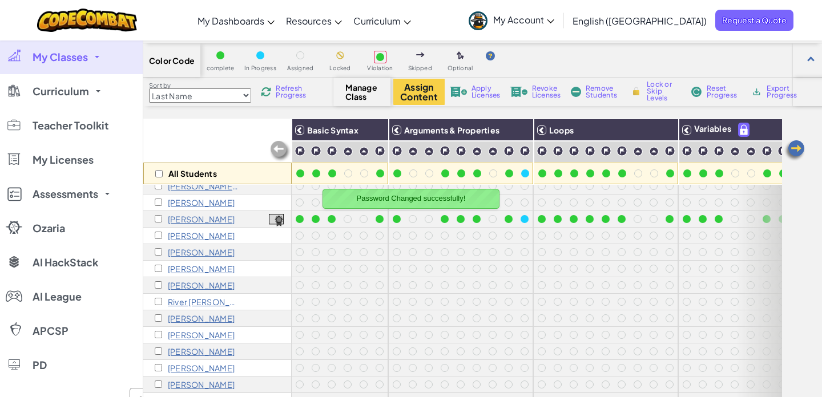
click at [192, 319] on p "[PERSON_NAME]" at bounding box center [201, 318] width 67 height 9
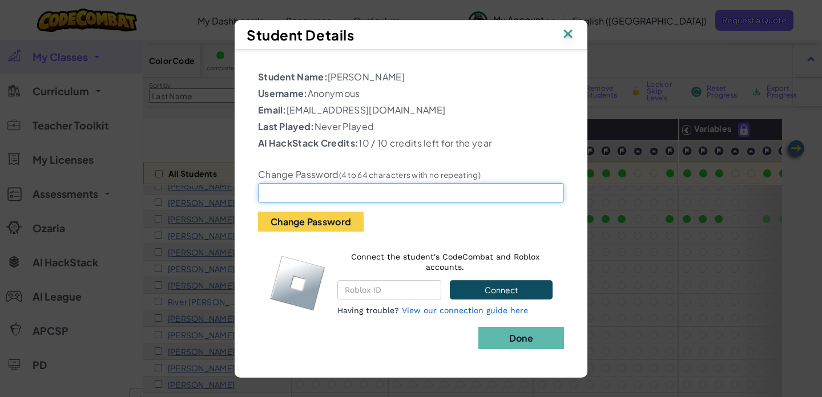
click at [330, 189] on input "text" at bounding box center [411, 192] width 306 height 19
paste input "St8tp1pig7"
type input "St8tp1pig7"
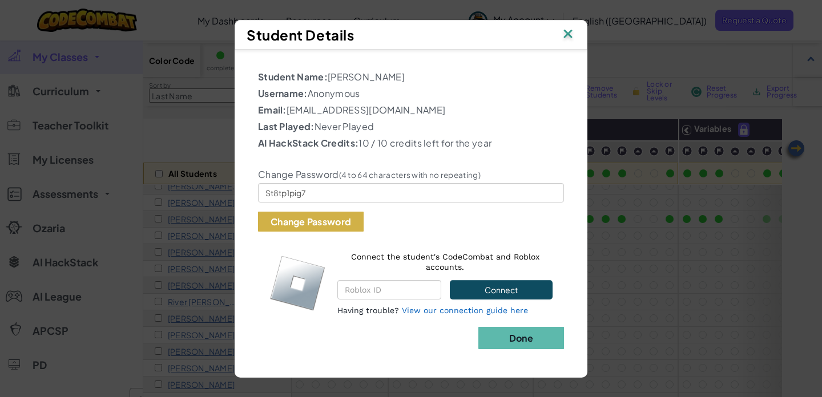
click at [302, 222] on button "Change Password" at bounding box center [311, 222] width 106 height 20
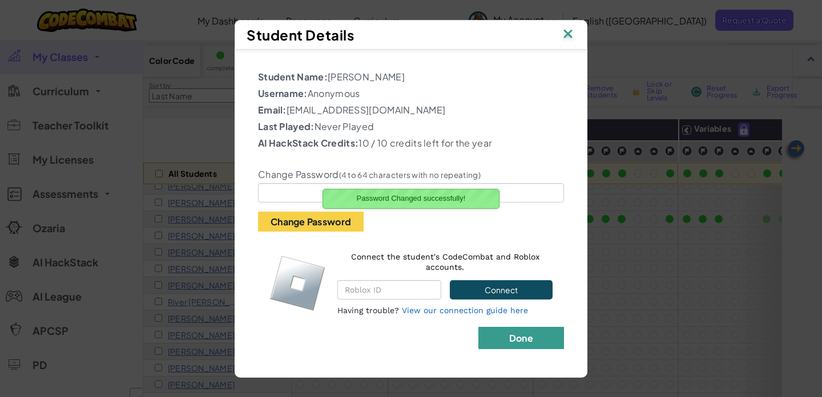
click at [524, 337] on b "Done" at bounding box center [521, 338] width 24 height 12
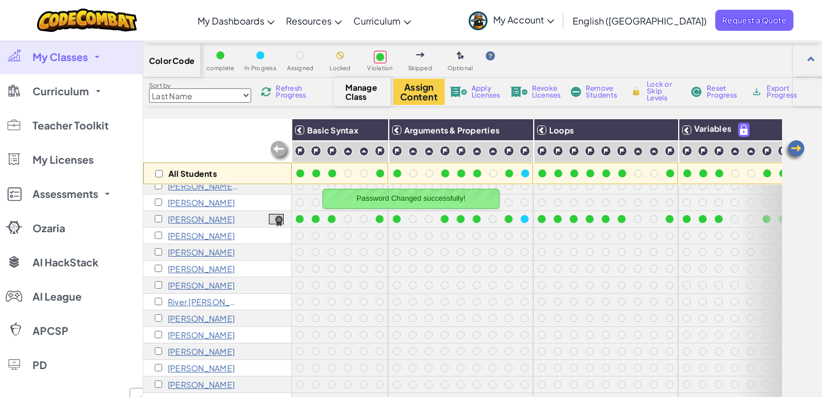
click at [204, 335] on p "[PERSON_NAME]" at bounding box center [201, 335] width 67 height 9
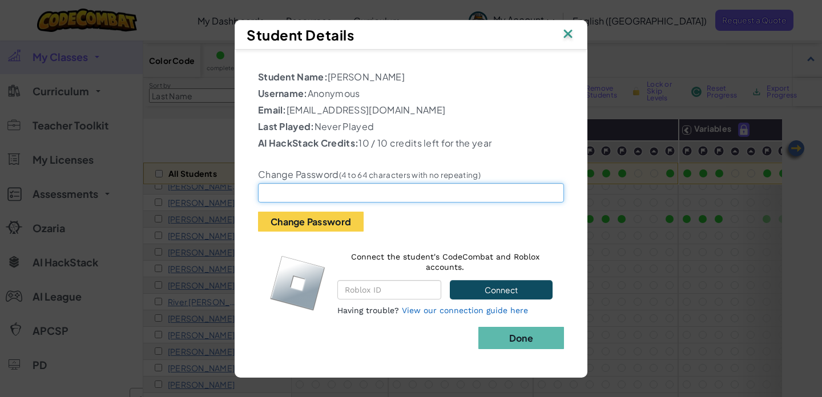
click at [303, 188] on input "text" at bounding box center [411, 192] width 306 height 19
paste input "St8t1mwaop"
type input "St8t1mwaop"
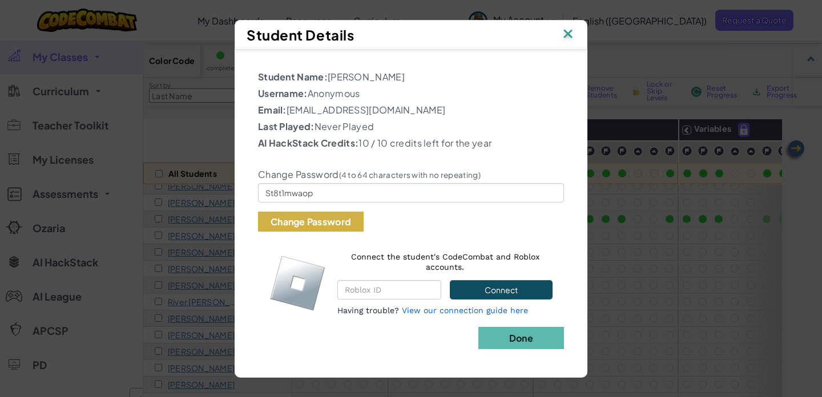
click at [290, 223] on button "Change Password" at bounding box center [311, 222] width 106 height 20
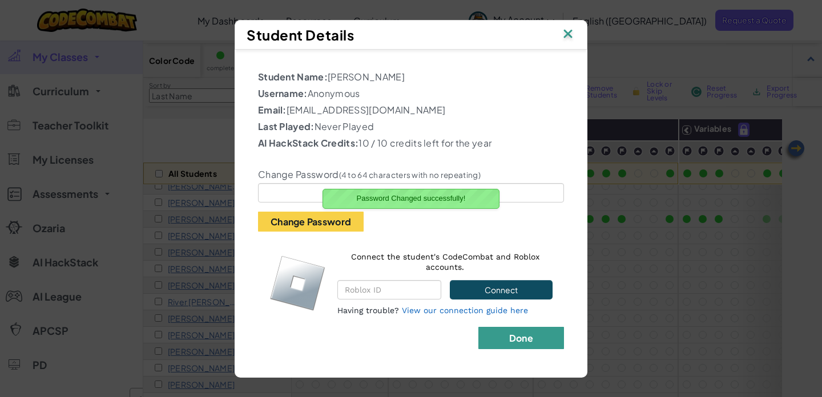
click at [545, 339] on button "Done" at bounding box center [522, 338] width 86 height 22
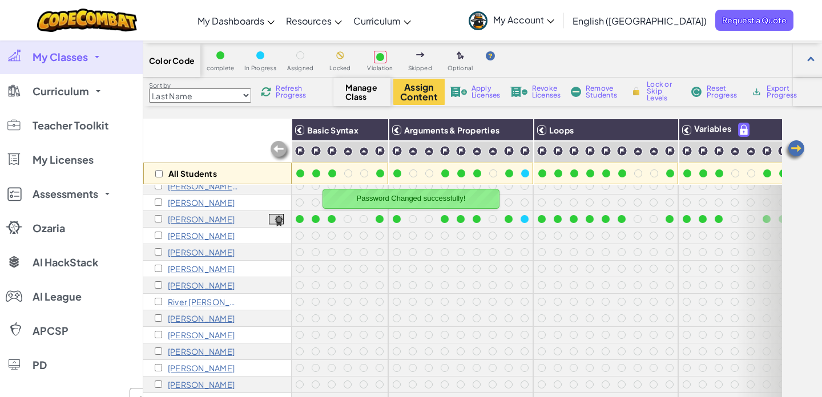
click at [201, 350] on p "[PERSON_NAME]" at bounding box center [201, 351] width 67 height 9
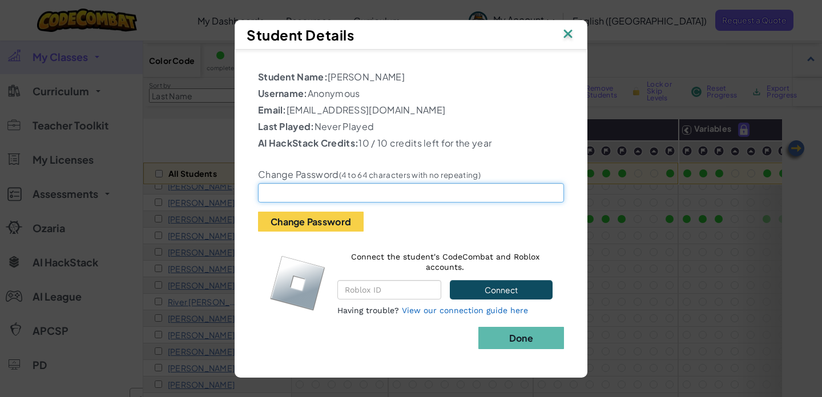
click at [330, 195] on input "text" at bounding box center [411, 192] width 306 height 19
paste input "St8397658"
type input "St8397658"
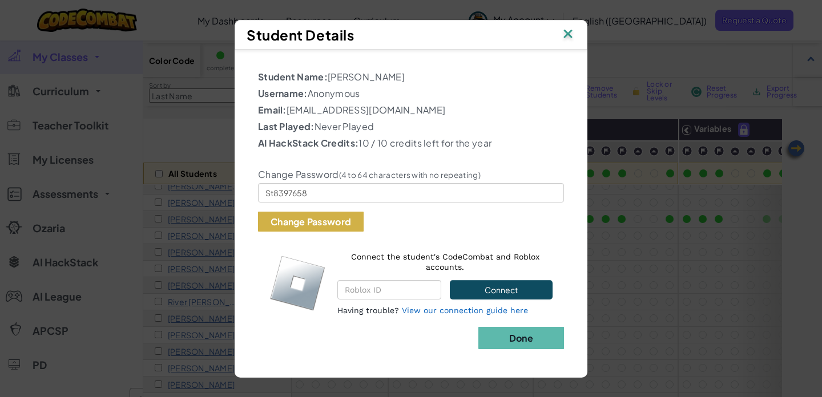
click at [311, 224] on button "Change Password" at bounding box center [311, 222] width 106 height 20
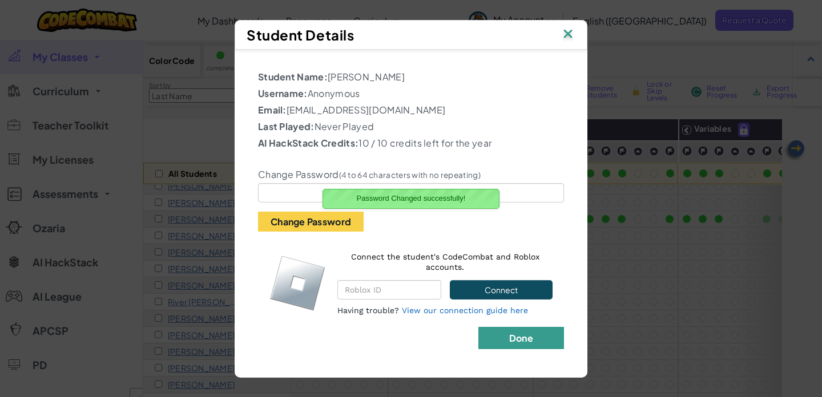
click at [519, 338] on b "Done" at bounding box center [521, 338] width 24 height 12
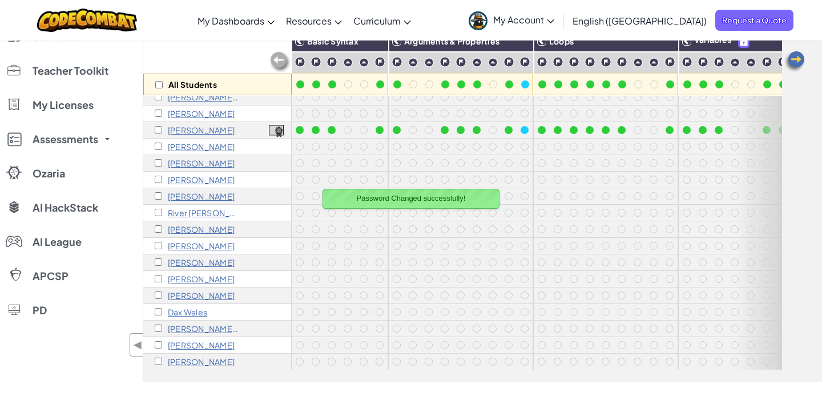
scroll to position [123, 0]
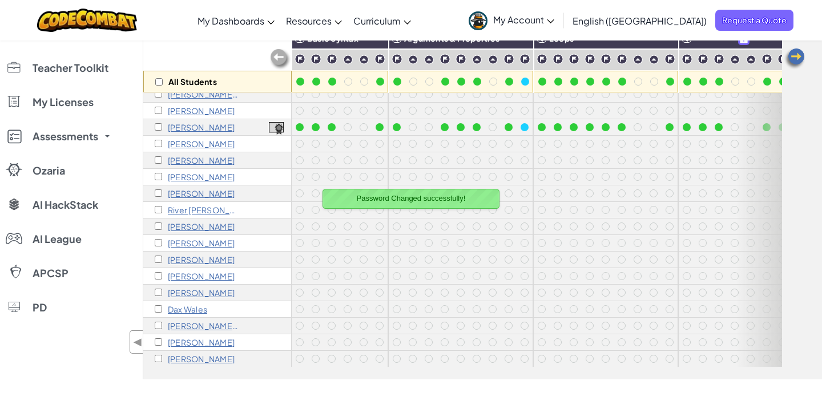
click at [206, 276] on p "[PERSON_NAME]" at bounding box center [201, 276] width 67 height 9
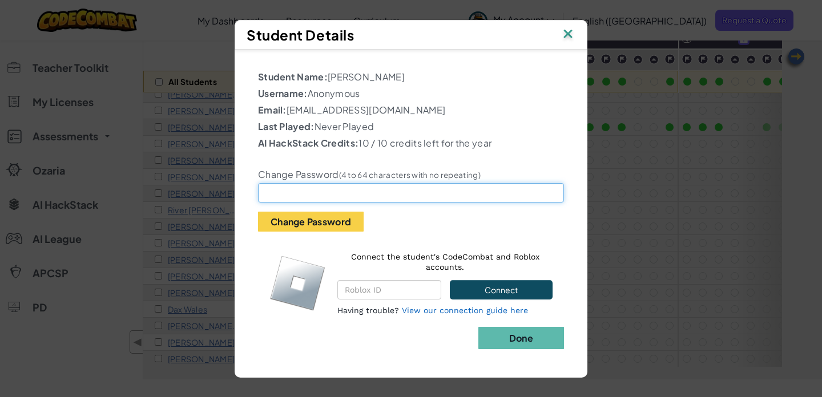
click at [302, 192] on input "text" at bounding box center [411, 192] width 306 height 19
paste input "St8#C@t$134"
type input "St8#C@t$134"
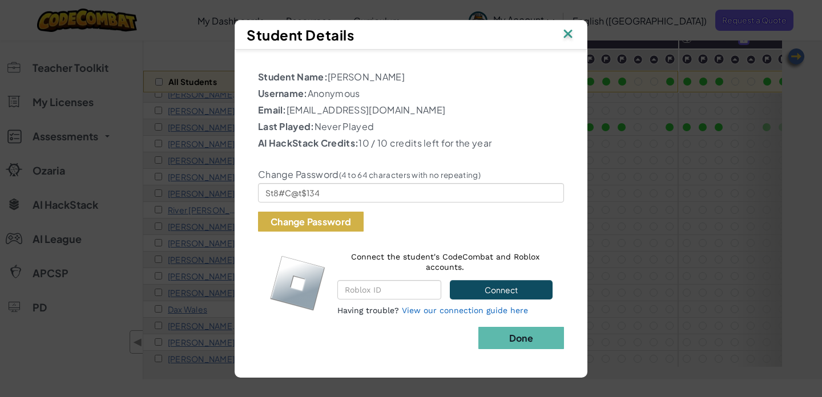
click at [302, 220] on button "Change Password" at bounding box center [311, 222] width 106 height 20
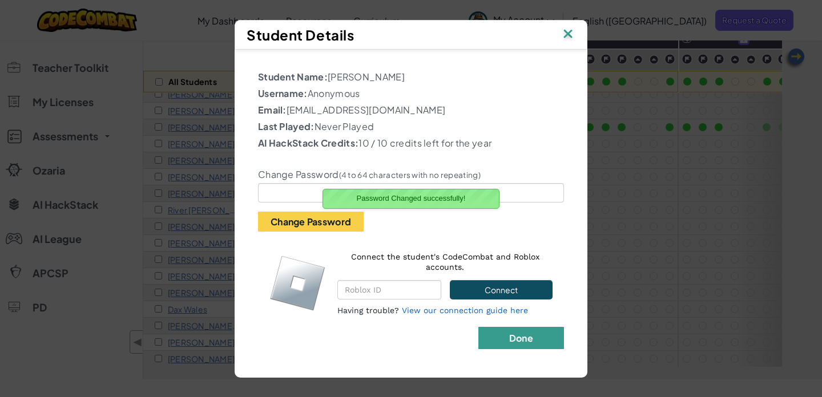
click at [527, 334] on b "Done" at bounding box center [521, 338] width 24 height 12
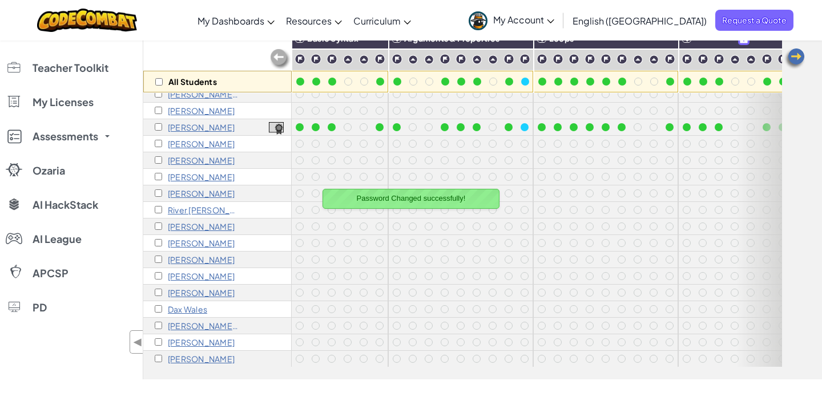
click at [197, 291] on p "[PERSON_NAME]" at bounding box center [201, 292] width 67 height 9
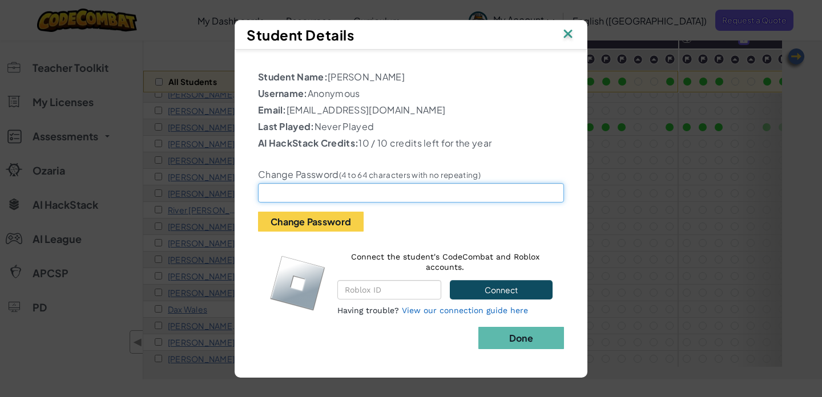
click at [288, 193] on input "text" at bounding box center [411, 192] width 306 height 19
paste input "St8m@r1s"
type input "St8m@r1s"
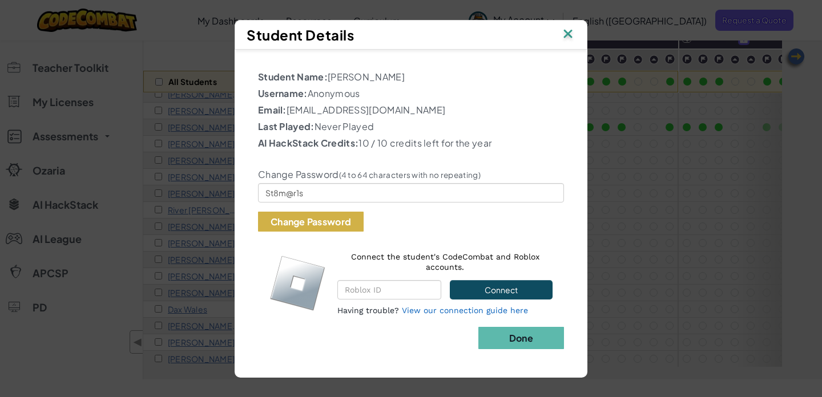
click at [288, 229] on button "Change Password" at bounding box center [311, 222] width 106 height 20
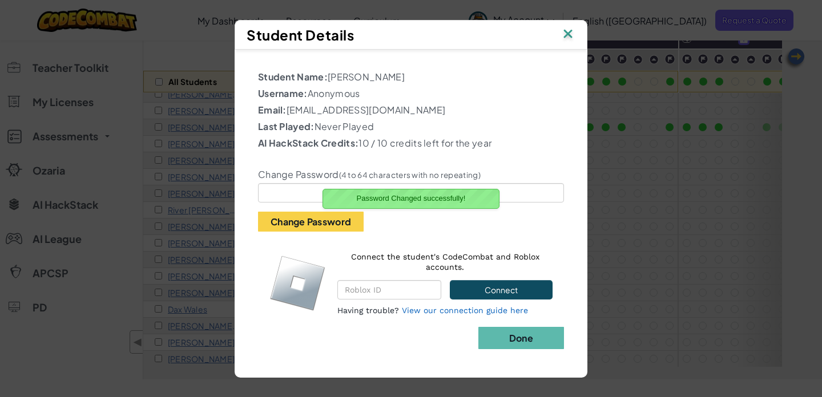
click at [543, 351] on div "Student Name: [PERSON_NAME] Username: Anonymous Email: [EMAIL_ADDRESS][DOMAIN_N…" at bounding box center [411, 208] width 342 height 306
click at [538, 334] on button "Done" at bounding box center [522, 338] width 86 height 22
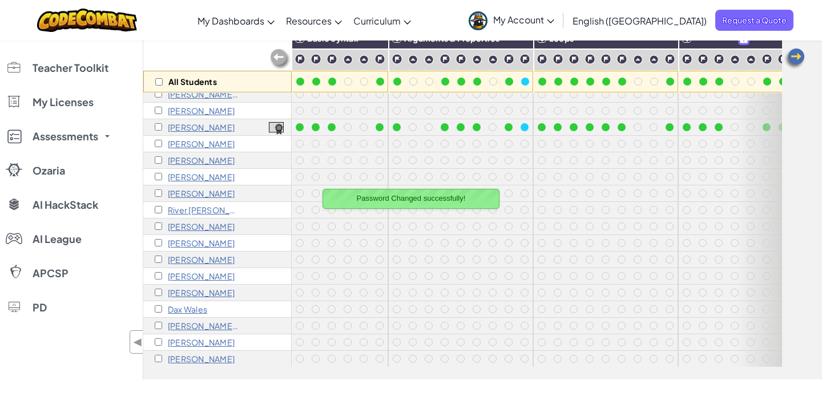
click at [191, 308] on p "Dax Wales" at bounding box center [187, 309] width 39 height 9
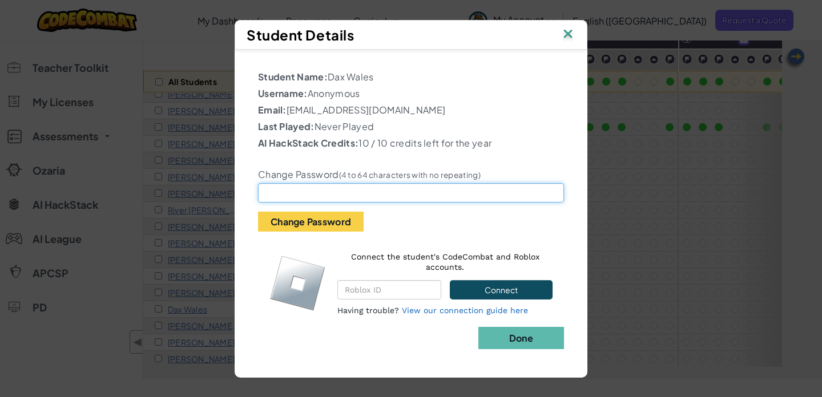
click at [316, 190] on input "text" at bounding box center [411, 192] width 306 height 19
paste input "St8125125"
type input "St8125125"
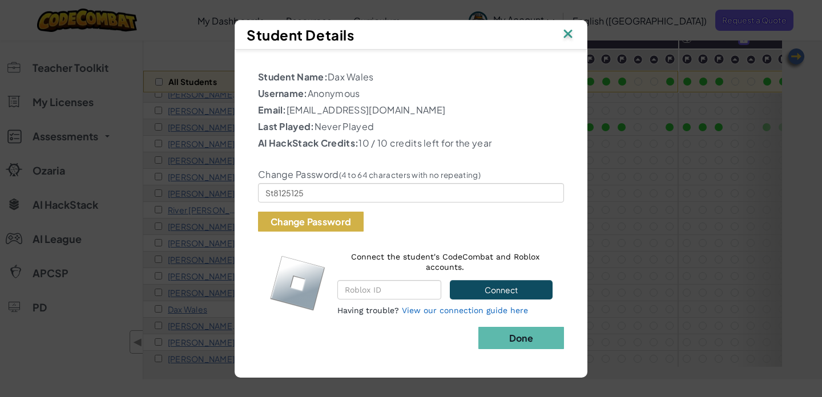
click at [310, 228] on button "Change Password" at bounding box center [311, 222] width 106 height 20
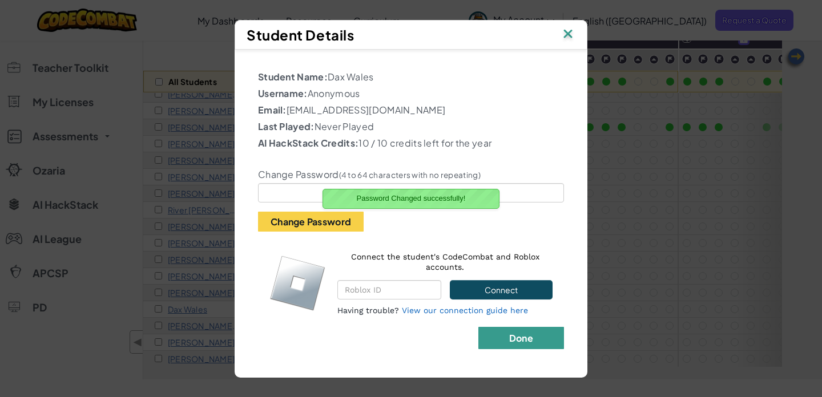
click at [522, 332] on b "Done" at bounding box center [521, 338] width 24 height 12
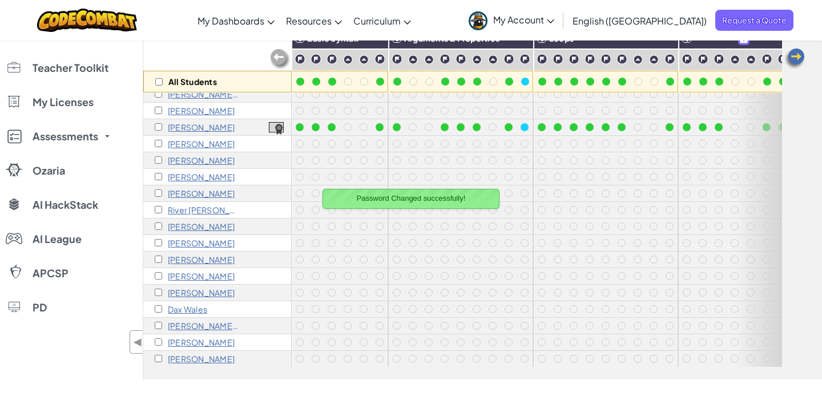
click at [184, 322] on p "[PERSON_NAME] Wales" at bounding box center [203, 326] width 71 height 9
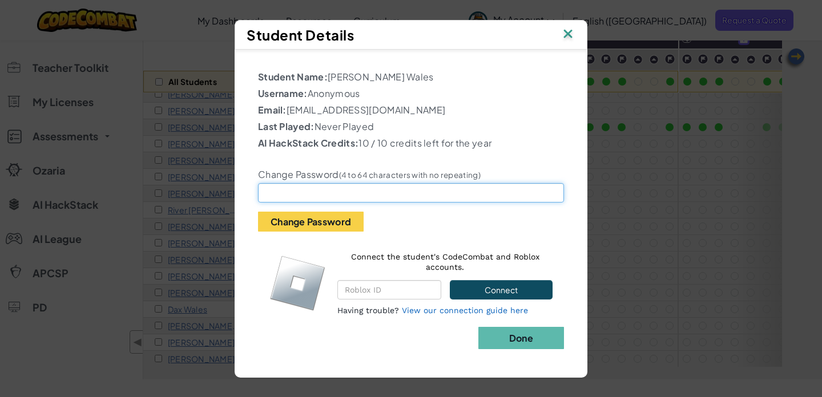
click at [311, 194] on input "text" at bounding box center [411, 192] width 306 height 19
paste input "St816amqcz"
type input "St816amqcz"
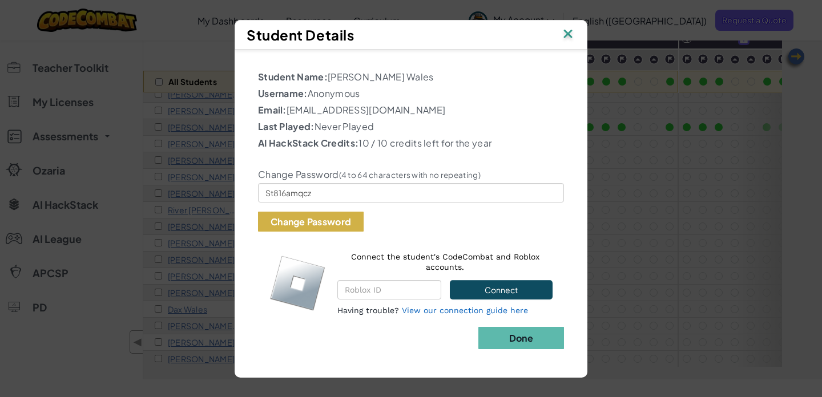
click at [292, 219] on button "Change Password" at bounding box center [311, 222] width 106 height 20
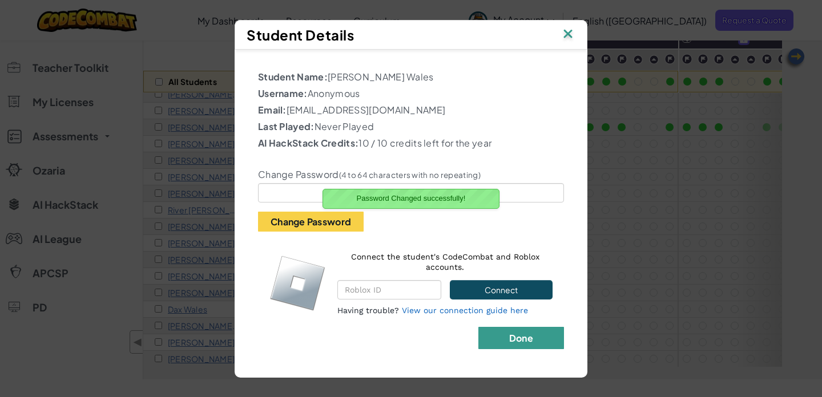
click at [527, 332] on b "Done" at bounding box center [521, 338] width 24 height 12
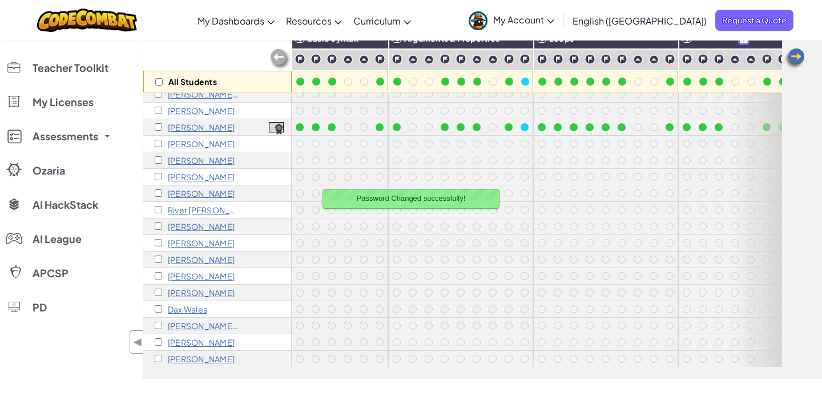
click at [208, 339] on p "[PERSON_NAME]" at bounding box center [201, 342] width 67 height 9
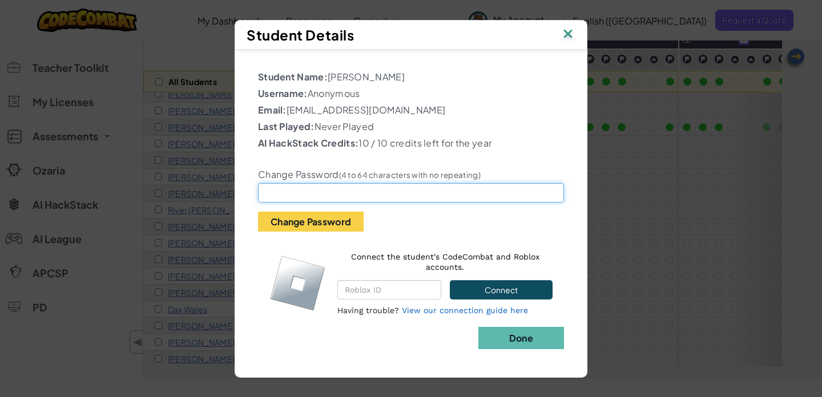
click at [354, 191] on input "text" at bounding box center [411, 192] width 306 height 19
paste input "St8101413"
type input "St8101413"
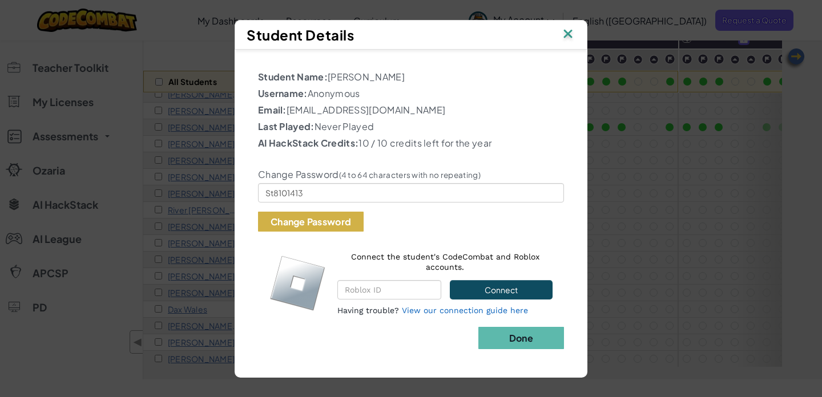
click at [332, 220] on button "Change Password" at bounding box center [311, 222] width 106 height 20
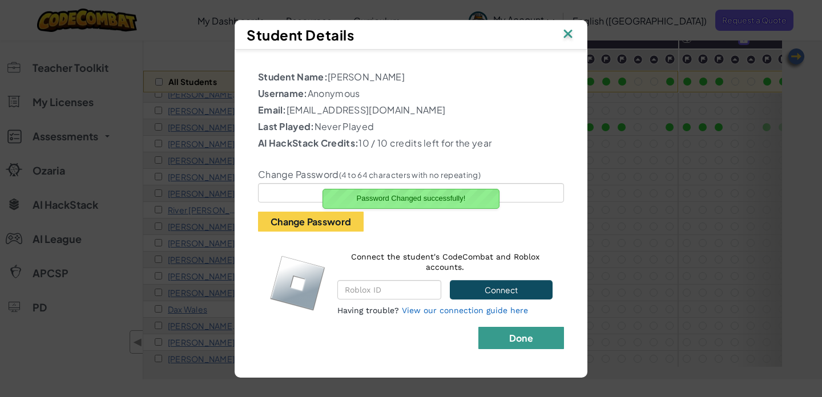
click at [525, 339] on b "Done" at bounding box center [521, 338] width 24 height 12
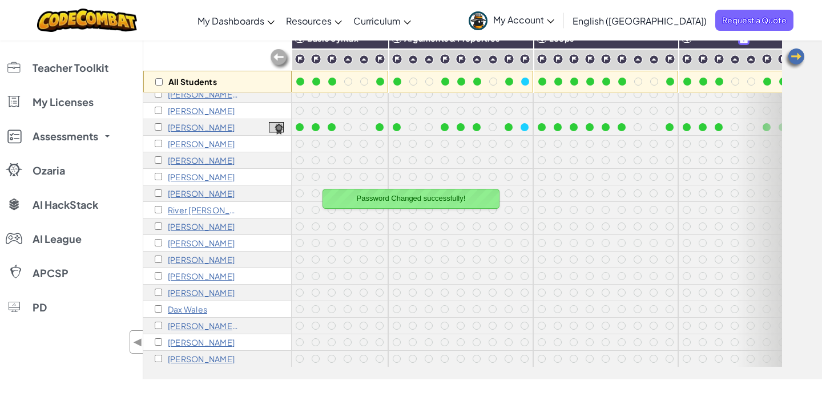
click at [208, 361] on p "[PERSON_NAME]" at bounding box center [201, 359] width 67 height 9
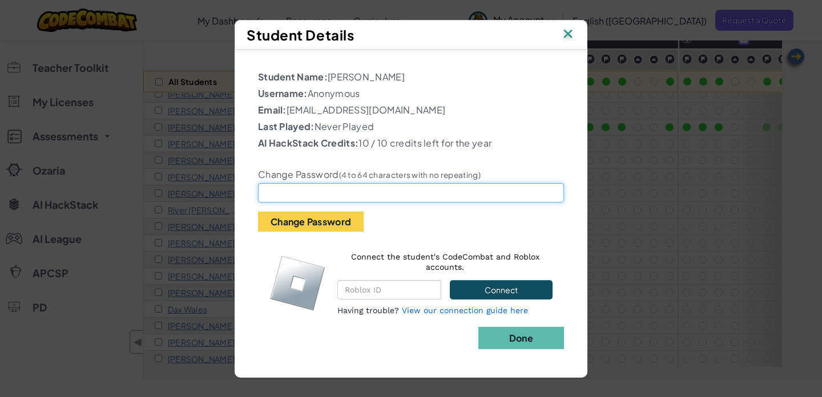
click at [291, 189] on input "text" at bounding box center [411, 192] width 306 height 19
paste input "St8loom8"
type input "St8loom8"
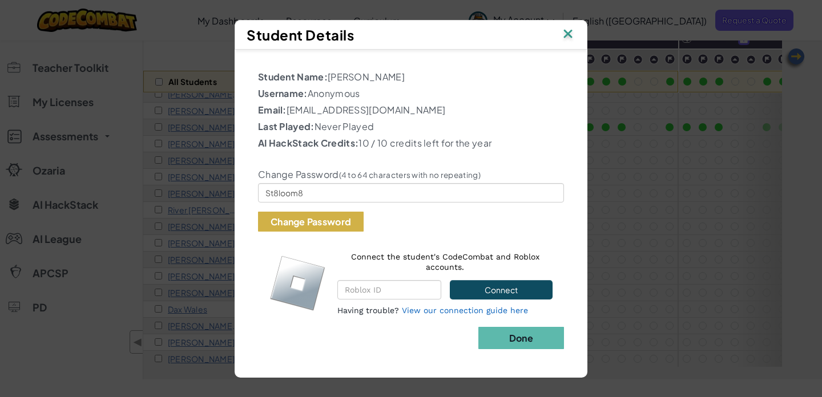
click at [282, 222] on button "Change Password" at bounding box center [311, 222] width 106 height 20
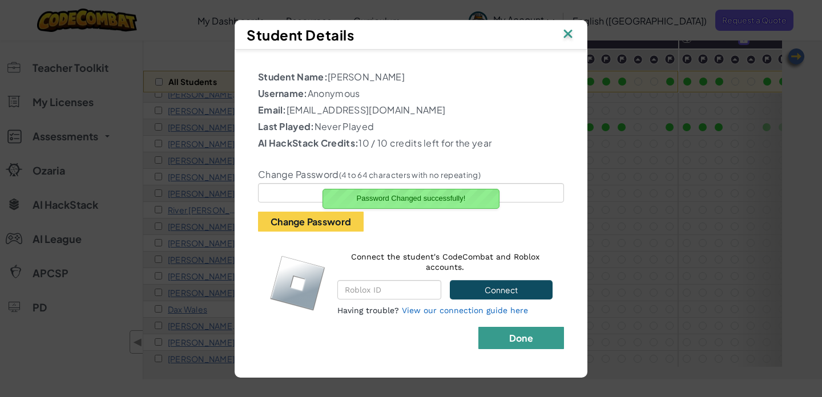
click at [525, 330] on button "Done" at bounding box center [522, 338] width 86 height 22
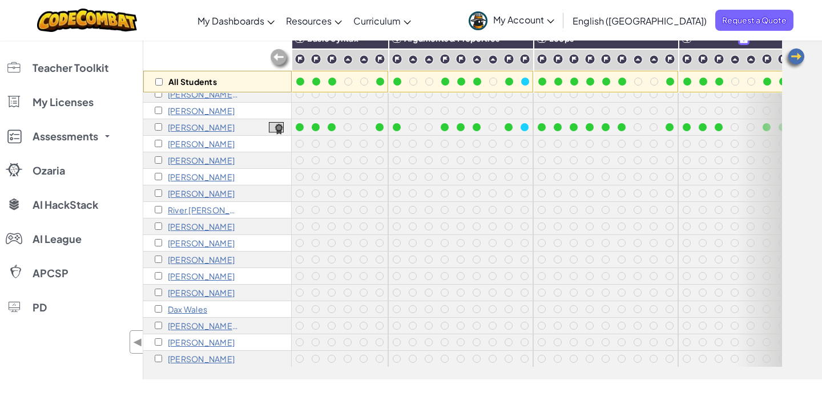
click at [174, 337] on div "[PERSON_NAME]" at bounding box center [217, 343] width 148 height 17
click at [176, 346] on p "[PERSON_NAME]" at bounding box center [201, 342] width 67 height 9
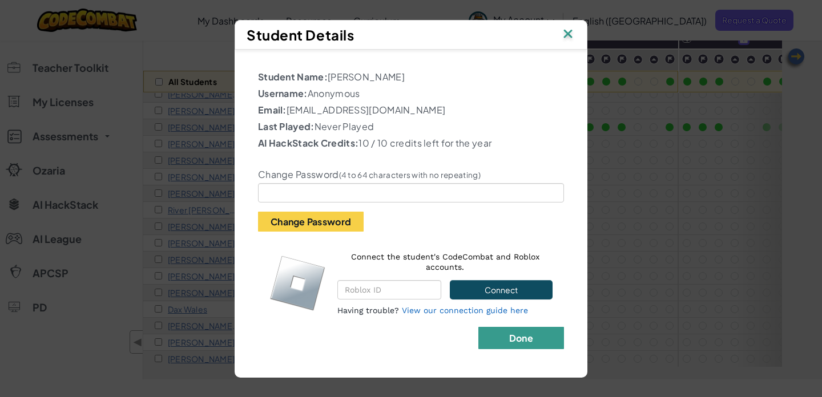
click at [489, 330] on button "Done" at bounding box center [522, 338] width 86 height 22
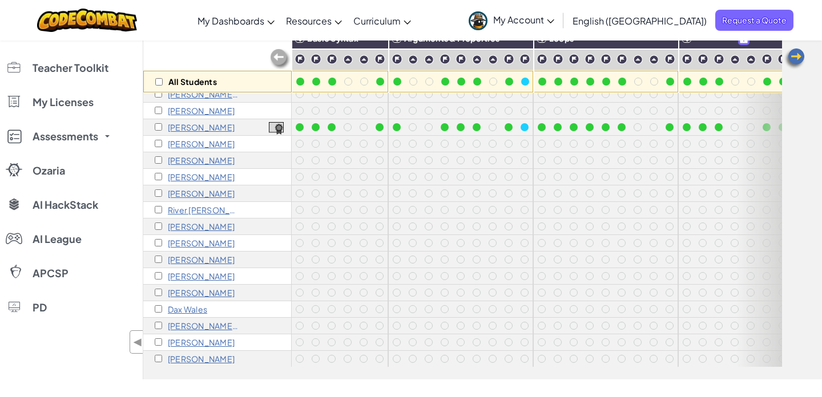
click at [213, 127] on p "[PERSON_NAME]" at bounding box center [201, 127] width 67 height 9
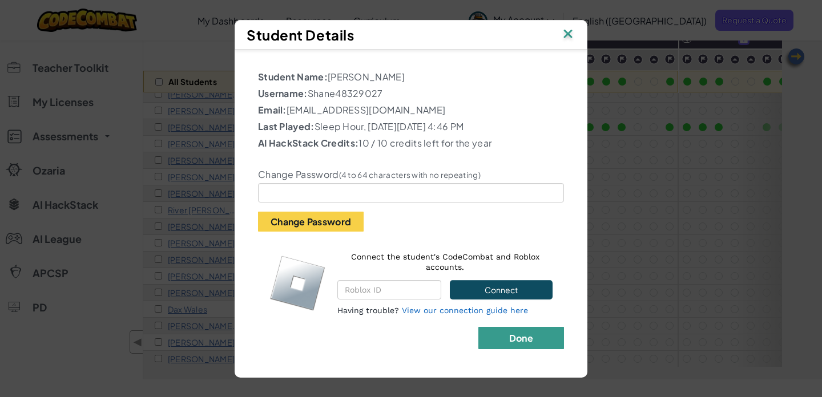
click at [511, 336] on b "Done" at bounding box center [521, 338] width 24 height 12
